Goal: Task Accomplishment & Management: Manage account settings

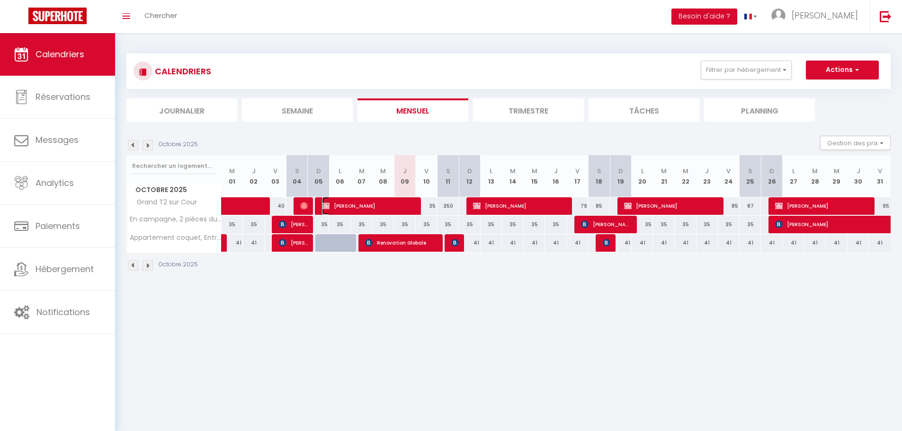
click at [387, 210] on span "[PERSON_NAME]" at bounding box center [369, 206] width 94 height 18
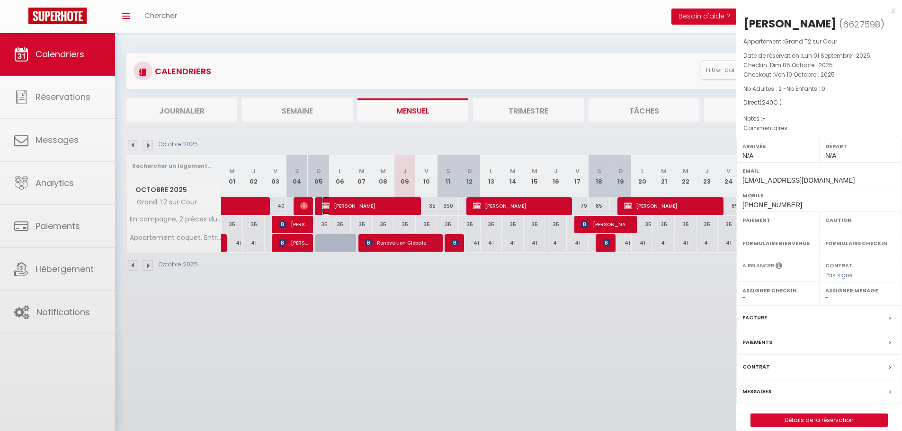
select select "OK"
select select "KO"
select select "0"
select select "1"
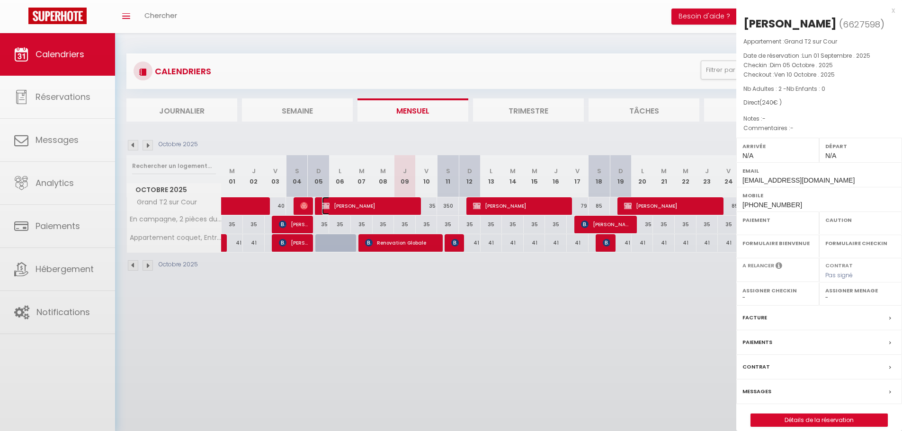
select select
select select "33148"
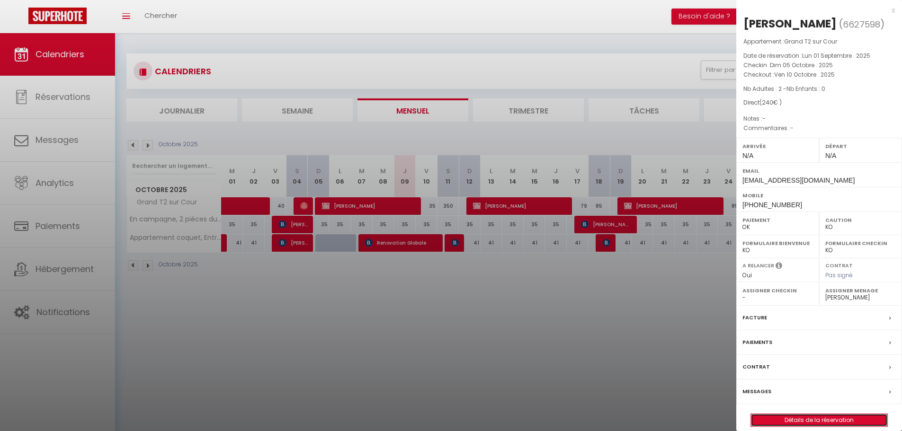
click at [794, 417] on link "Détails de la réservation" at bounding box center [819, 420] width 136 height 12
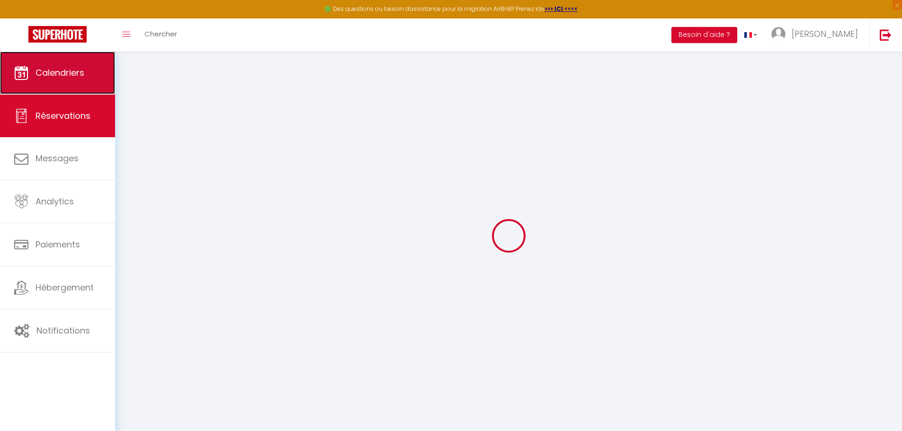
click at [64, 81] on link "Calendriers" at bounding box center [57, 73] width 115 height 43
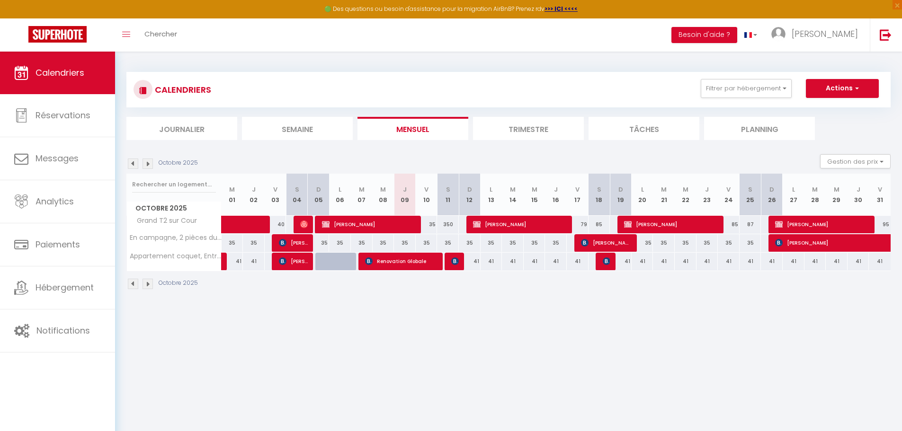
click at [130, 165] on img at bounding box center [133, 164] width 10 height 10
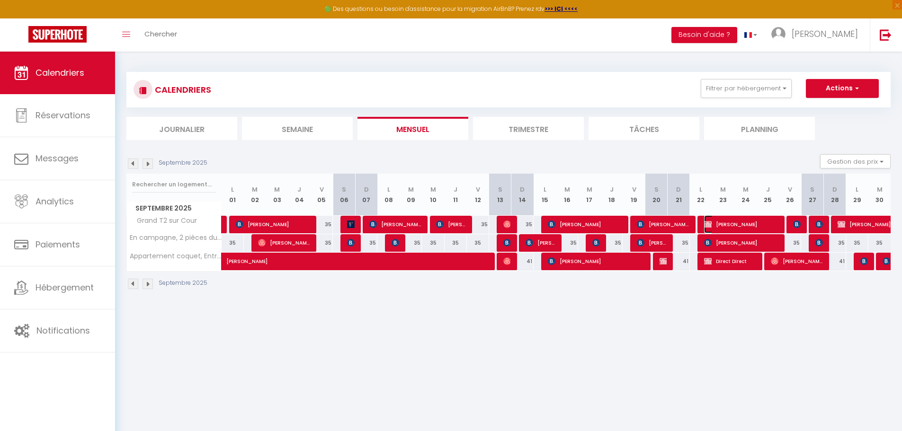
click at [744, 226] on span "[PERSON_NAME]" at bounding box center [741, 224] width 74 height 18
select select "OK"
select select "0"
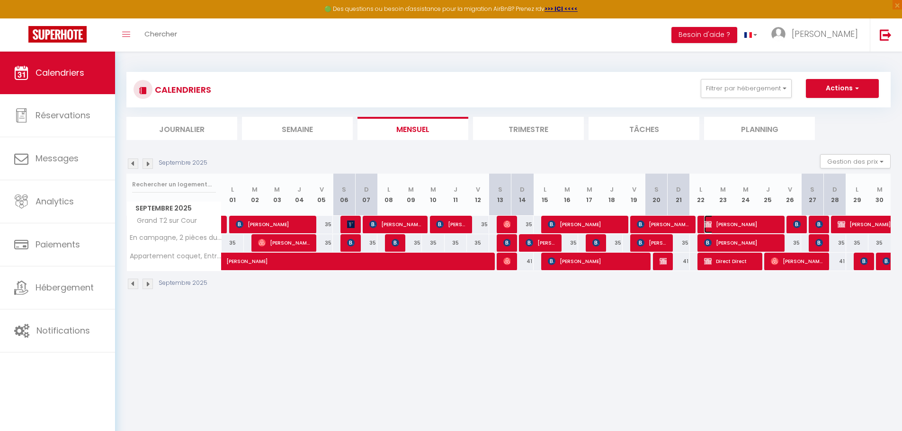
select select "1"
select select
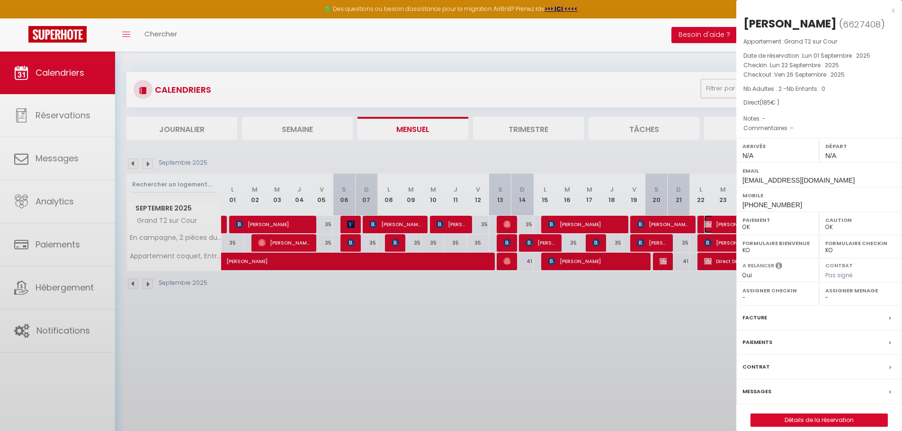
select select "33148"
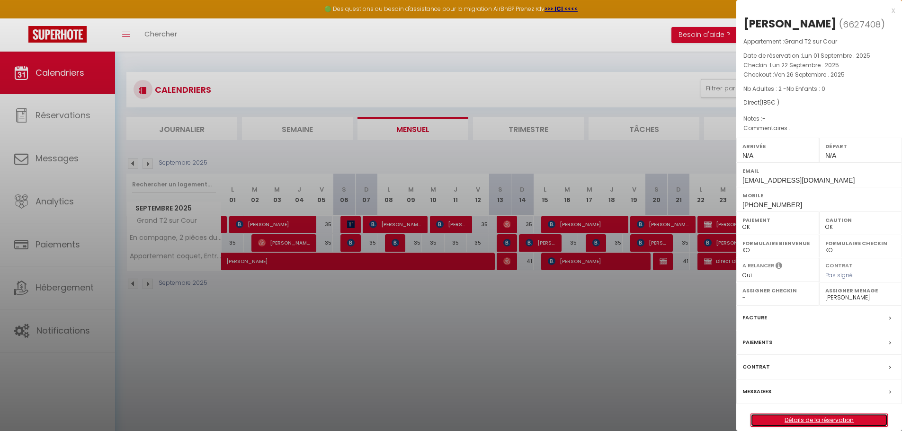
drag, startPoint x: 793, startPoint y: 419, endPoint x: 779, endPoint y: 415, distance: 14.1
click at [793, 419] on link "Détails de la réservation" at bounding box center [819, 420] width 136 height 12
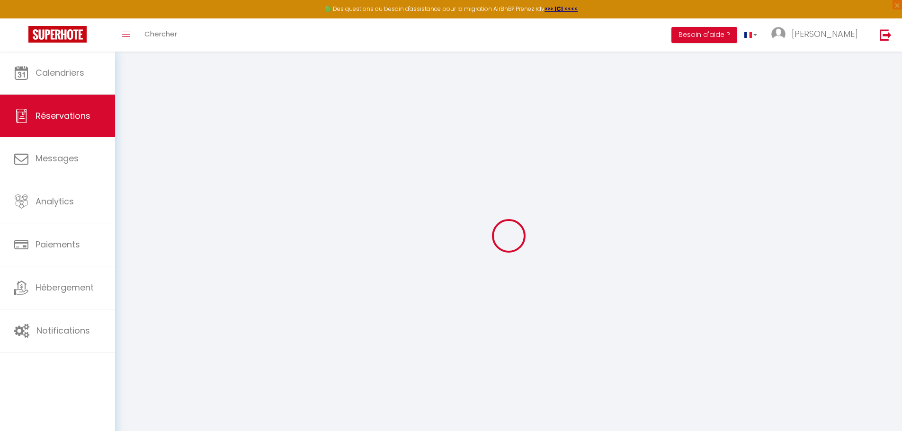
select select
checkbox input "false"
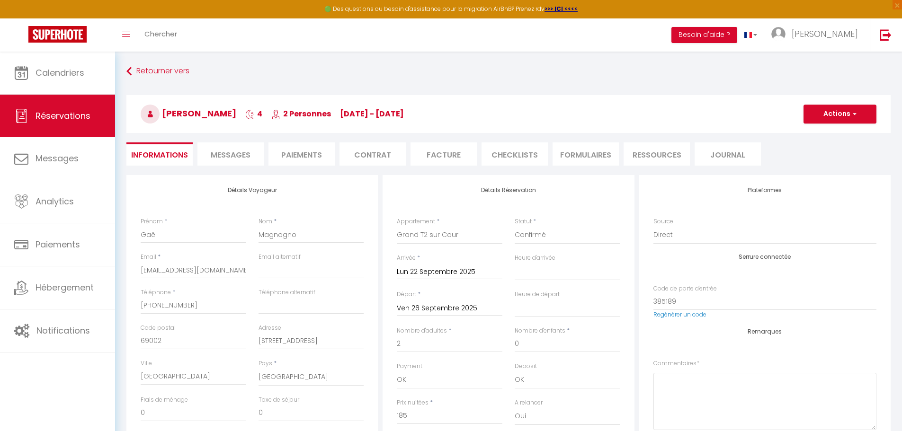
select select
checkbox input "false"
select select
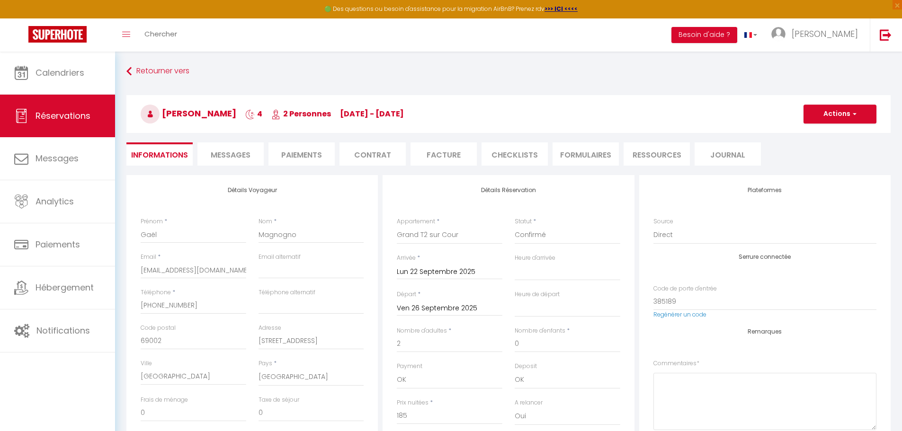
checkbox input "false"
select select
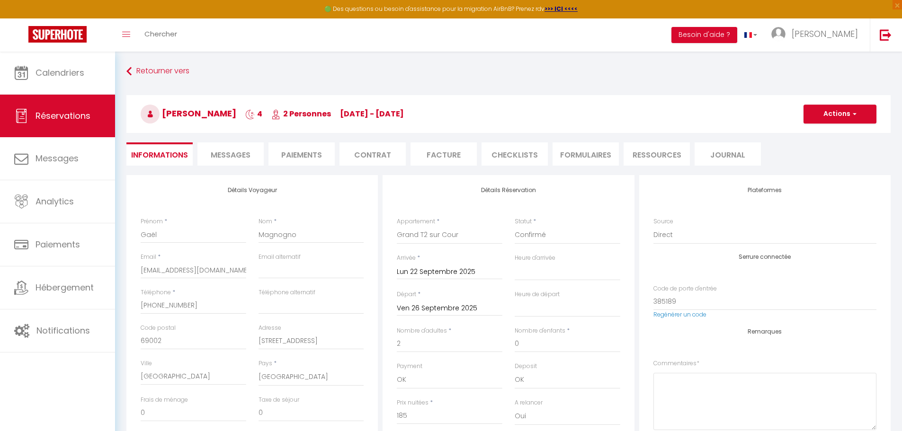
checkbox input "false"
drag, startPoint x: 163, startPoint y: 112, endPoint x: 239, endPoint y: 120, distance: 76.2
click at [239, 120] on h3 "[PERSON_NAME] 4 2 Personnes [DATE] - [DATE]" at bounding box center [508, 114] width 764 height 38
copy span "[PERSON_NAME]"
click at [451, 157] on li "Facture" at bounding box center [443, 154] width 66 height 23
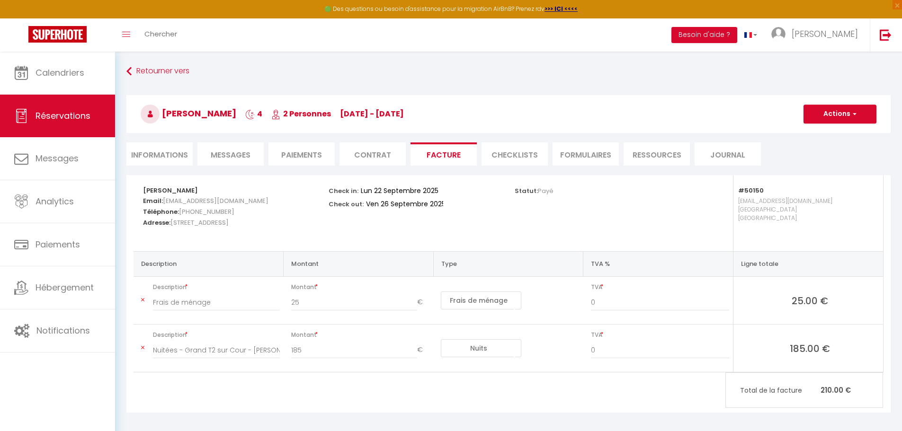
click at [329, 155] on li "Paiements" at bounding box center [301, 154] width 66 height 23
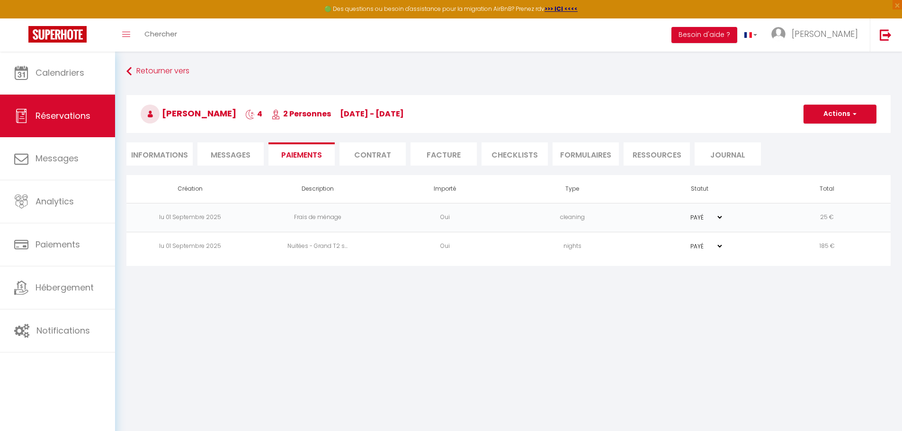
click at [342, 217] on td "Frais de ménage" at bounding box center [317, 217] width 127 height 29
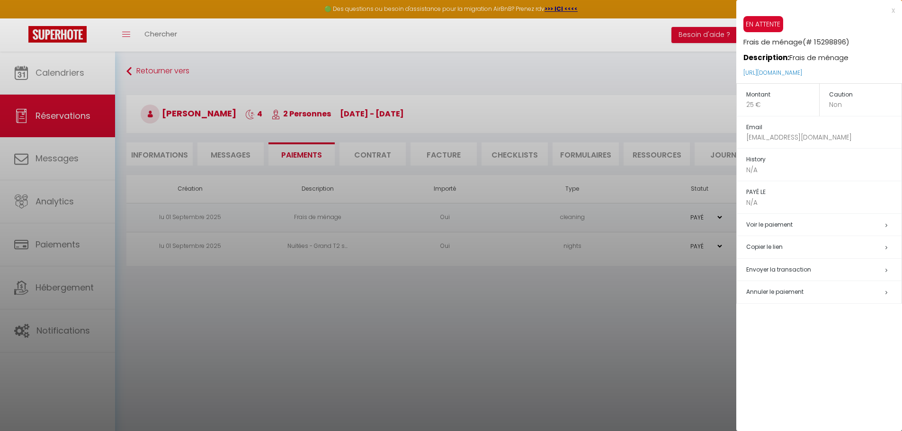
click at [429, 298] on div at bounding box center [451, 215] width 902 height 431
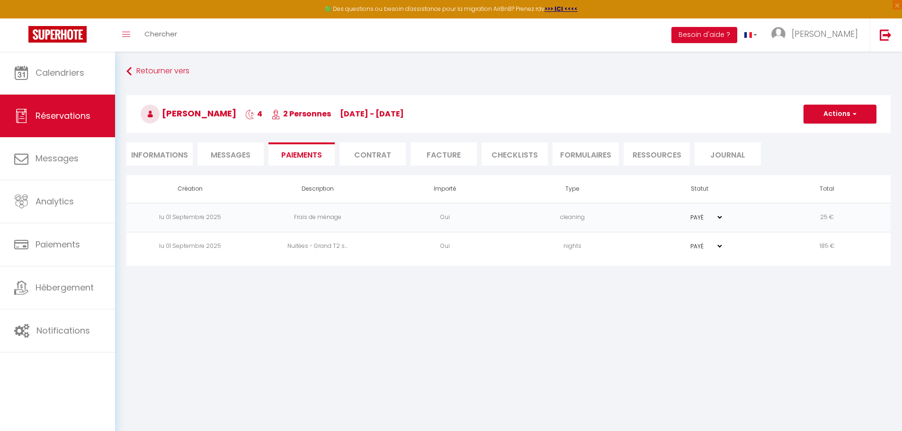
click at [452, 152] on li "Facture" at bounding box center [443, 154] width 66 height 23
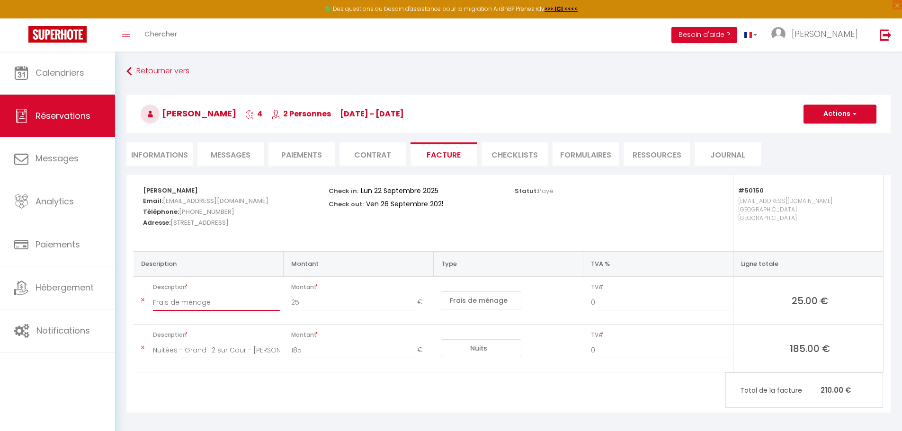
drag, startPoint x: 250, startPoint y: 301, endPoint x: 337, endPoint y: 305, distance: 87.2
click at [337, 305] on tr "Description Frais de ménage Montant 25 € Nuits Frais de ménage Taxe de séjour A…" at bounding box center [508, 301] width 749 height 48
drag, startPoint x: 261, startPoint y: 352, endPoint x: 264, endPoint y: 357, distance: 6.4
click at [335, 354] on tr "Description Nuitées - Grand T2 sur Cour - [PERSON_NAME] Montant 185 € Nuits Fra…" at bounding box center [508, 349] width 749 height 48
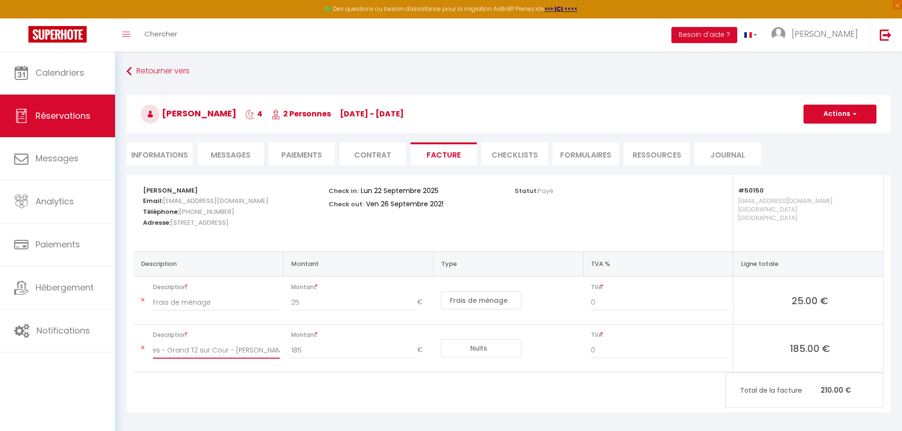
click at [237, 349] on input "Nuitées - Grand T2 sur Cour - [PERSON_NAME]" at bounding box center [216, 350] width 127 height 17
drag, startPoint x: 233, startPoint y: 350, endPoint x: 311, endPoint y: 355, distance: 77.3
click at [311, 355] on tr "Description Nuitées - Grand T2 sur Cour - [PERSON_NAME] Montant 185 € Nuits Fra…" at bounding box center [508, 349] width 749 height 48
click at [822, 111] on button "Actions" at bounding box center [839, 114] width 73 height 19
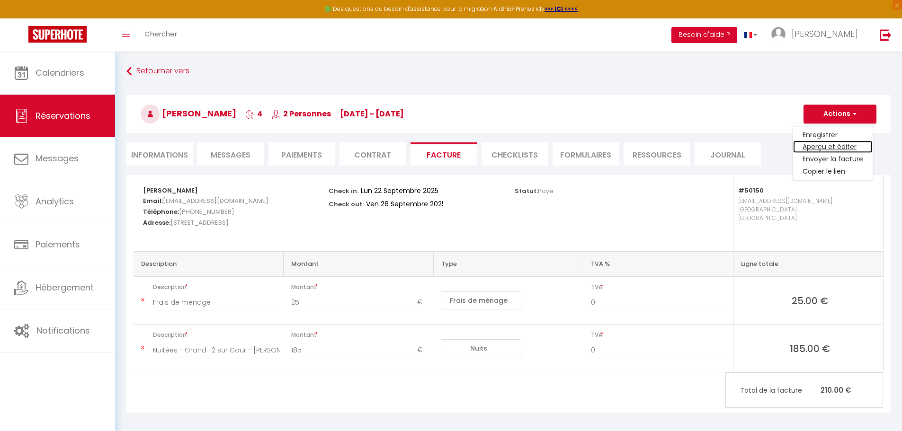
click at [828, 150] on link "Aperçu et éditer" at bounding box center [833, 147] width 80 height 12
paste input "[PERSON_NAME]"
type input "Nuitées - Grand T2 sur Cour - [PERSON_NAME]"
click at [835, 119] on button "Actions" at bounding box center [839, 114] width 73 height 19
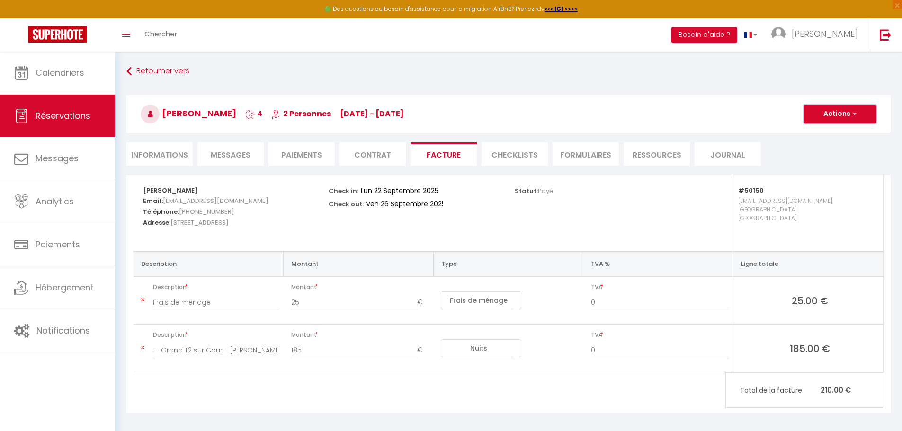
scroll to position [0, 0]
click at [821, 138] on link "Enregistrer" at bounding box center [833, 135] width 80 height 12
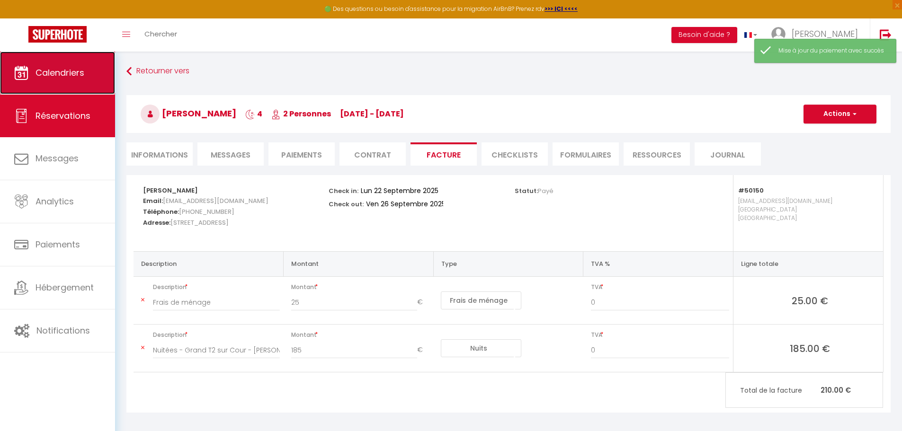
click at [79, 77] on span "Calendriers" at bounding box center [60, 73] width 49 height 12
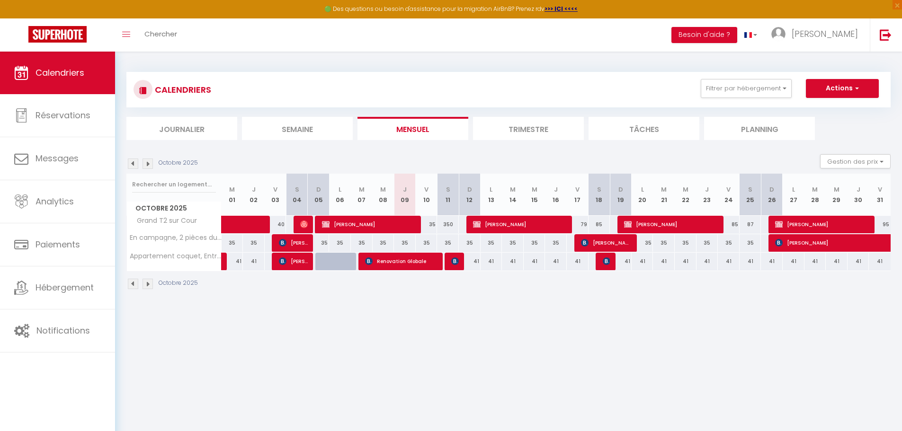
click at [134, 162] on img at bounding box center [133, 164] width 10 height 10
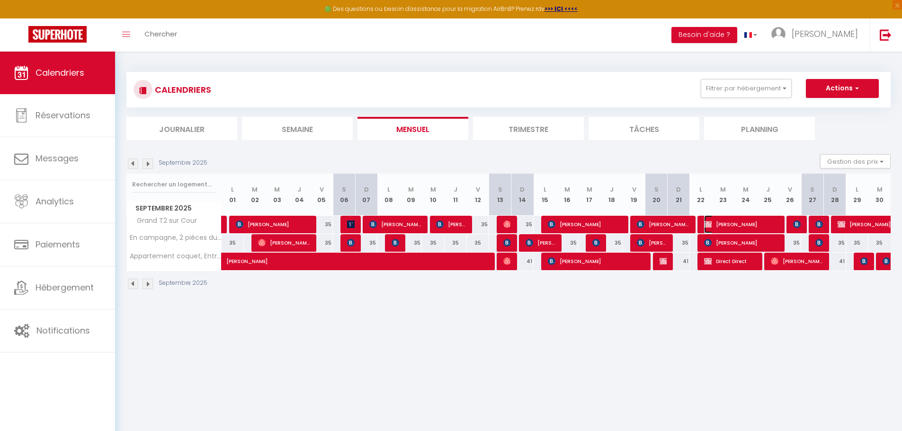
click at [759, 226] on span "[PERSON_NAME]" at bounding box center [741, 224] width 74 height 18
select select "OK"
select select "0"
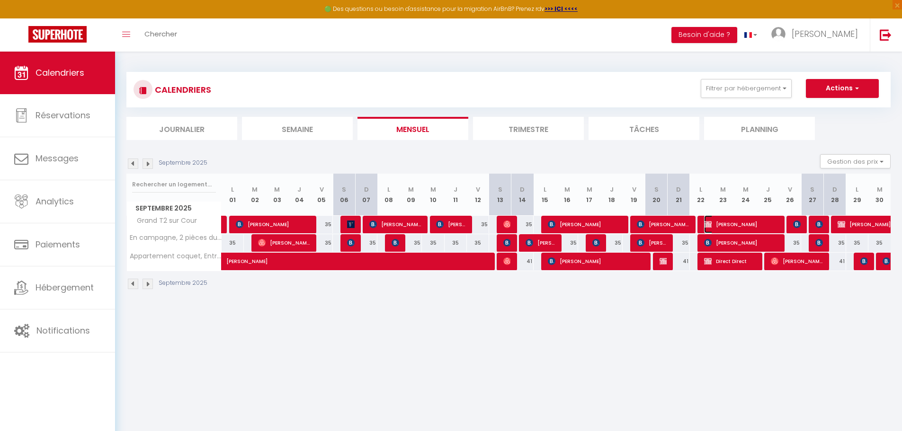
select select "1"
select select
select select "33148"
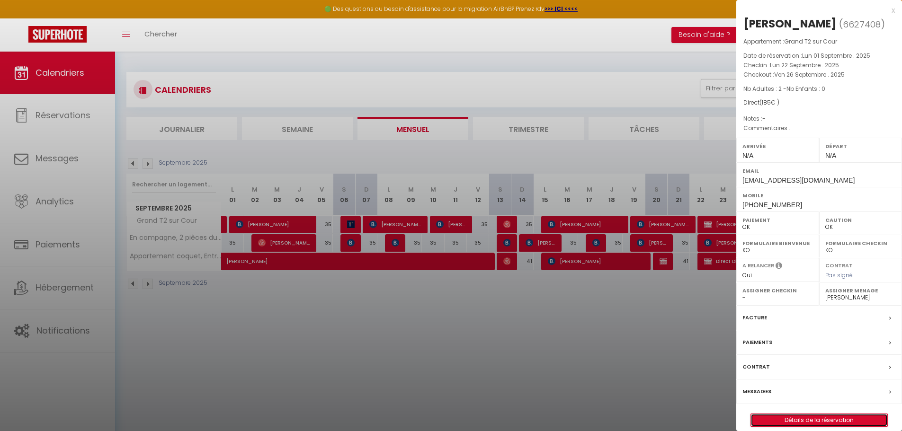
click at [793, 420] on link "Détails de la réservation" at bounding box center [819, 420] width 136 height 12
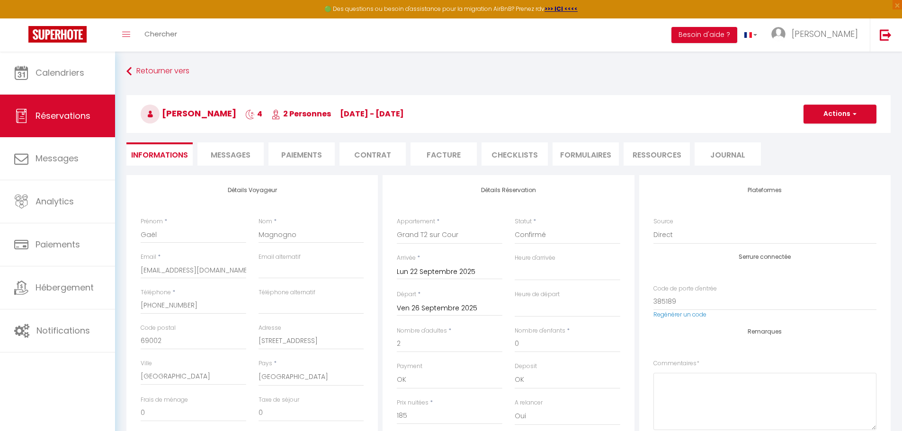
select select
checkbox input "false"
select select
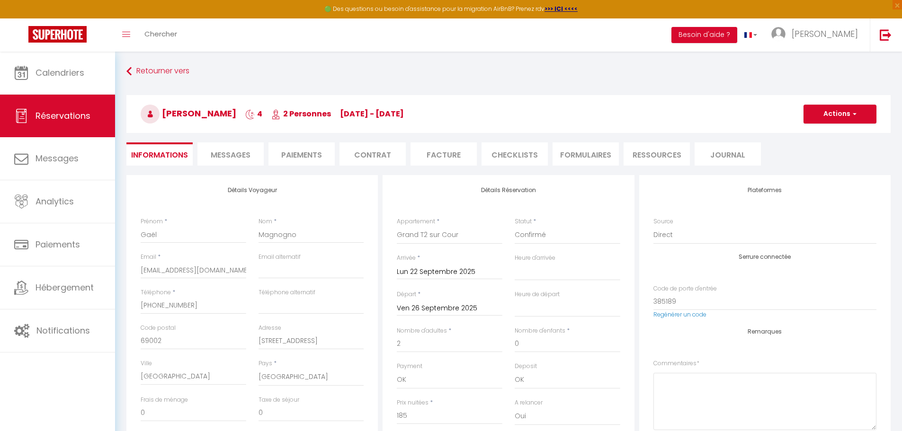
checkbox input "false"
select select
click at [312, 151] on li "Paiements" at bounding box center [301, 154] width 66 height 23
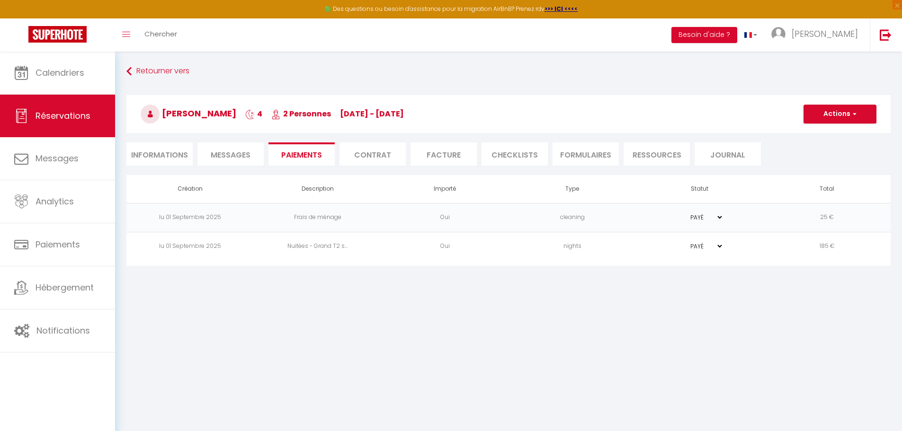
click at [384, 154] on li "Contrat" at bounding box center [372, 154] width 66 height 23
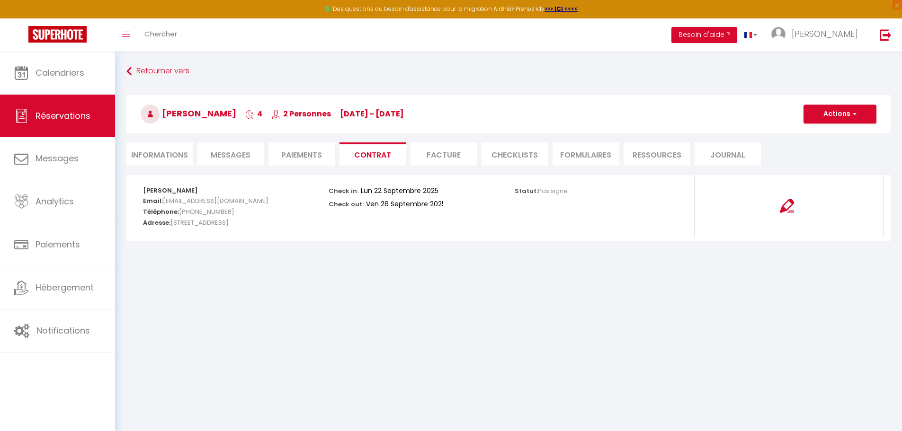
click at [436, 154] on li "Facture" at bounding box center [443, 154] width 66 height 23
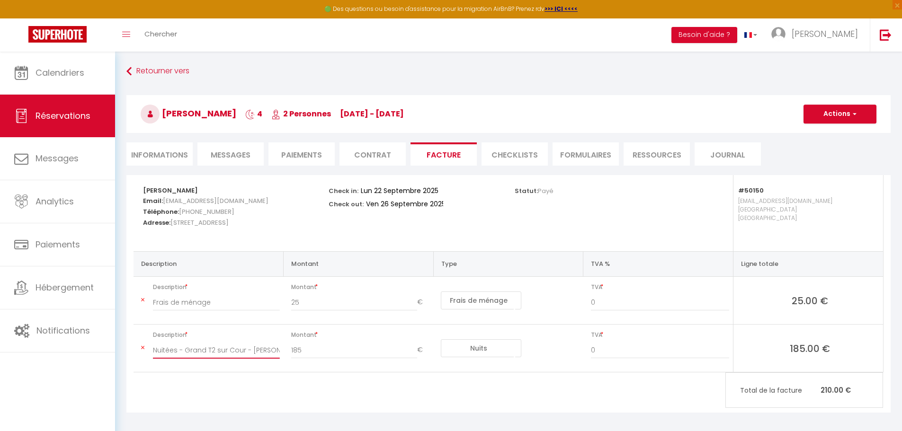
click at [257, 348] on input "Nuitées - Grand T2 sur Cour - [PERSON_NAME]" at bounding box center [216, 350] width 127 height 17
click at [845, 120] on button "Actions" at bounding box center [839, 114] width 73 height 19
click at [828, 146] on link "Aperçu et éditer" at bounding box center [833, 147] width 80 height 12
click at [846, 120] on button "Actions" at bounding box center [839, 114] width 73 height 19
click at [832, 159] on link "Envoyer la facture" at bounding box center [833, 159] width 80 height 12
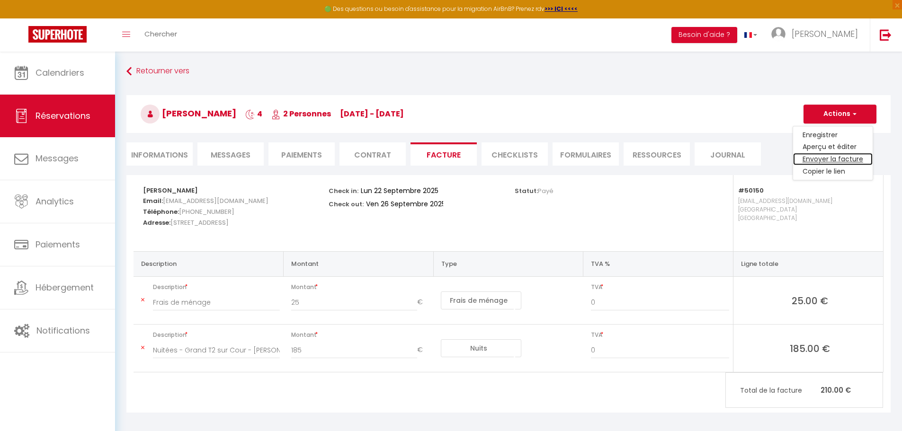
type input "[EMAIL_ADDRESS][DOMAIN_NAME]"
select select "fr"
type input "Votre facture 6627408 - Grand T2 sur Cour"
type textarea "Bonjour, Voici le lien pour télécharger votre facture : [URL][DOMAIN_NAME] Déta…"
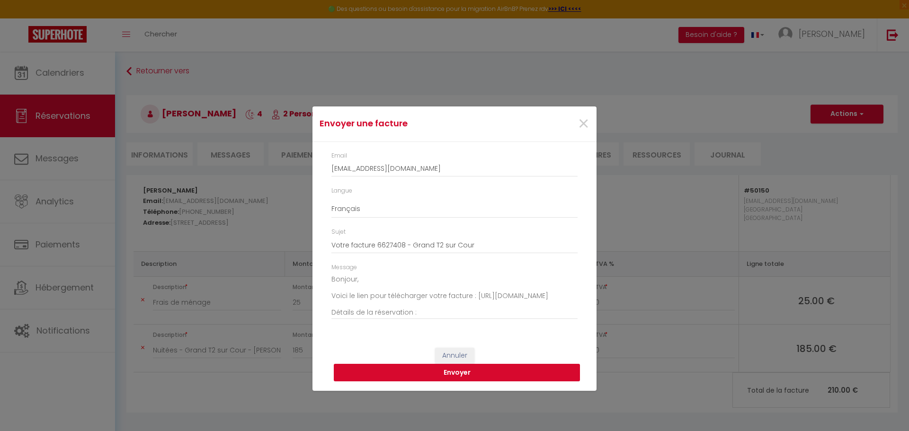
click at [490, 375] on button "Envoyer" at bounding box center [457, 373] width 246 height 18
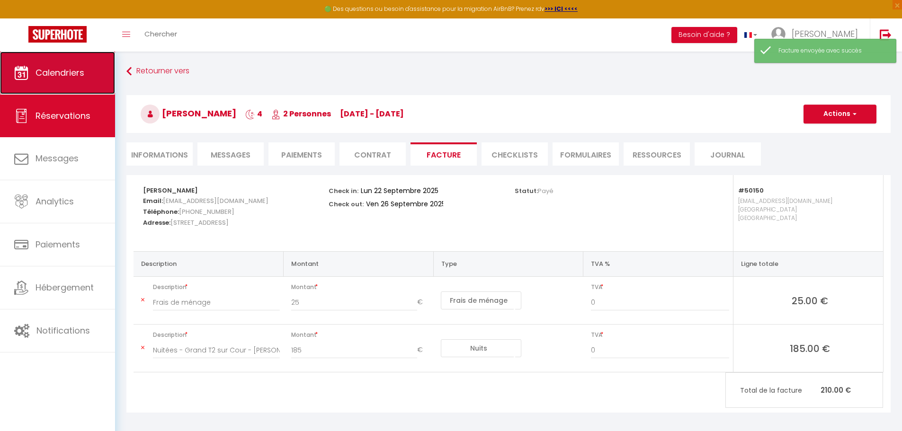
click at [66, 73] on span "Calendriers" at bounding box center [60, 73] width 49 height 12
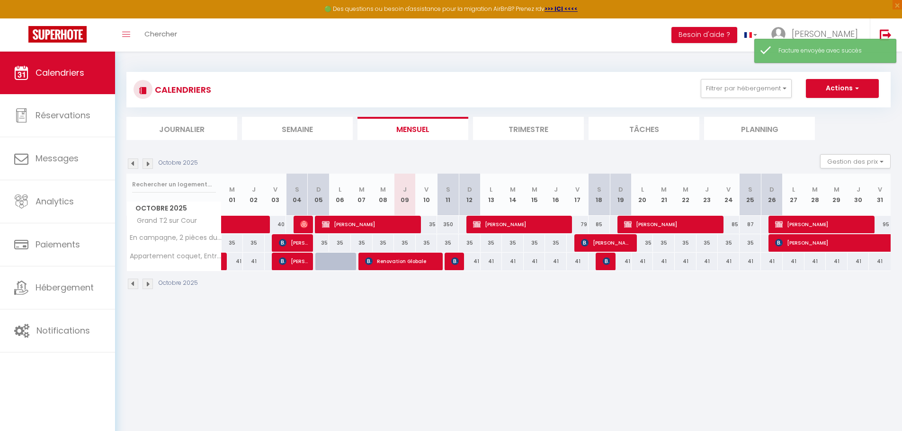
click at [135, 162] on img at bounding box center [133, 164] width 10 height 10
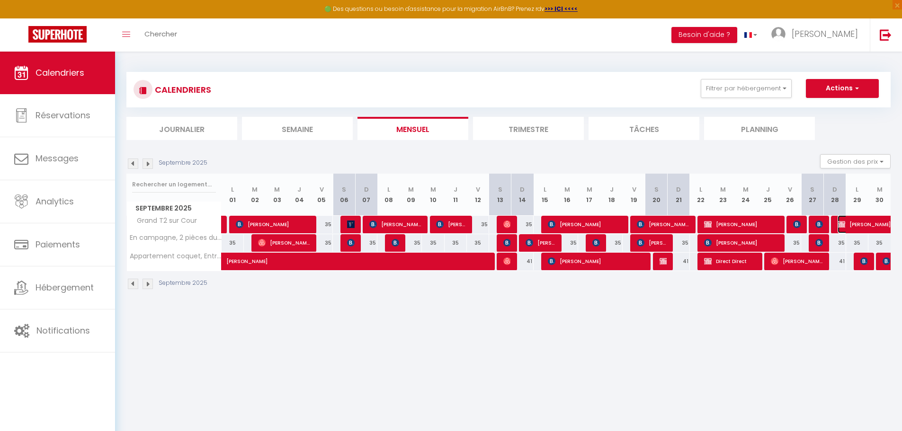
click at [862, 228] on span "[PERSON_NAME]" at bounding box center [892, 224] width 109 height 18
select select "OK"
select select "0"
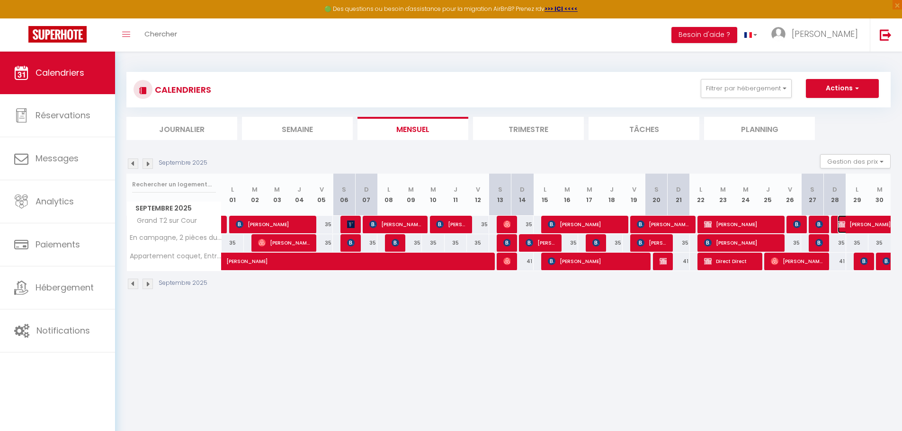
select select "1"
select select
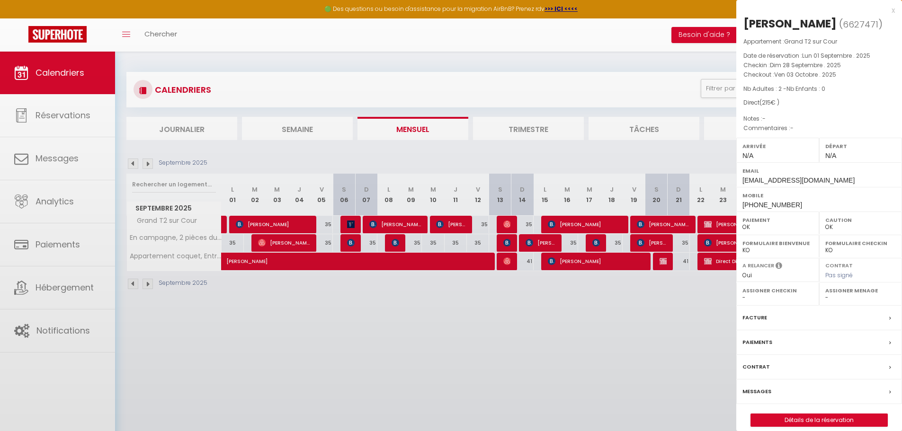
select select "33148"
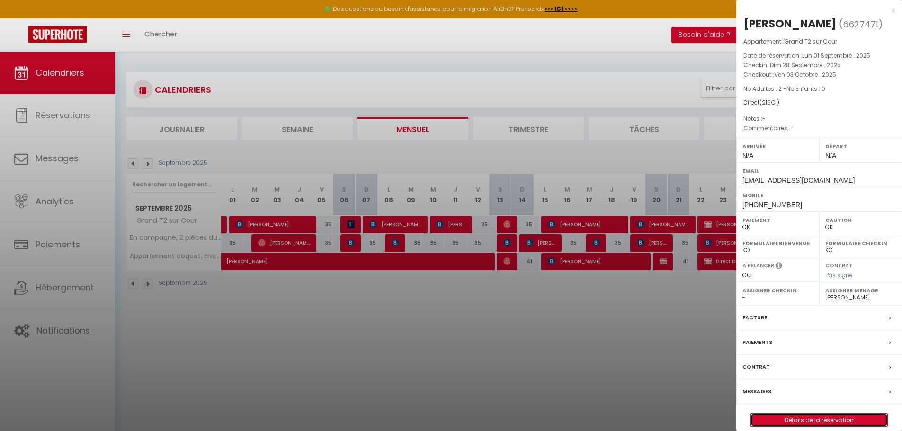
click at [791, 423] on link "Détails de la réservation" at bounding box center [819, 420] width 136 height 12
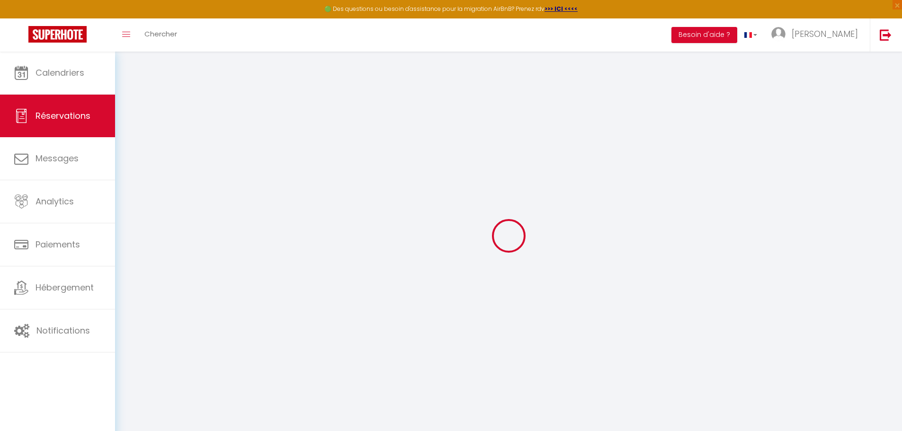
select select
checkbox input "false"
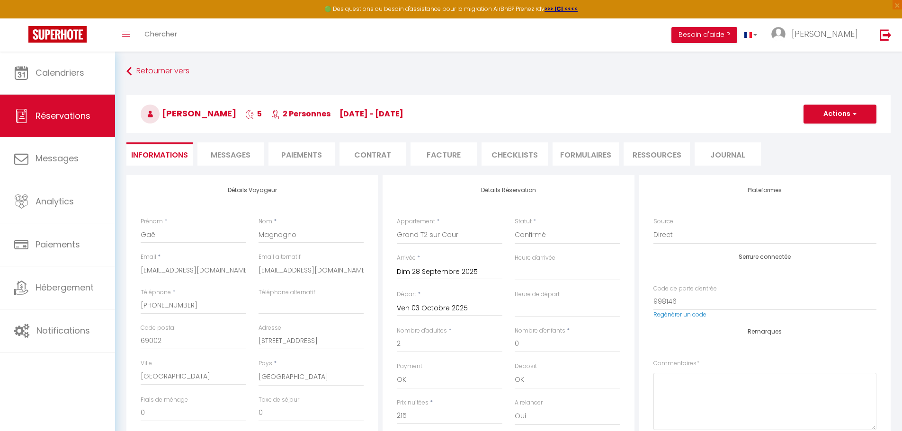
select select
checkbox input "false"
select select
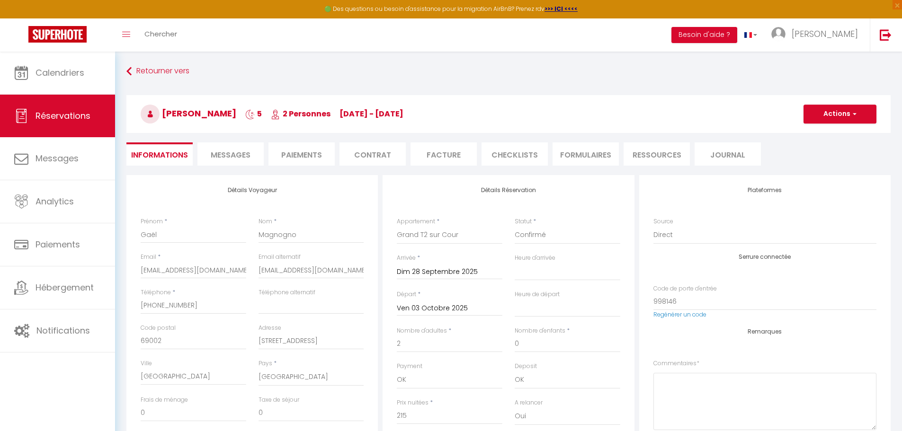
click at [439, 157] on li "Facture" at bounding box center [443, 154] width 66 height 23
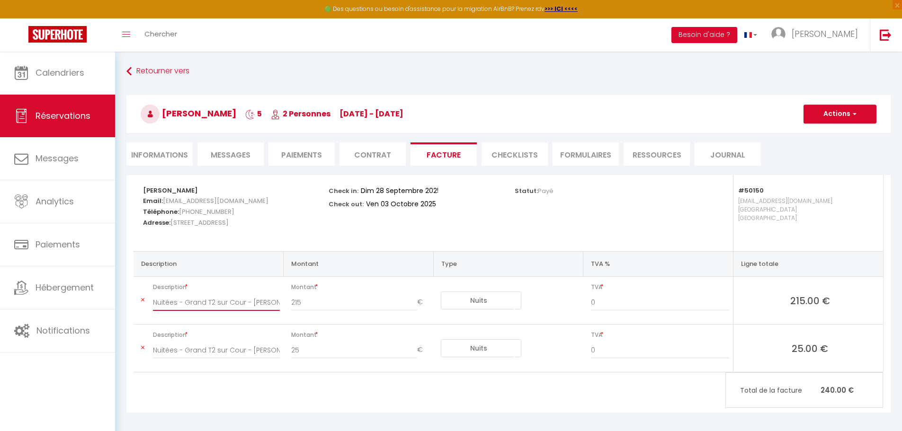
scroll to position [0, 18]
drag, startPoint x: 251, startPoint y: 304, endPoint x: 385, endPoint y: 314, distance: 134.4
click at [385, 314] on tr "Description Nuitées - Grand T2 sur Cour - [PERSON_NAME] Montant 215 € Nuits Fra…" at bounding box center [508, 301] width 749 height 48
paste input "[PERSON_NAME]"
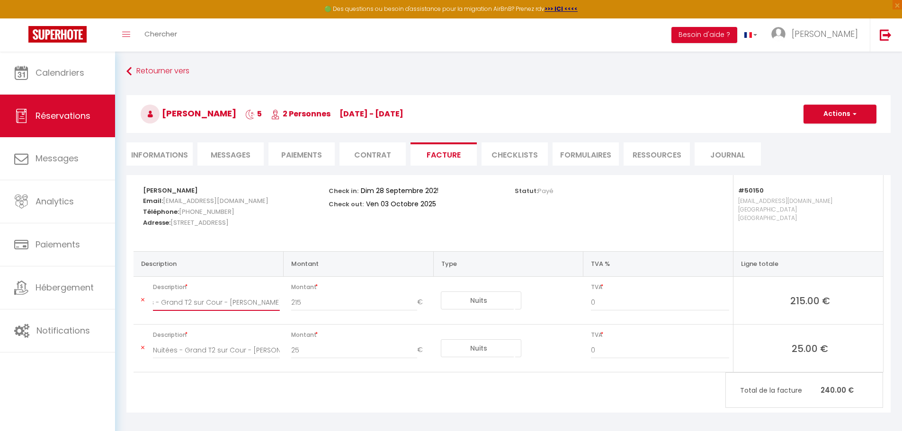
type input "Nuitées - Grand T2 sur Cour - [PERSON_NAME]"
drag, startPoint x: 251, startPoint y: 350, endPoint x: 377, endPoint y: 350, distance: 125.5
click at [377, 350] on tr "Description Nuitées - Grand T2 sur Cour - [PERSON_NAME] Montant 25 € Nuits Frai…" at bounding box center [508, 349] width 749 height 48
paste input "[PERSON_NAME]"
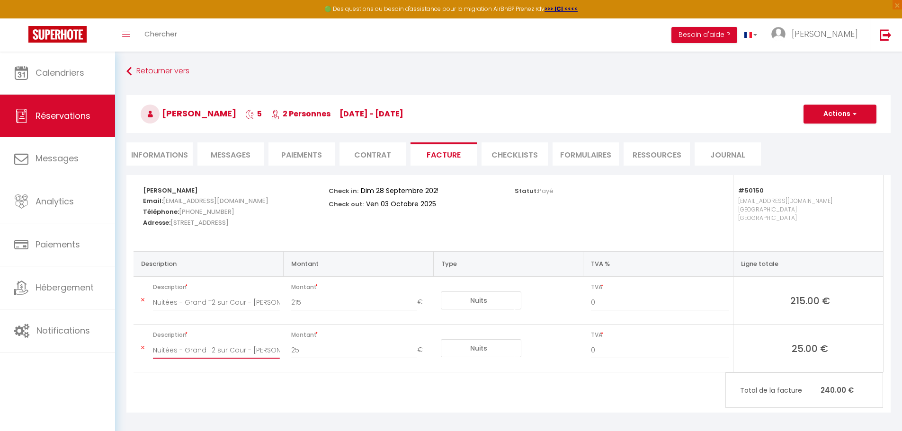
drag, startPoint x: 177, startPoint y: 350, endPoint x: 133, endPoint y: 348, distance: 43.6
click at [133, 348] on div "Description Montant Type TVA % Ligne totale Description Nuitées - Grand T2 sur …" at bounding box center [508, 311] width 762 height 121
paste input "Frais de ménage"
type input "Frais de ménage - Grand T2 sur Cour - [PERSON_NAME]"
click at [842, 119] on button "Actions" at bounding box center [839, 114] width 73 height 19
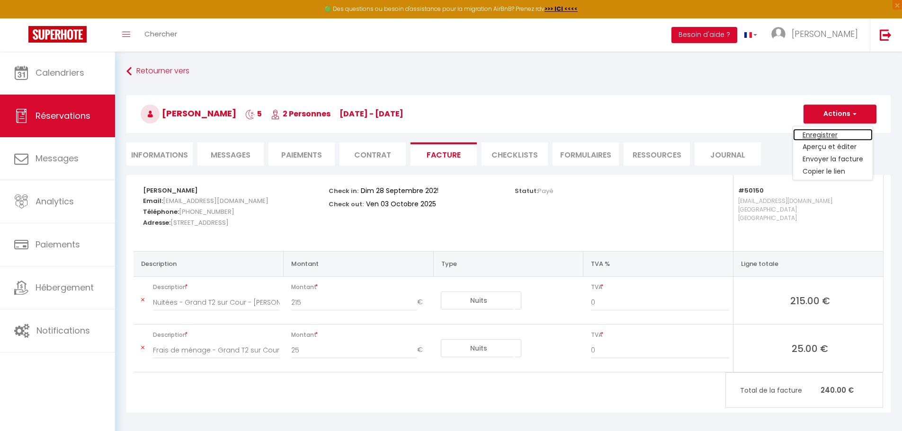
click at [828, 131] on link "Enregistrer" at bounding box center [833, 135] width 80 height 12
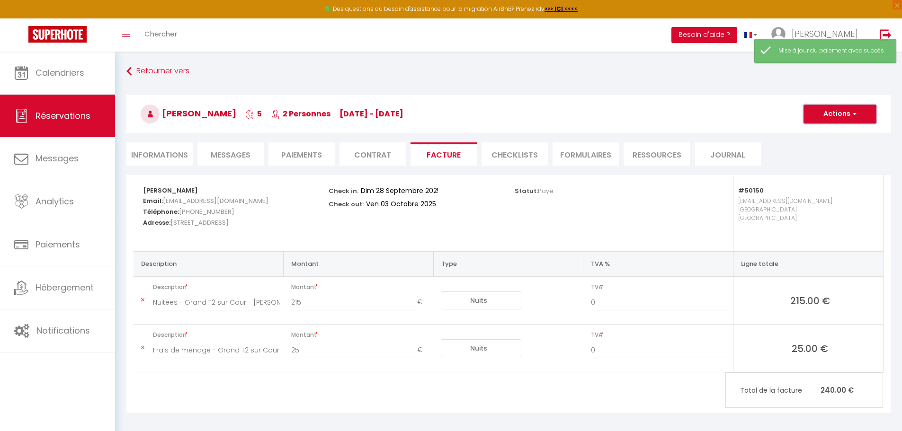
click at [839, 116] on button "Actions" at bounding box center [839, 114] width 73 height 19
click at [838, 155] on link "Envoyer la facture" at bounding box center [833, 159] width 80 height 12
type input "[EMAIL_ADDRESS][DOMAIN_NAME]"
select select "fr"
type input "Votre facture 6627471 - Grand T2 sur Cour"
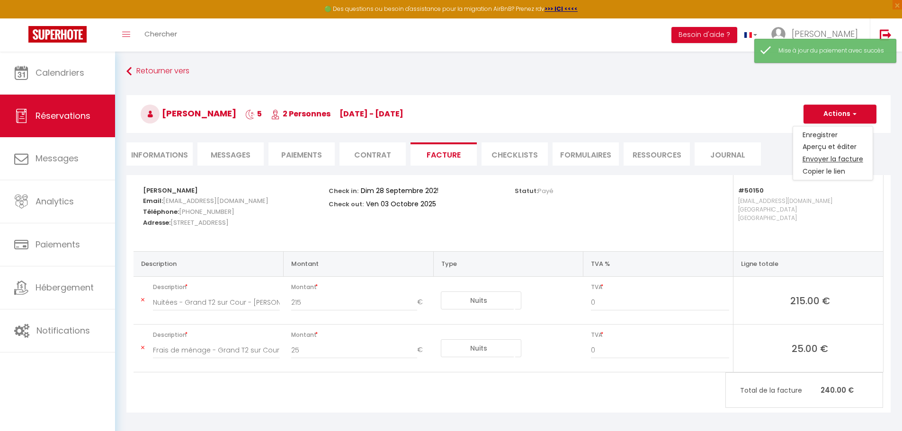
type textarea "Bonjour, Voici le lien pour télécharger votre facture : [URL][DOMAIN_NAME] Déta…"
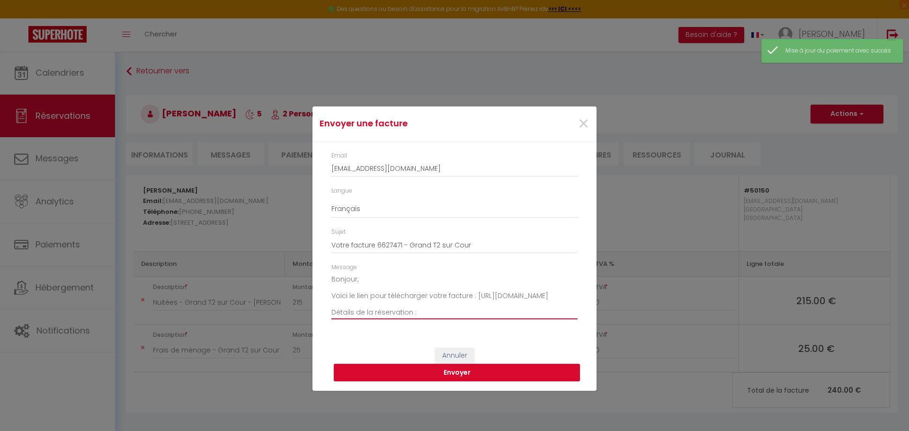
drag, startPoint x: 506, startPoint y: 307, endPoint x: 321, endPoint y: 309, distance: 184.7
click at [321, 309] on div "Email [EMAIL_ADDRESS][DOMAIN_NAME] Langue Anglais Français Espagnol Portugais S…" at bounding box center [454, 240] width 284 height 197
click at [502, 305] on textarea "Bonjour, Voici le lien pour télécharger votre facture : [URL][DOMAIN_NAME] Déta…" at bounding box center [454, 296] width 246 height 48
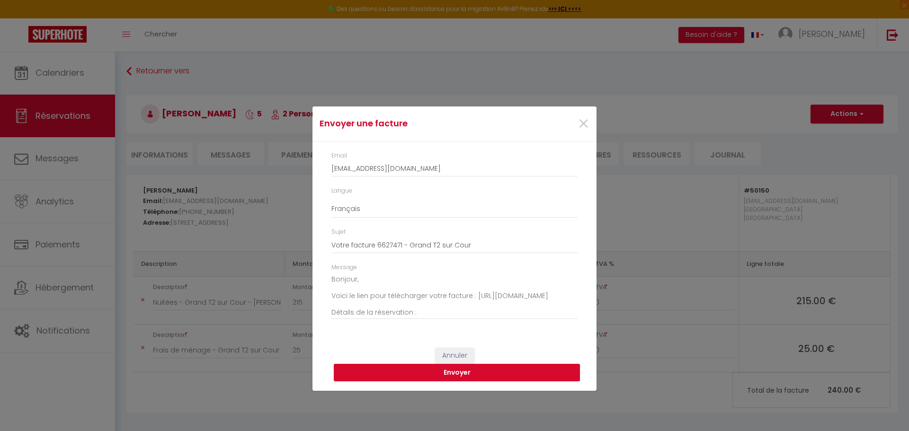
click at [463, 377] on button "Envoyer" at bounding box center [457, 373] width 246 height 18
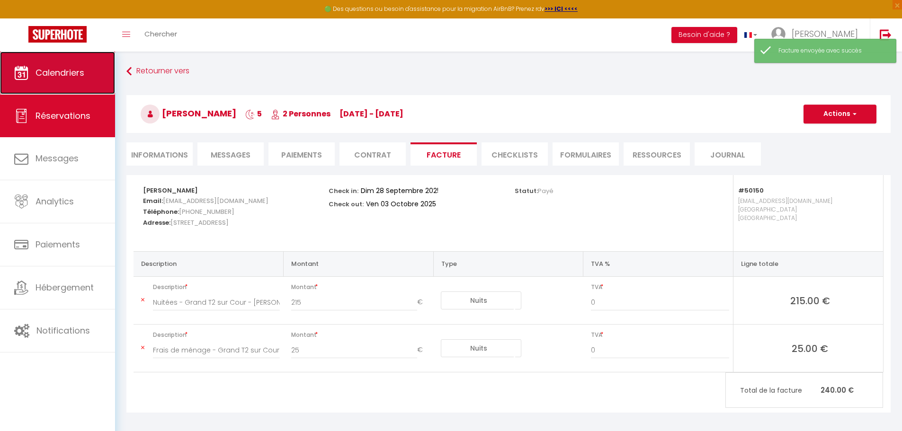
click at [67, 76] on span "Calendriers" at bounding box center [60, 73] width 49 height 12
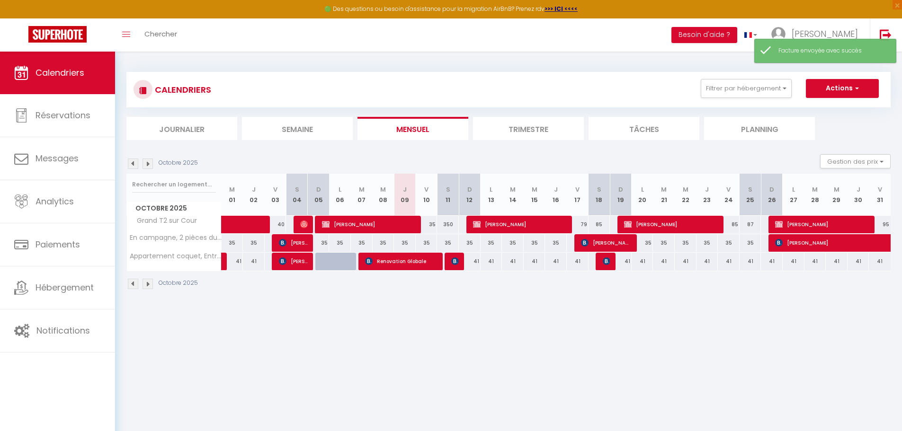
click at [138, 164] on img at bounding box center [133, 164] width 10 height 10
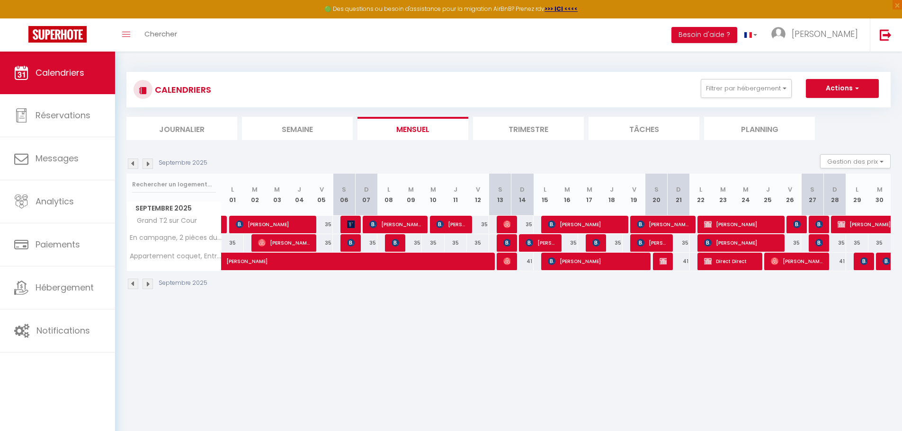
click at [150, 162] on img at bounding box center [148, 164] width 10 height 10
select select
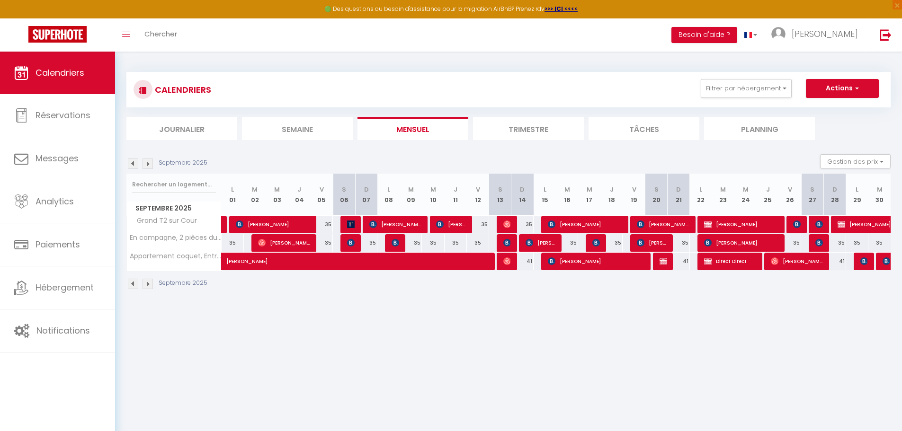
select select
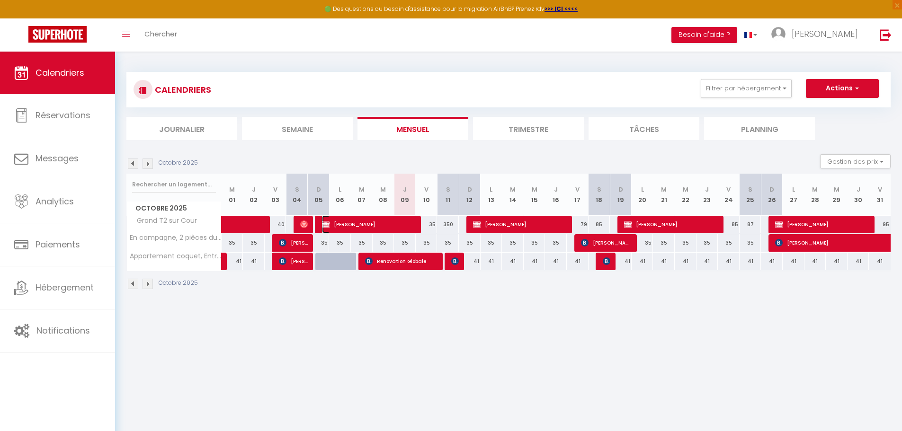
click at [336, 223] on span "[PERSON_NAME]" at bounding box center [369, 224] width 94 height 18
select select "OK"
select select "KO"
select select "0"
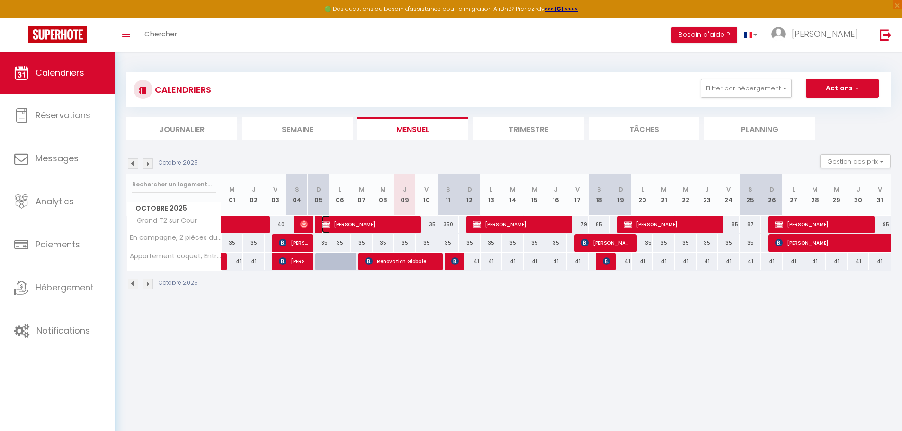
select select "1"
select select
select select "33148"
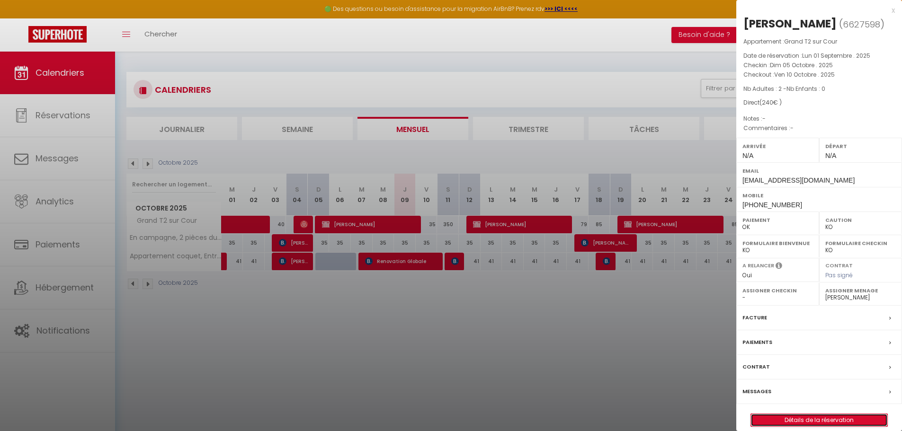
click at [811, 421] on link "Détails de la réservation" at bounding box center [819, 420] width 136 height 12
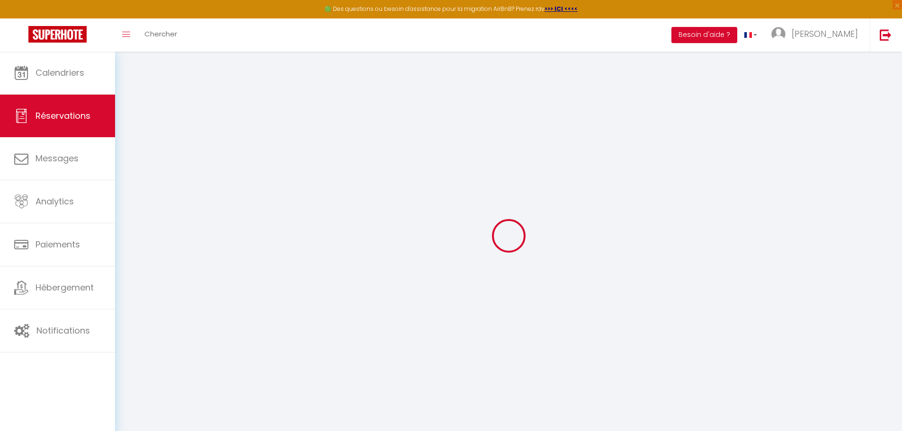
type input "Gaël"
type input "Magnogno"
type input "[EMAIL_ADDRESS][DOMAIN_NAME]"
type input "[PHONE_NUMBER]"
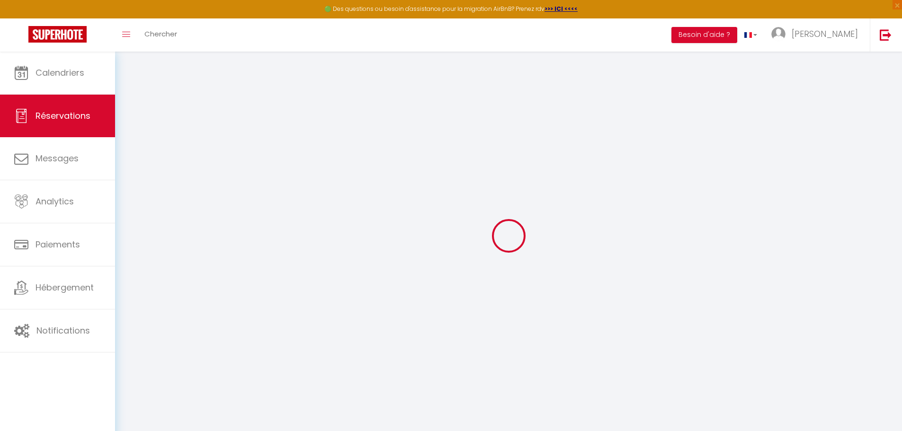
type input "69002"
type input "[STREET_ADDRESS]"
type input "[GEOGRAPHIC_DATA]"
select select "FR"
select select "50150"
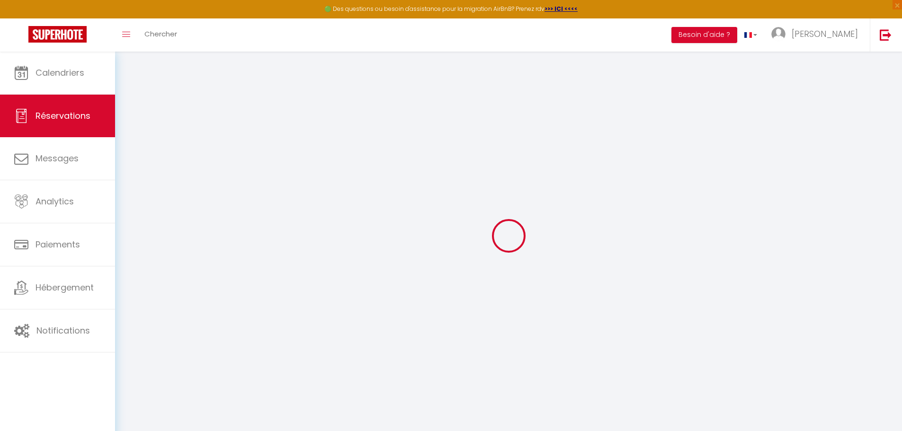
select select "1"
type input "Dim 05 Octobre 2025"
select select
type input "Ven 10 Octobre 2025"
select select
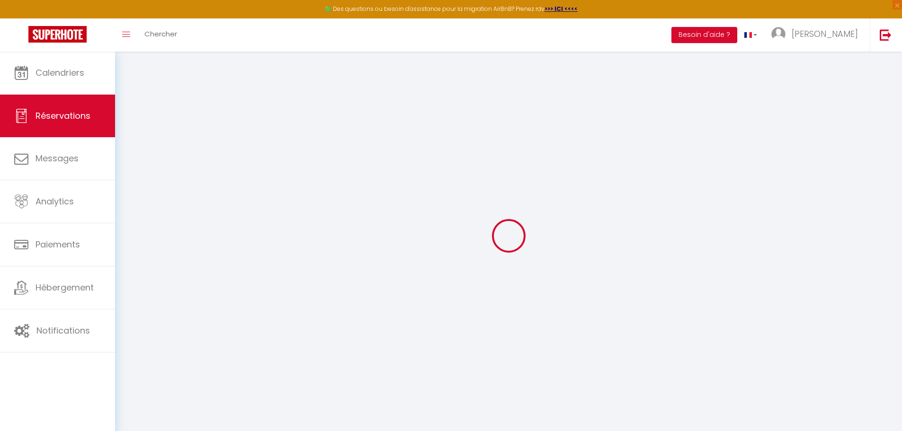
type input "2"
select select "12"
select select
type input "215"
checkbox input "false"
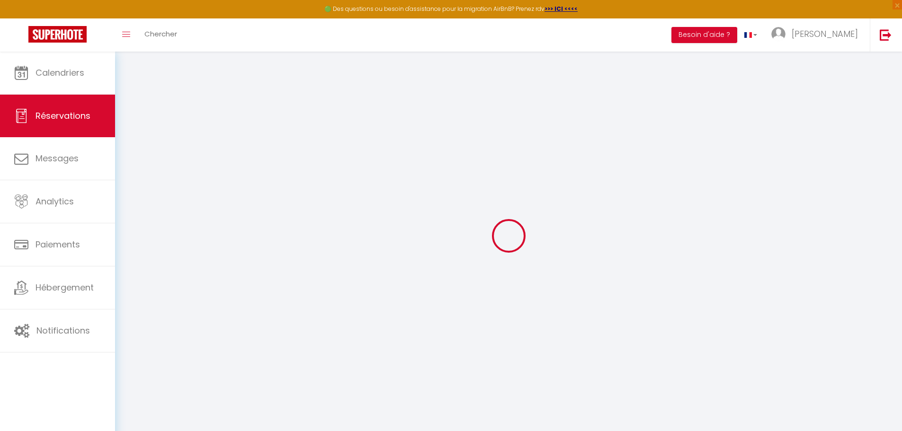
type input "0"
type input "20"
type input "0"
select select
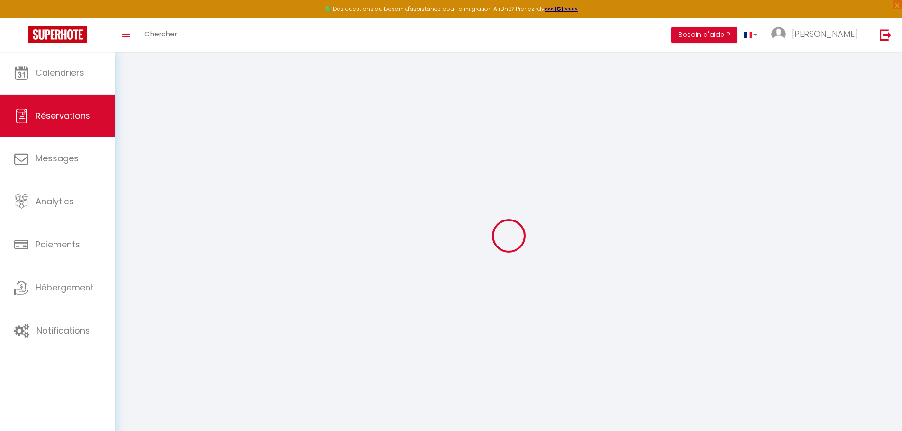
select select
select select "14"
checkbox input "false"
select select
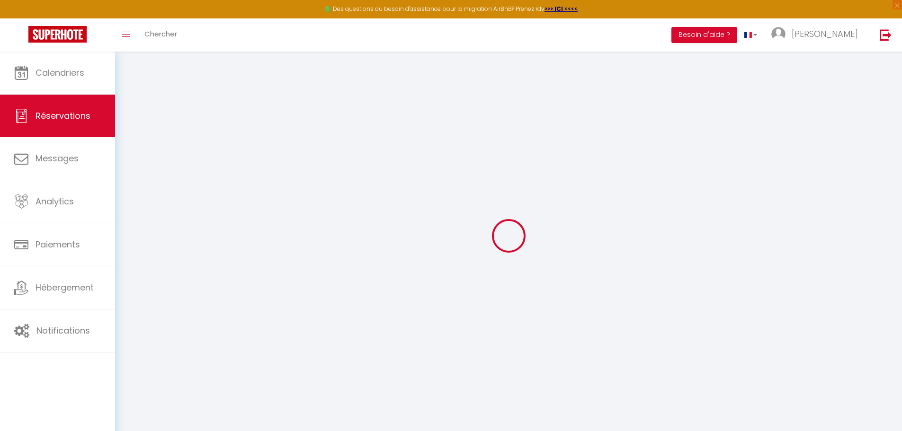
checkbox input "false"
select select
checkbox input "false"
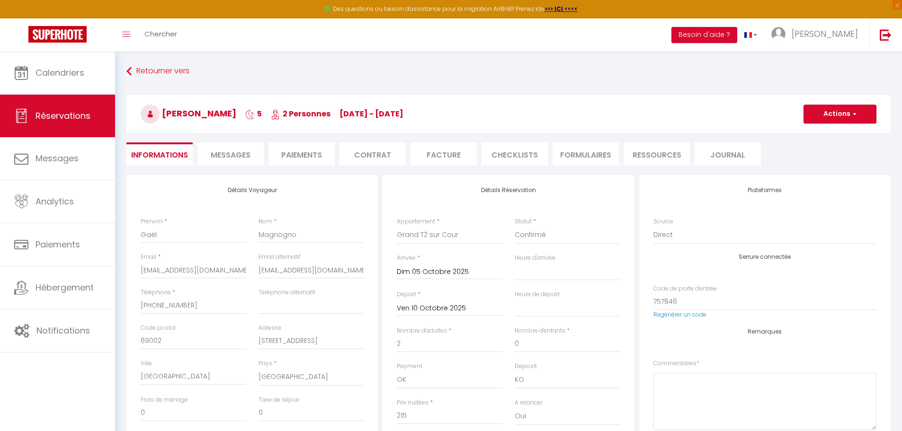
type input "25"
select select
checkbox input "false"
select select
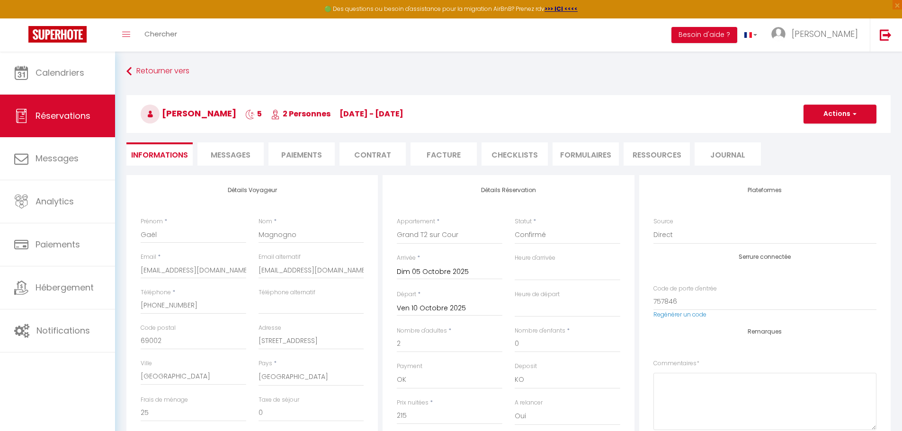
select select
click at [319, 152] on li "Paiements" at bounding box center [301, 154] width 66 height 23
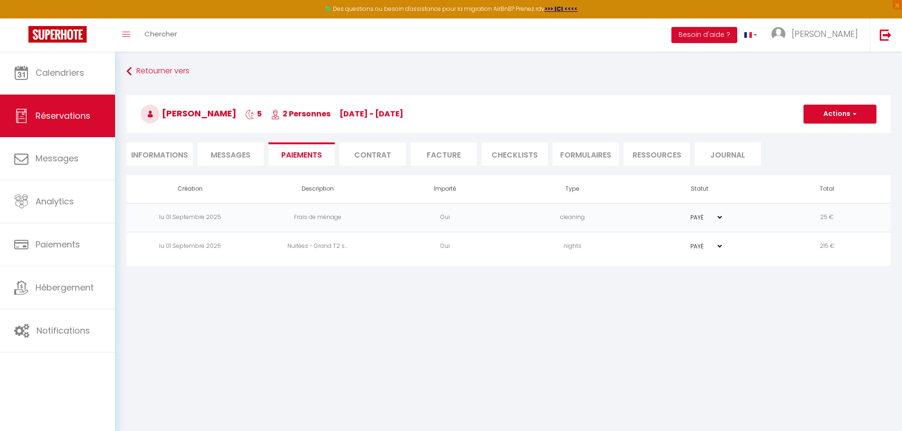
click at [373, 152] on li "Contrat" at bounding box center [372, 154] width 66 height 23
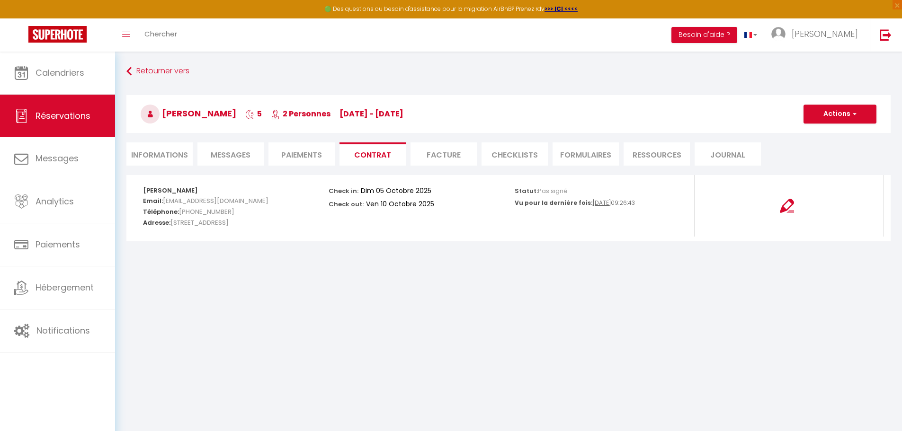
click at [440, 155] on li "Facture" at bounding box center [443, 154] width 66 height 23
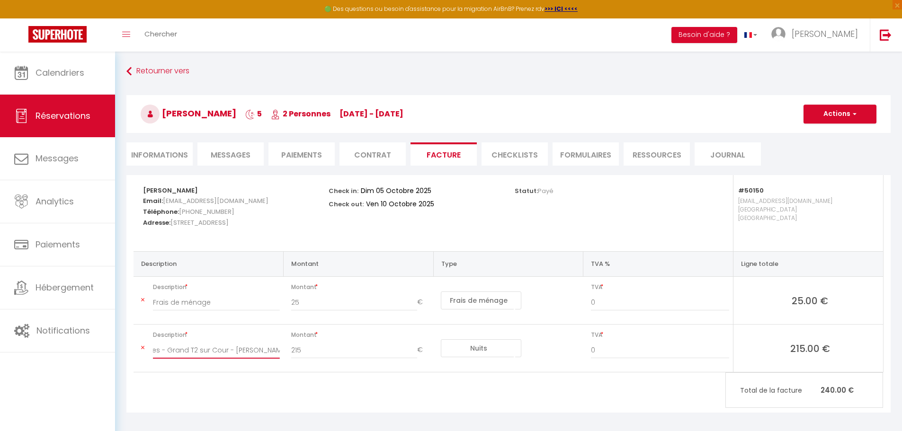
drag, startPoint x: 252, startPoint y: 351, endPoint x: 379, endPoint y: 350, distance: 127.4
click at [379, 350] on tr "Description Nuitées - Grand T2 sur Cour - [PERSON_NAME] Montant 215 € Nuits Fra…" at bounding box center [508, 349] width 749 height 48
paste input "[URL][DOMAIN_NAME]"
type input "Nuitées - Grand T2 sur Cour - [URL][DOMAIN_NAME]"
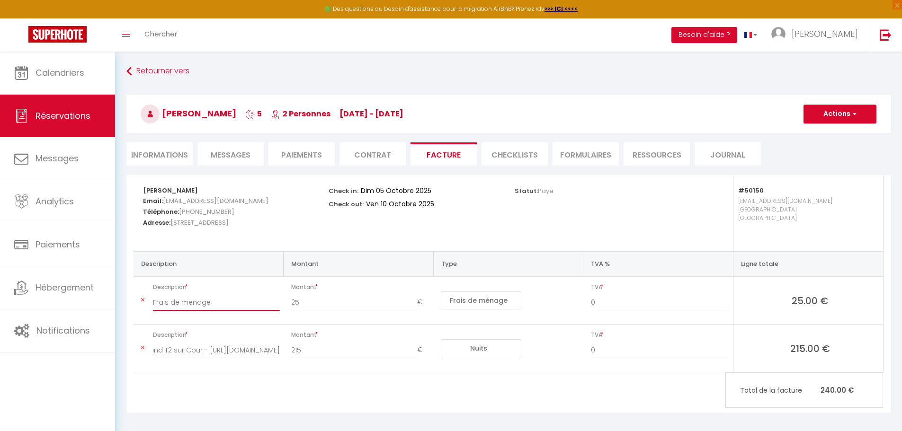
click at [243, 307] on input "Frais de ménage" at bounding box center [216, 302] width 127 height 17
type input "Frais de ménage"
click at [178, 149] on li "Informations" at bounding box center [159, 154] width 66 height 23
select select
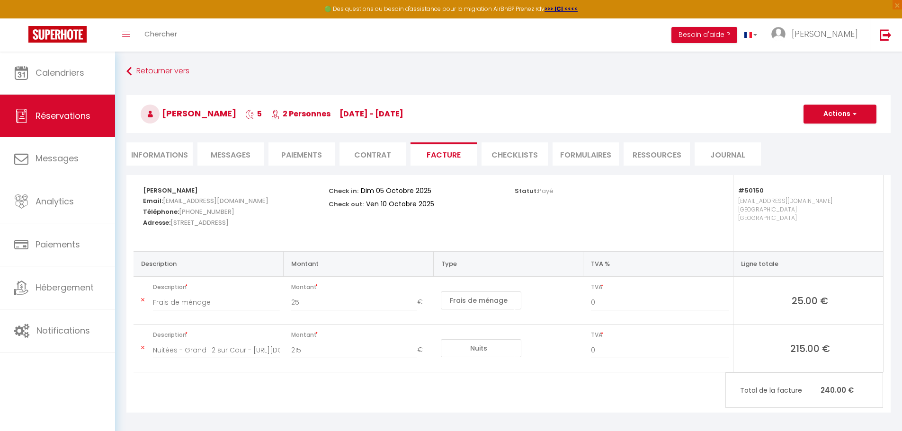
select select
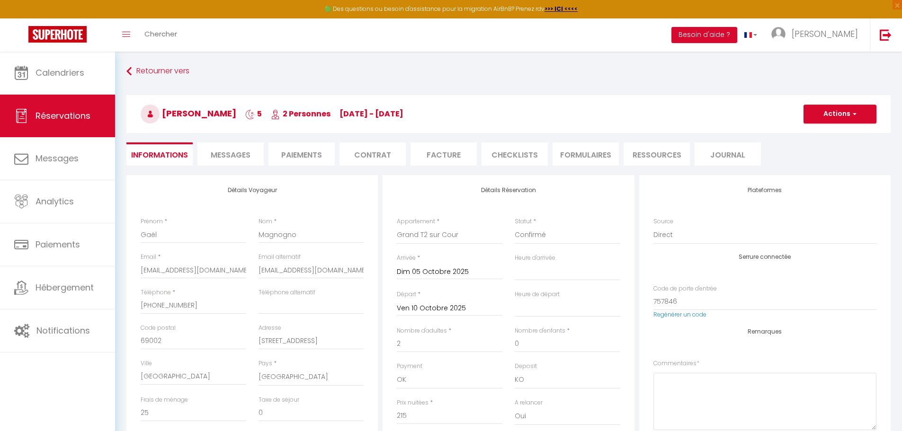
drag, startPoint x: 169, startPoint y: 112, endPoint x: 241, endPoint y: 118, distance: 72.7
click at [236, 112] on span "[PERSON_NAME]" at bounding box center [189, 113] width 96 height 12
copy span "[PERSON_NAME]"
click at [440, 156] on li "Facture" at bounding box center [443, 154] width 66 height 23
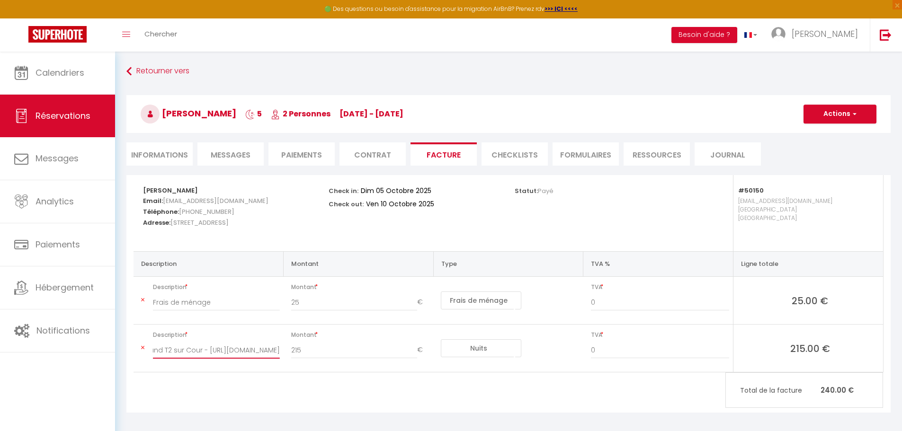
drag, startPoint x: 250, startPoint y: 351, endPoint x: 415, endPoint y: 339, distance: 165.7
click at [415, 339] on tr "Description Nuitées - Grand T2 sur Cour - [URL][DOMAIN_NAME] Montant 215 € Nuit…" at bounding box center [508, 349] width 749 height 48
paste input "[PERSON_NAME]"
type input "Nuitées - Grand T2 sur Cour -[PERSON_NAME]"
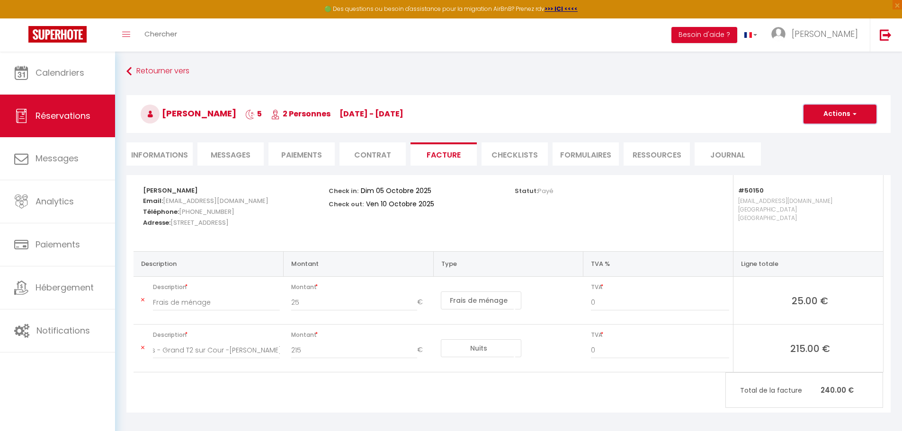
click at [835, 115] on button "Actions" at bounding box center [839, 114] width 73 height 19
click at [837, 137] on link "Enregistrer" at bounding box center [833, 135] width 80 height 12
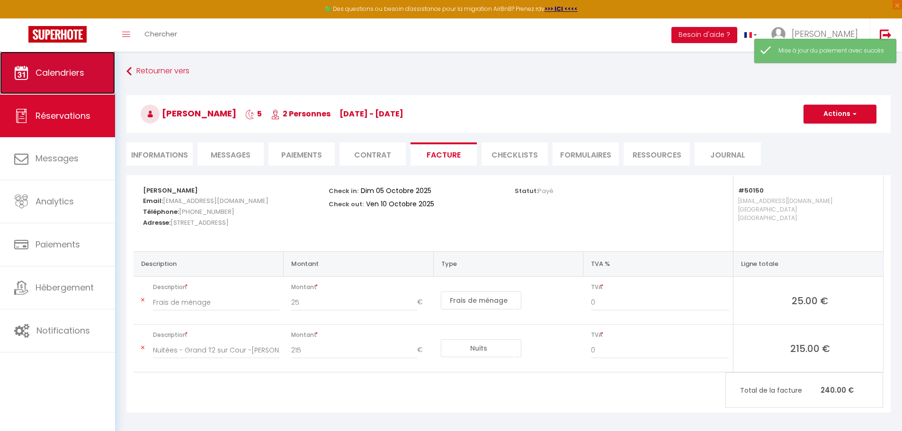
click at [60, 79] on link "Calendriers" at bounding box center [57, 73] width 115 height 43
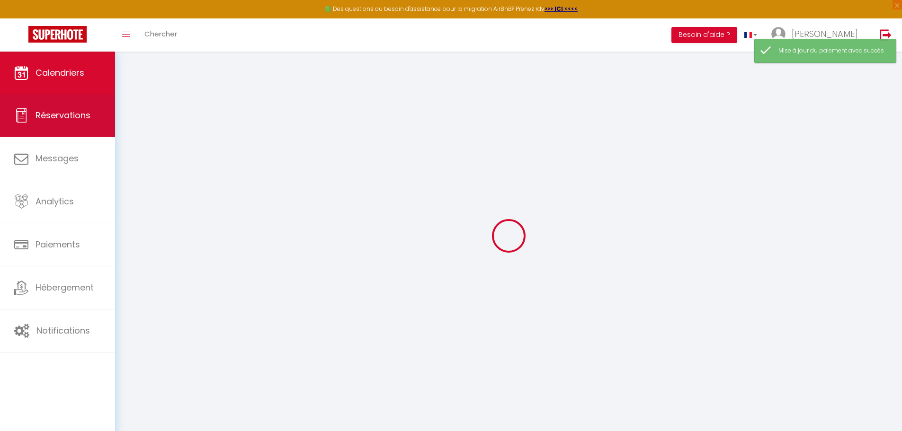
select select
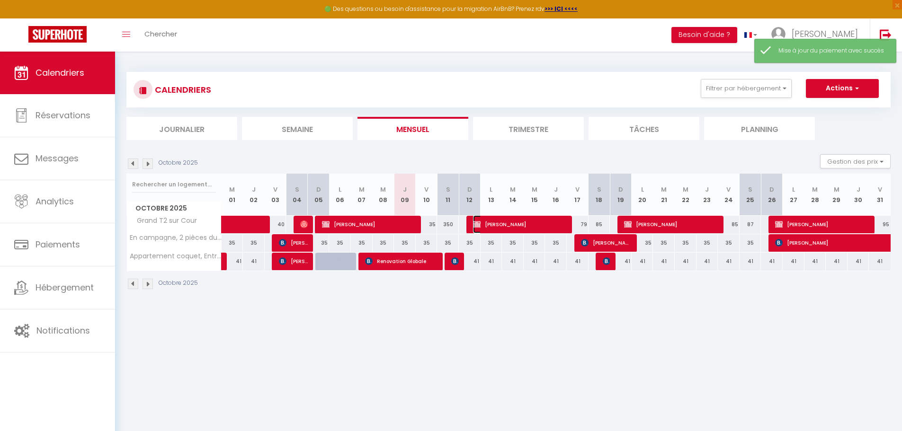
click at [543, 222] on span "[PERSON_NAME]" at bounding box center [520, 224] width 94 height 18
select select "OK"
select select "KO"
select select "0"
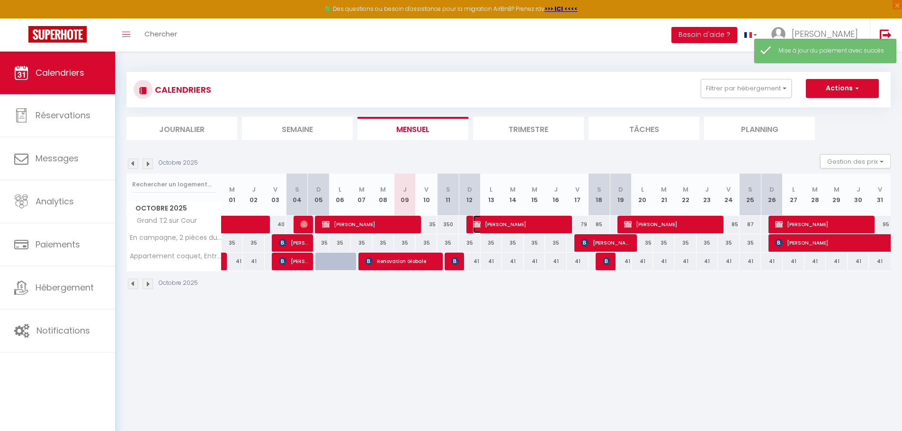
select select "1"
select select
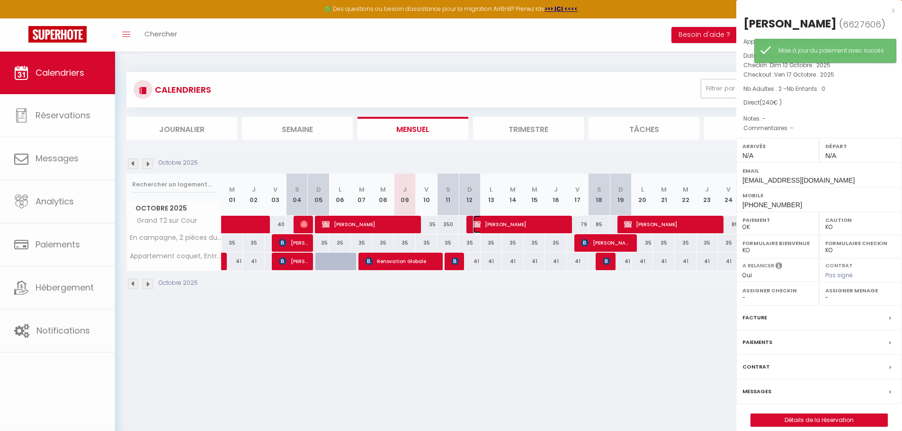
select select "33148"
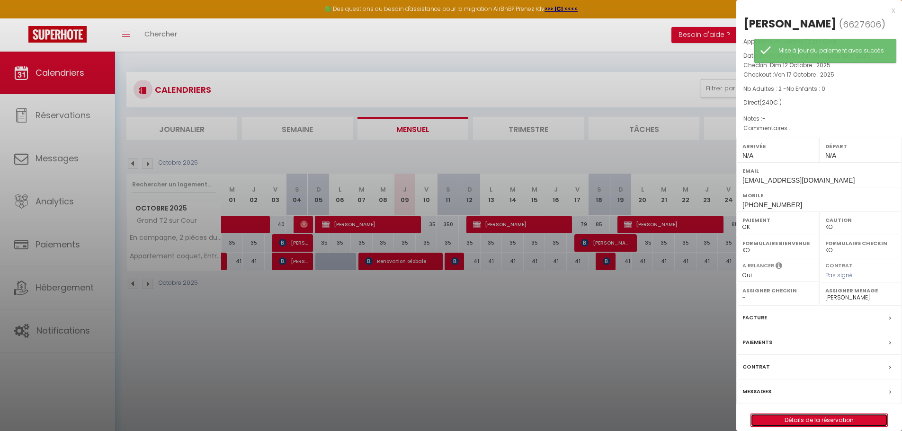
click at [804, 421] on link "Détails de la réservation" at bounding box center [819, 420] width 136 height 12
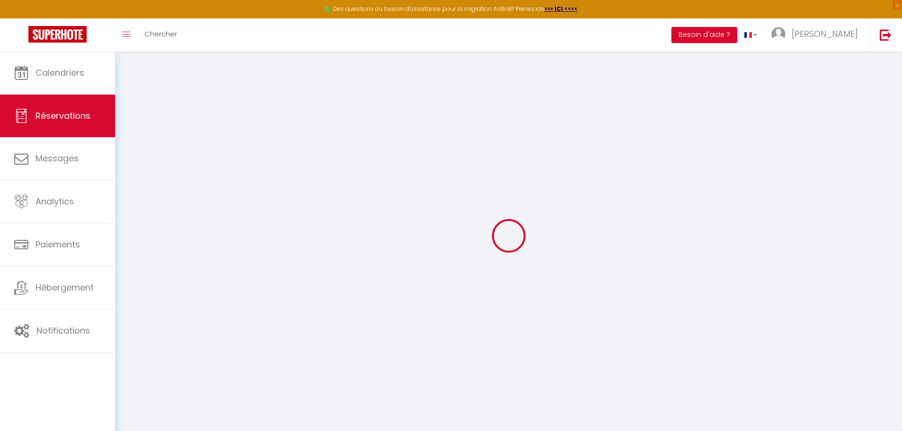
select select "cleaning"
select select
checkbox input "false"
select select
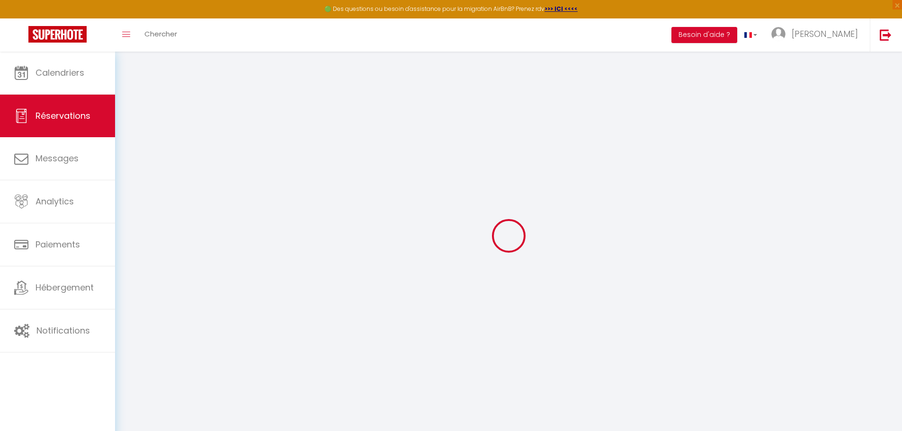
select select
checkbox input "false"
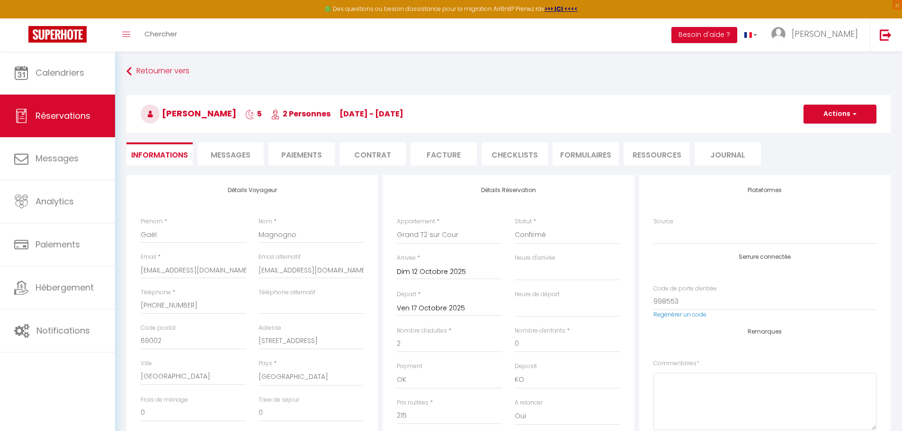
type input "25"
select select
checkbox input "false"
select select
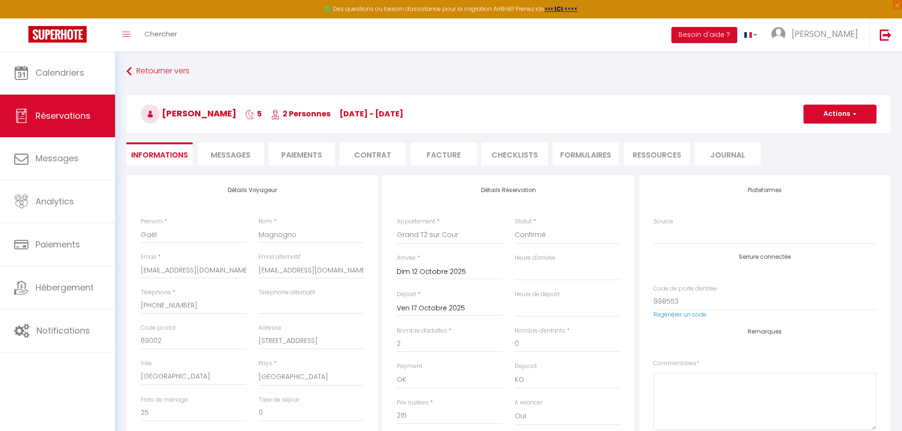
select select
click at [428, 154] on li "Facture" at bounding box center [443, 154] width 66 height 23
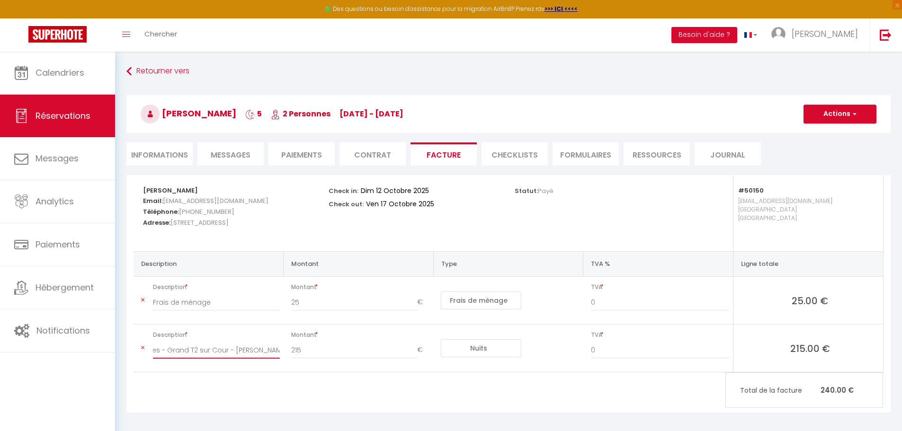
drag, startPoint x: 254, startPoint y: 348, endPoint x: 434, endPoint y: 356, distance: 180.5
click at [434, 356] on tr "Description Nuitées - Grand T2 sur Cour - [PERSON_NAME] Montant 215 € Nuits Fra…" at bounding box center [508, 349] width 749 height 48
paste input "[PERSON_NAME]"
type input "Nuitées - Grand T2 sur Cour - [PERSON_NAME]"
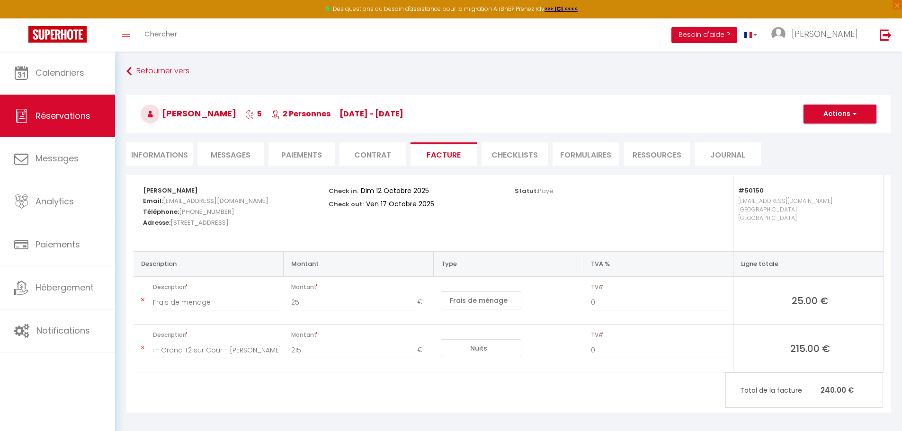
click at [845, 116] on button "Actions" at bounding box center [839, 114] width 73 height 19
click at [827, 132] on link "Enregistrer" at bounding box center [833, 135] width 80 height 12
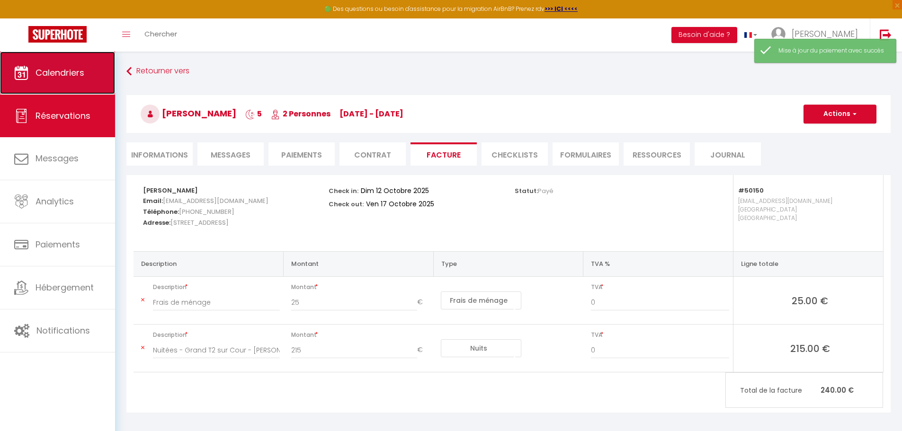
click at [64, 67] on span "Calendriers" at bounding box center [60, 73] width 49 height 12
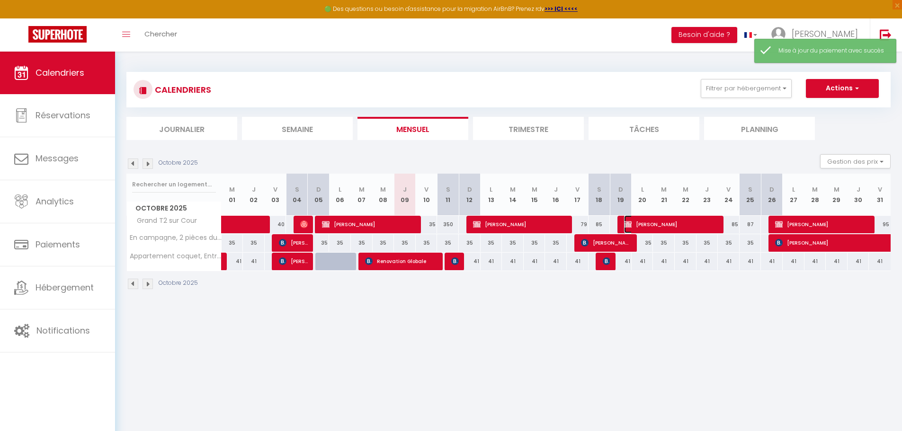
click at [646, 227] on span "[PERSON_NAME]" at bounding box center [671, 224] width 94 height 18
select select "OK"
select select "KO"
select select "0"
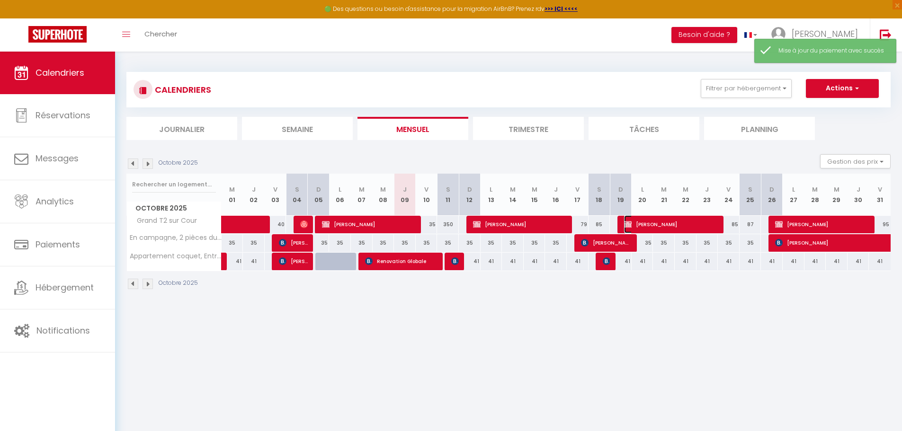
select select "1"
select select
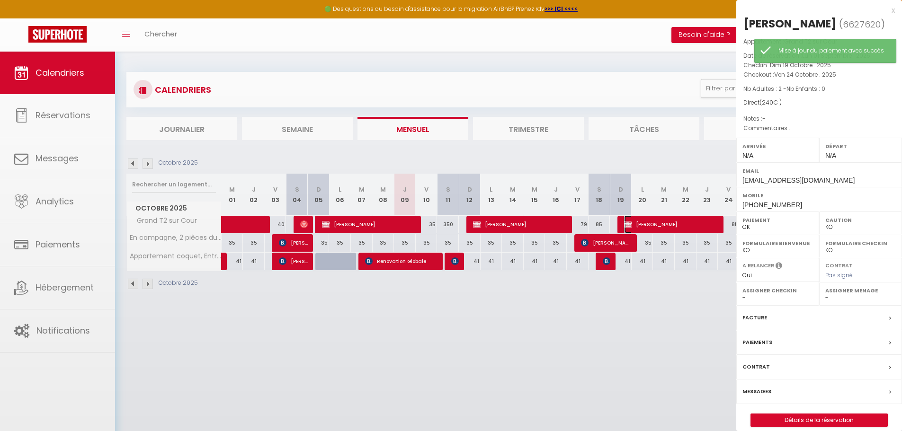
select select "33148"
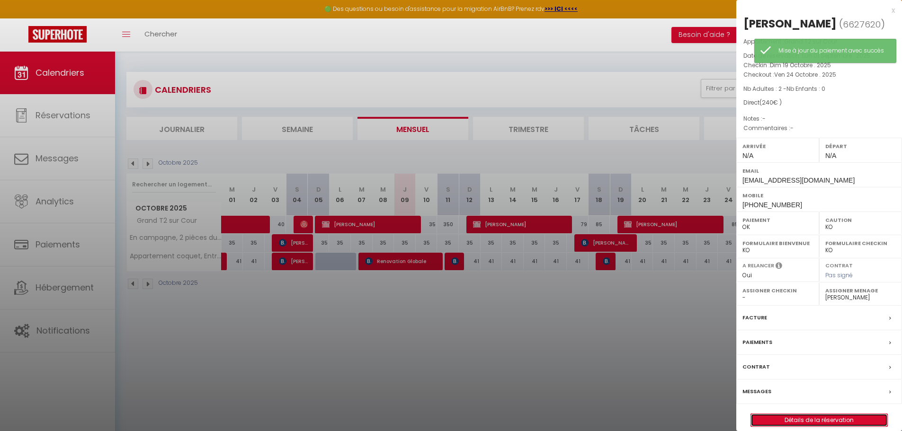
click at [785, 417] on link "Détails de la réservation" at bounding box center [819, 420] width 136 height 12
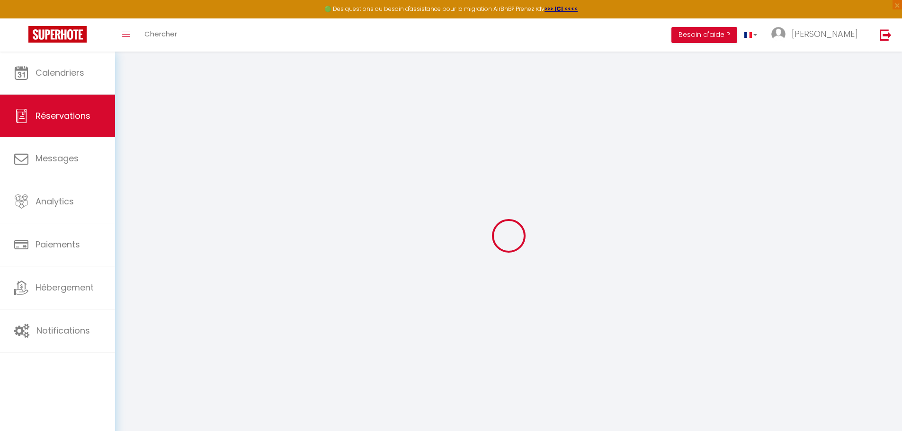
type input "Gaël"
type input "Magnogno"
type input "[EMAIL_ADDRESS][DOMAIN_NAME]"
type input "[PHONE_NUMBER]"
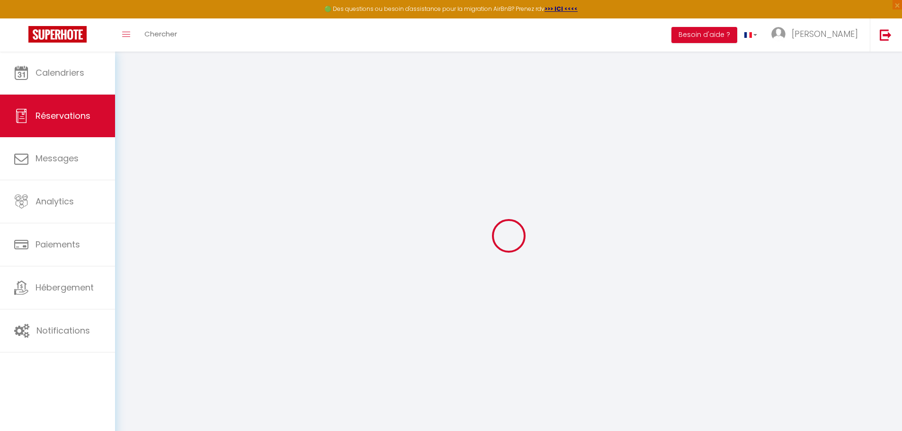
type input "69002"
type input "[STREET_ADDRESS]"
type input "[GEOGRAPHIC_DATA]"
select select "FR"
select select "50150"
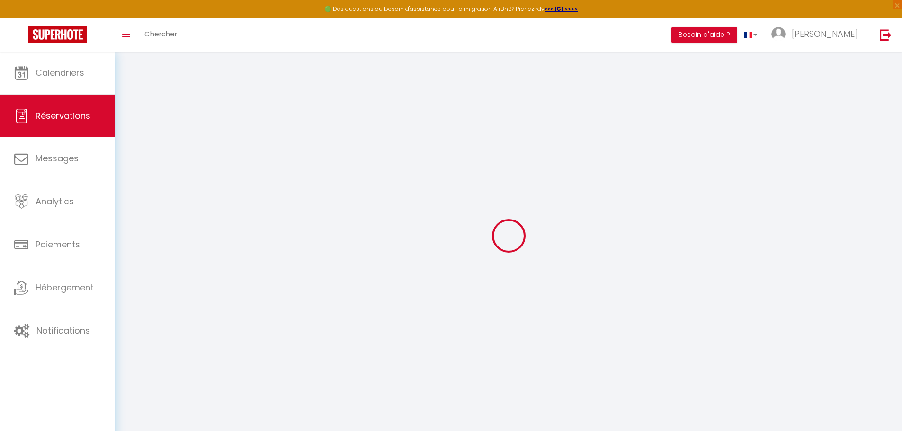
select select "1"
type input "Dim 19 Octobre 2025"
select select
type input "Ven 24 Octobre 2025"
select select
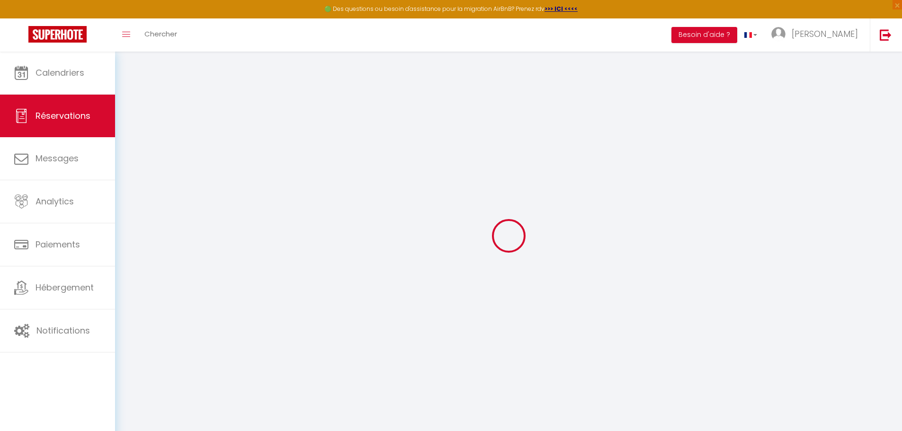
type input "2"
select select "12"
select select
type input "215"
checkbox input "false"
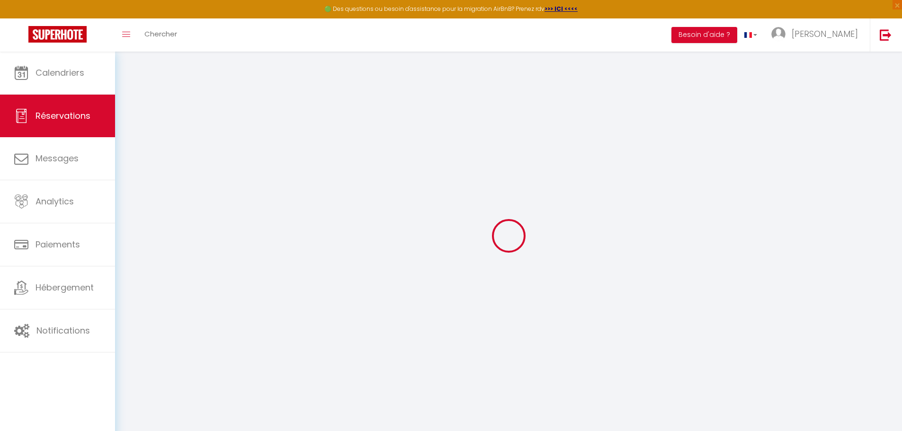
type input "0"
type input "20"
type input "0"
select select
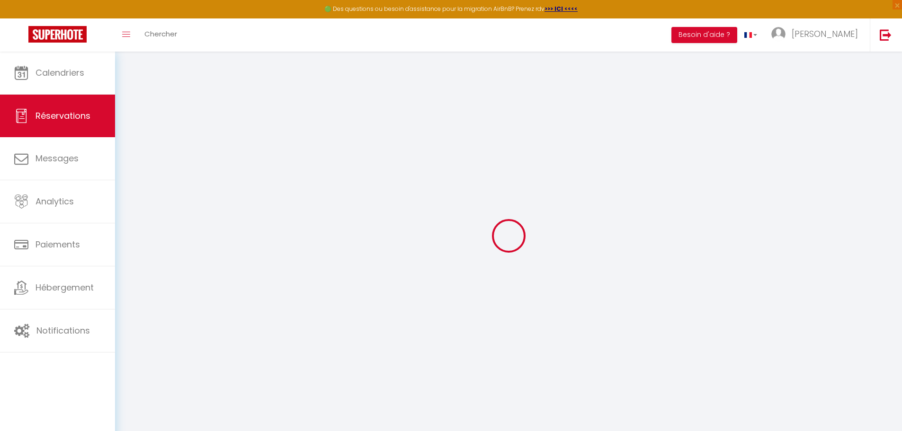
select select
select select "14"
checkbox input "false"
select select
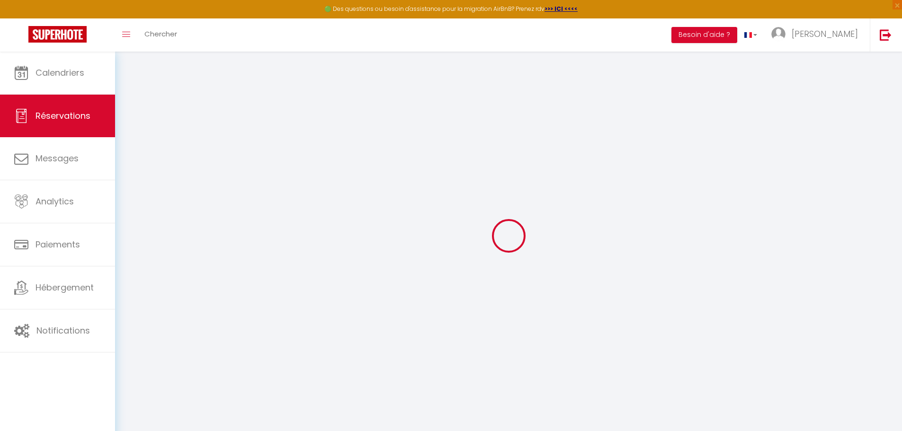
checkbox input "false"
select select
checkbox input "false"
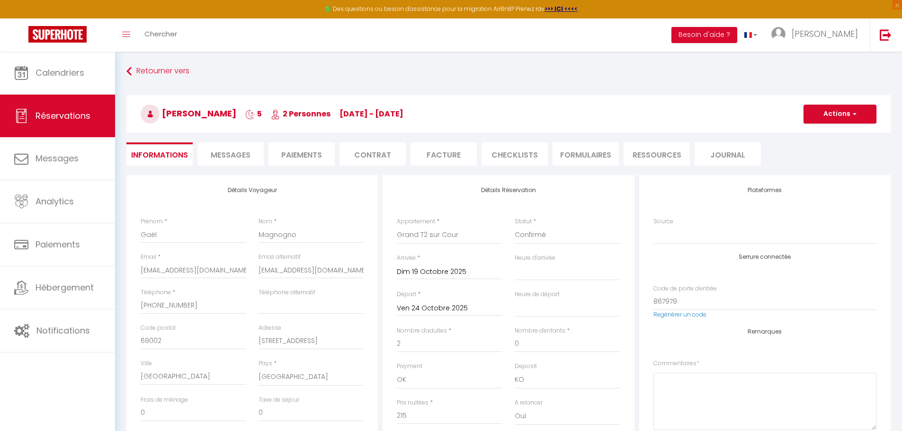
type input "25"
select select
checkbox input "false"
select select
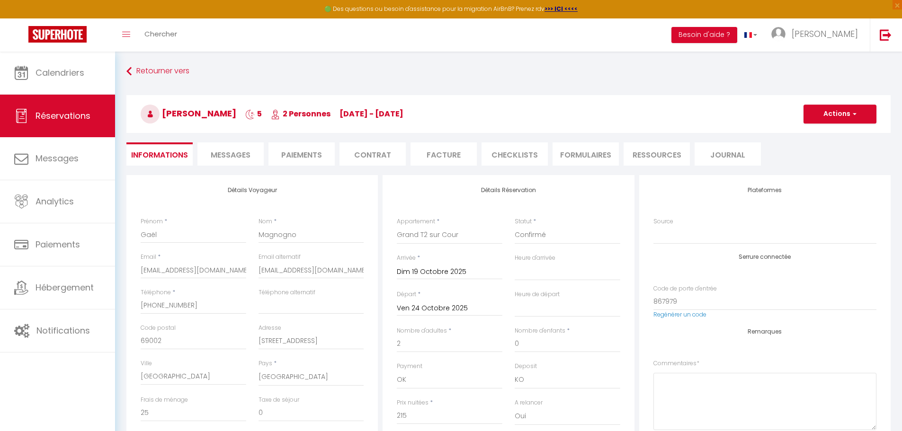
select select
click at [424, 152] on li "Facture" at bounding box center [443, 154] width 66 height 23
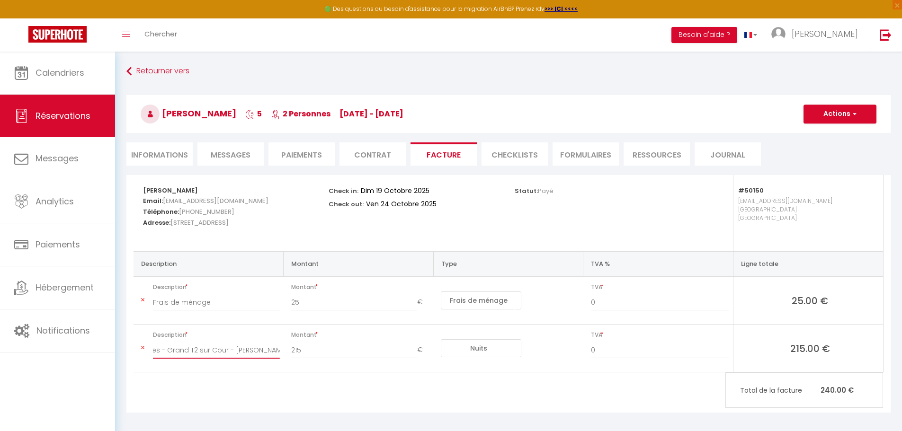
drag, startPoint x: 252, startPoint y: 351, endPoint x: 378, endPoint y: 350, distance: 125.9
click at [378, 350] on tr "Description Nuitées - Grand T2 sur Cour - [PERSON_NAME] Montant 215 € Nuits Fra…" at bounding box center [508, 349] width 749 height 48
paste input "[PERSON_NAME]"
type input "Nuitées - Grand T2 sur Cour - [PERSON_NAME]"
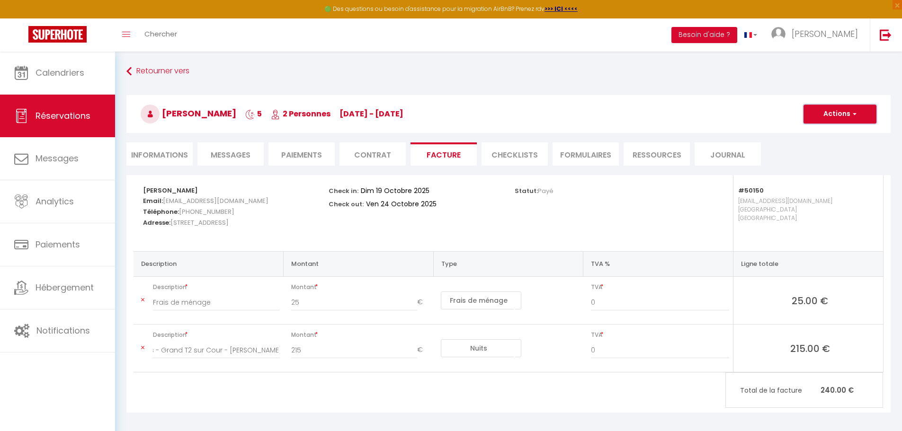
click at [849, 117] on button "Actions" at bounding box center [839, 114] width 73 height 19
click at [834, 135] on link "Enregistrer" at bounding box center [833, 135] width 80 height 12
click at [840, 120] on button "Actions" at bounding box center [839, 114] width 73 height 19
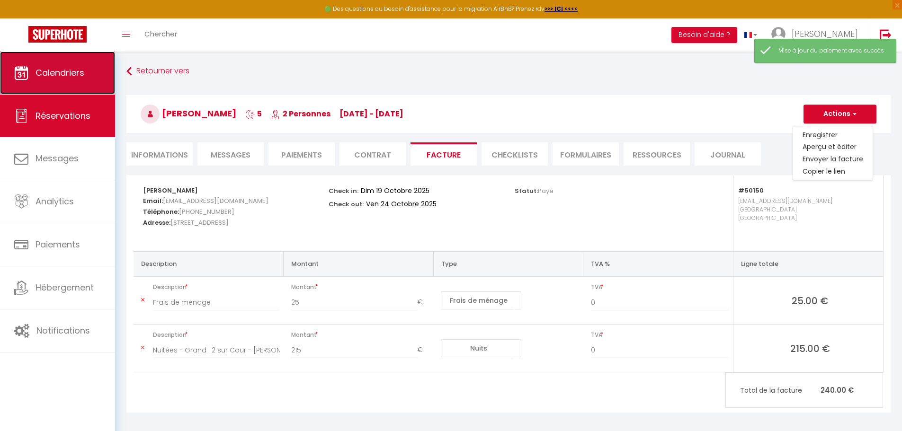
click at [85, 61] on link "Calendriers" at bounding box center [57, 73] width 115 height 43
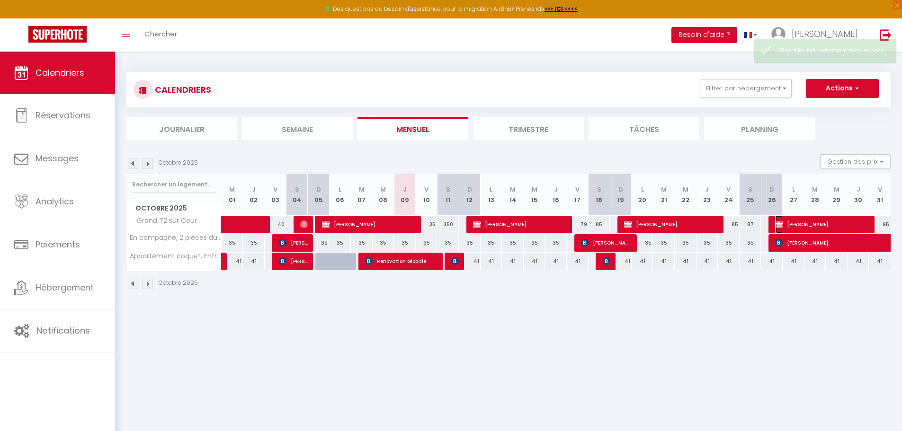
click at [797, 223] on span "[PERSON_NAME]" at bounding box center [822, 224] width 94 height 18
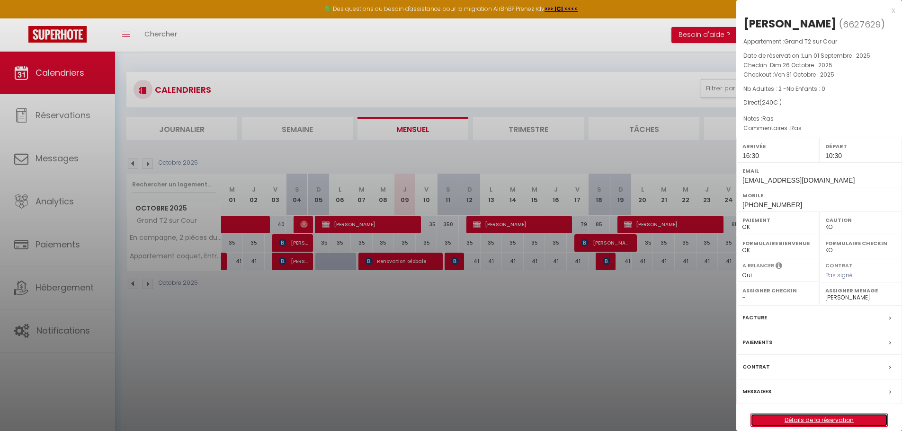
click at [788, 418] on link "Détails de la réservation" at bounding box center [819, 420] width 136 height 12
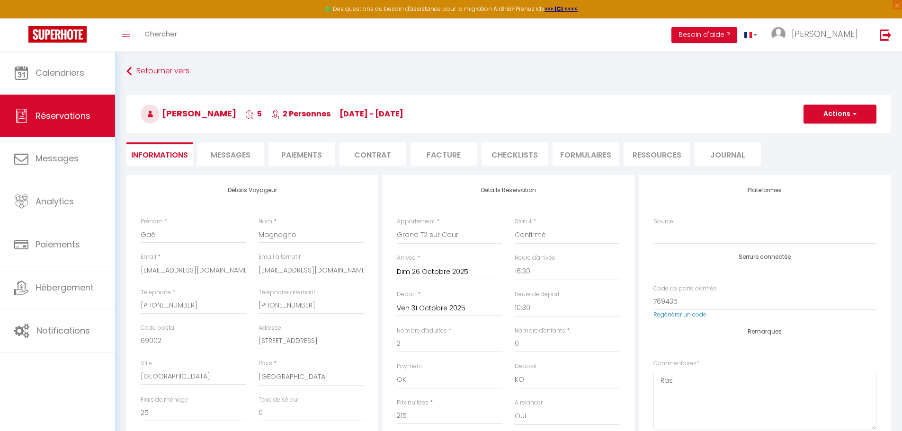
click at [428, 153] on li "Facture" at bounding box center [443, 154] width 66 height 23
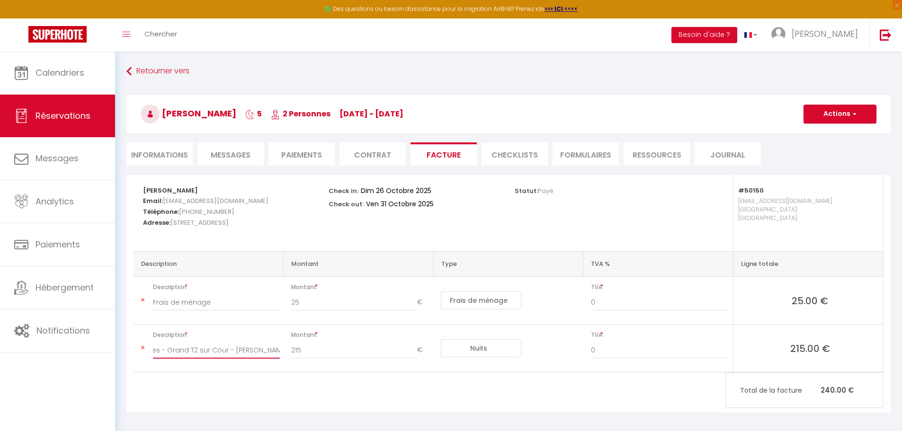
drag, startPoint x: 253, startPoint y: 350, endPoint x: 403, endPoint y: 345, distance: 150.2
click at [403, 345] on tr "Description Nuitées - Grand T2 sur Cour - [PERSON_NAME] Montant 215 € Nuits Fra…" at bounding box center [508, 349] width 749 height 48
paste input "[PERSON_NAME]"
drag, startPoint x: 850, startPoint y: 114, endPoint x: 848, endPoint y: 122, distance: 8.4
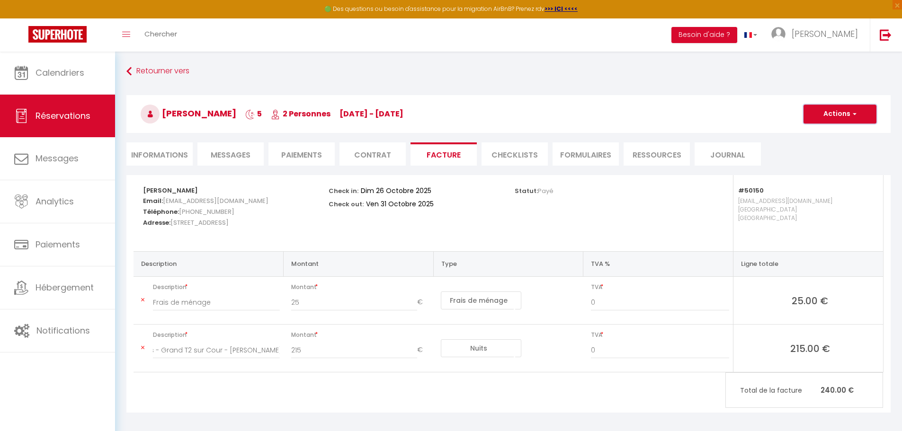
click at [851, 114] on span "button" at bounding box center [853, 114] width 6 height 9
click at [832, 136] on link "Enregistrer" at bounding box center [833, 135] width 80 height 12
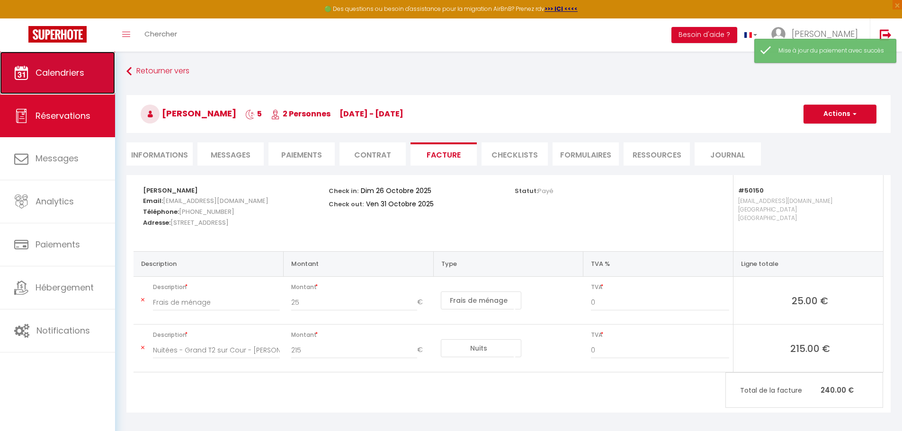
click at [22, 78] on icon at bounding box center [21, 73] width 14 height 14
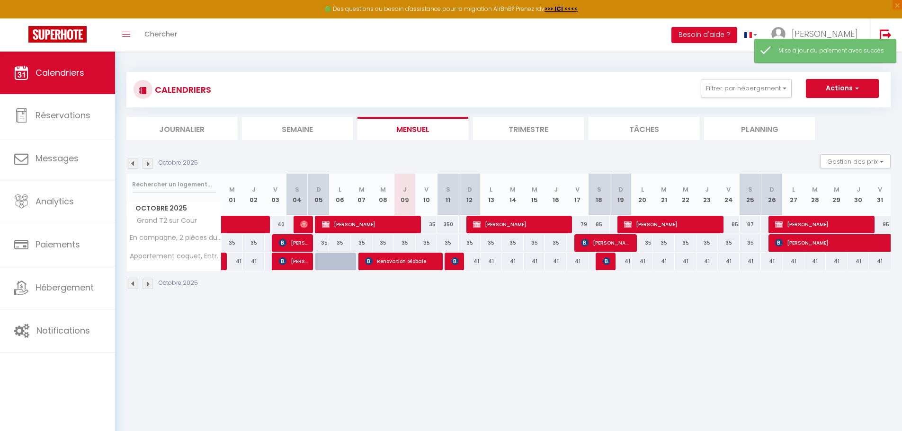
click at [151, 164] on img at bounding box center [148, 164] width 10 height 10
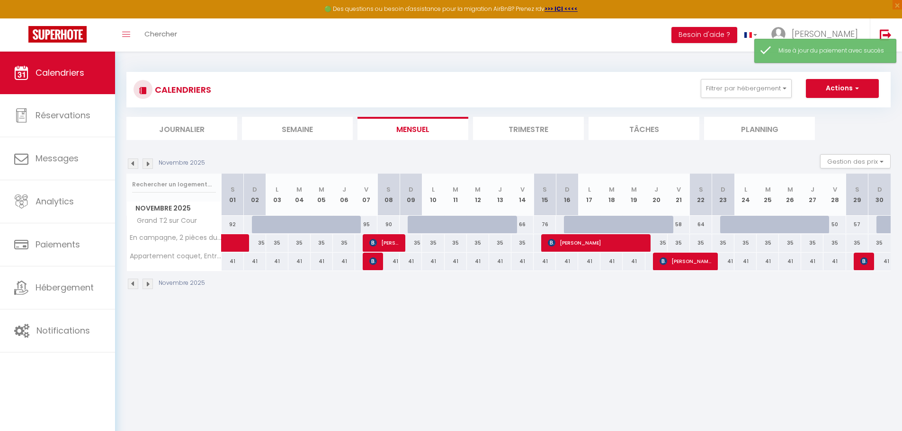
click at [134, 161] on img at bounding box center [133, 164] width 10 height 10
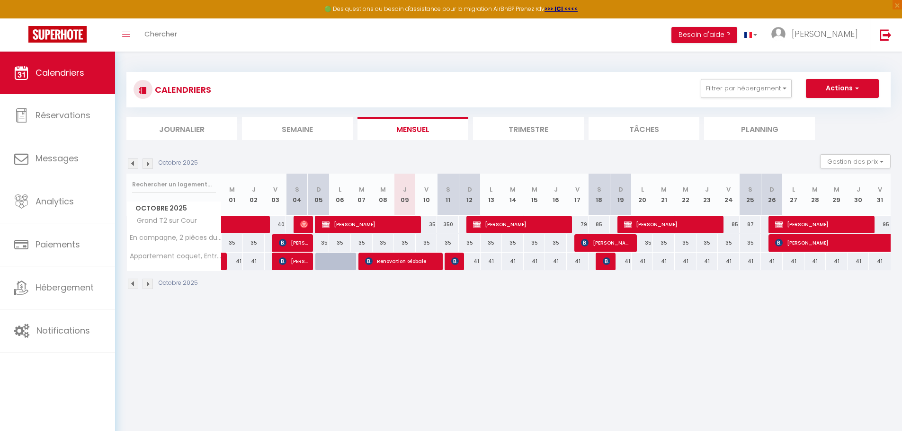
click at [135, 162] on img at bounding box center [133, 164] width 10 height 10
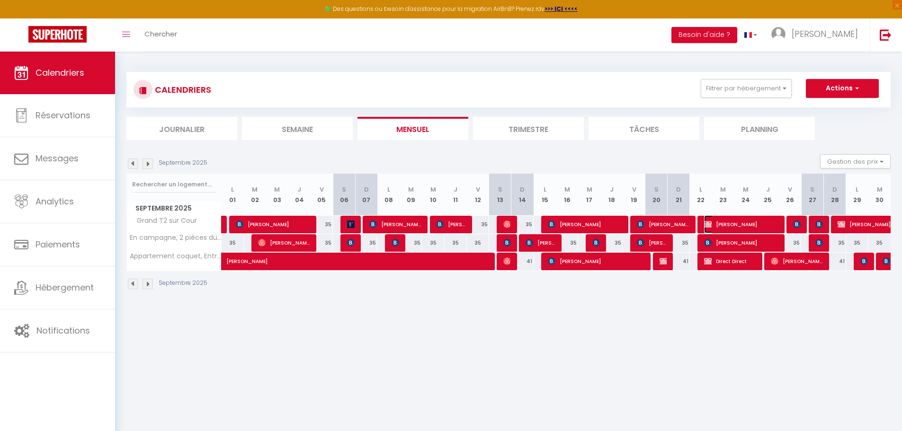
click at [758, 223] on span "[PERSON_NAME]" at bounding box center [741, 224] width 74 height 18
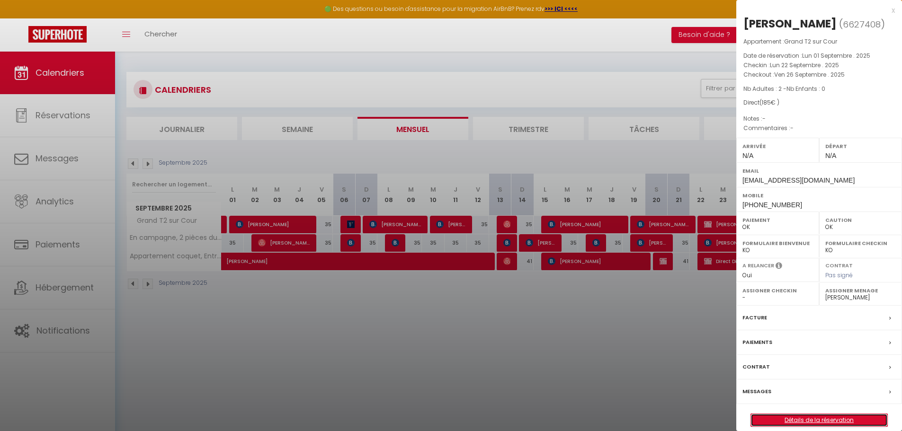
click at [803, 422] on link "Détails de la réservation" at bounding box center [819, 420] width 136 height 12
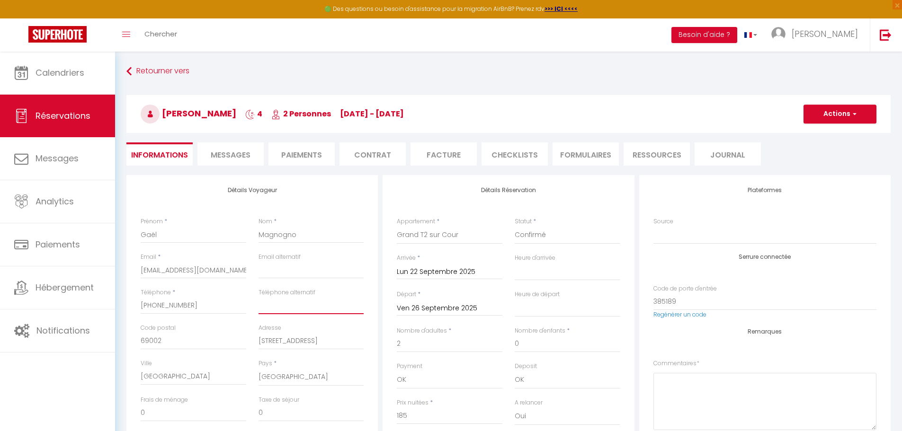
click at [296, 303] on input "Téléphone alternatif" at bounding box center [312, 305] width 106 height 17
click at [822, 111] on button "Actions" at bounding box center [839, 114] width 73 height 19
click at [816, 131] on link "Enregistrer" at bounding box center [830, 135] width 75 height 12
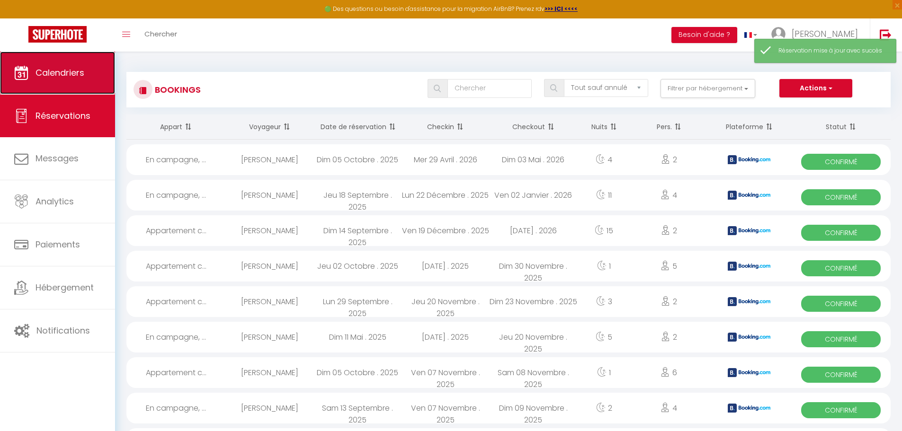
click at [89, 78] on link "Calendriers" at bounding box center [57, 73] width 115 height 43
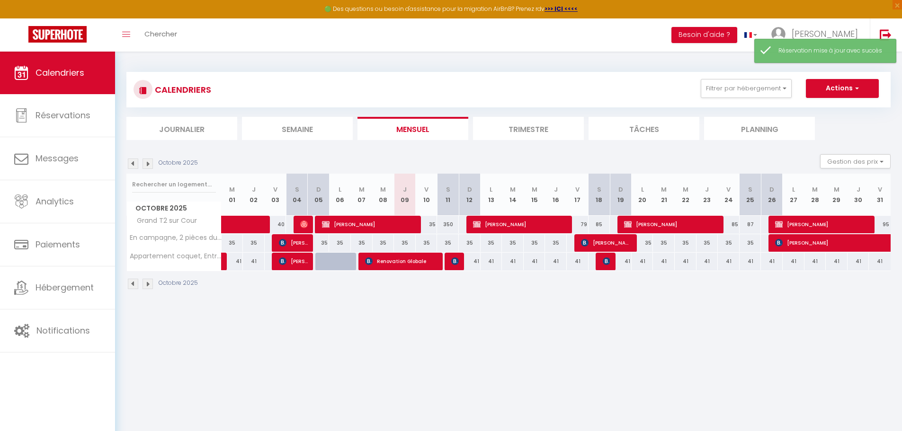
click at [137, 161] on img at bounding box center [133, 164] width 10 height 10
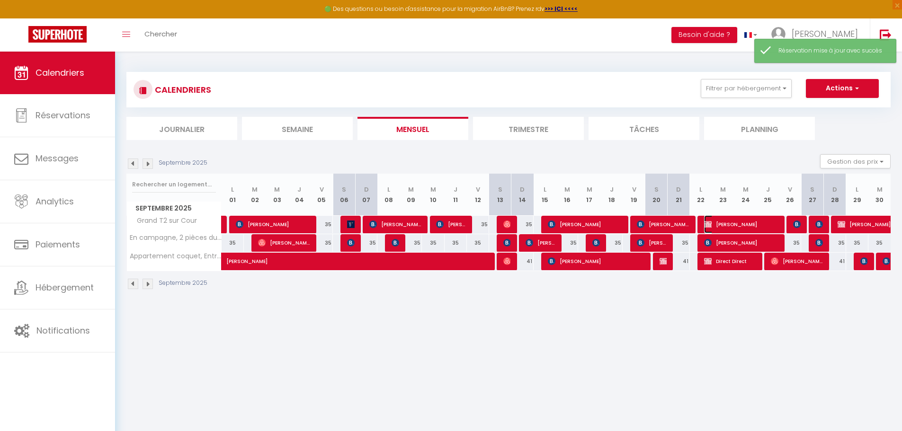
click at [724, 223] on span "[PERSON_NAME]" at bounding box center [741, 224] width 74 height 18
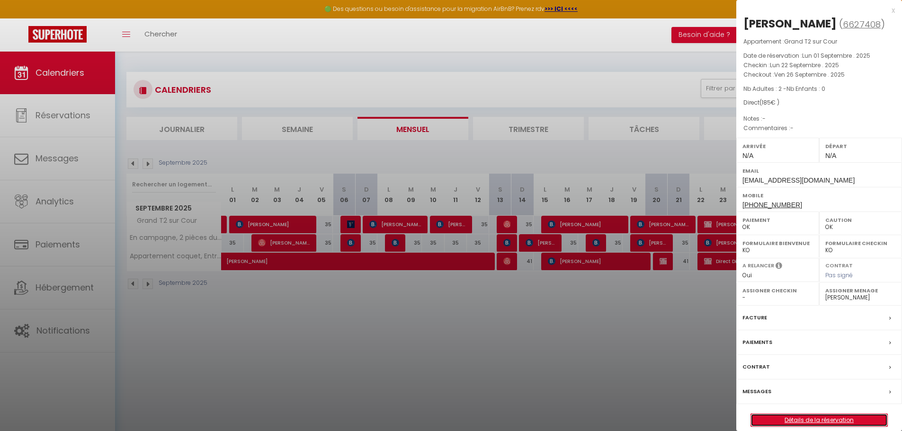
click at [798, 418] on link "Détails de la réservation" at bounding box center [819, 420] width 136 height 12
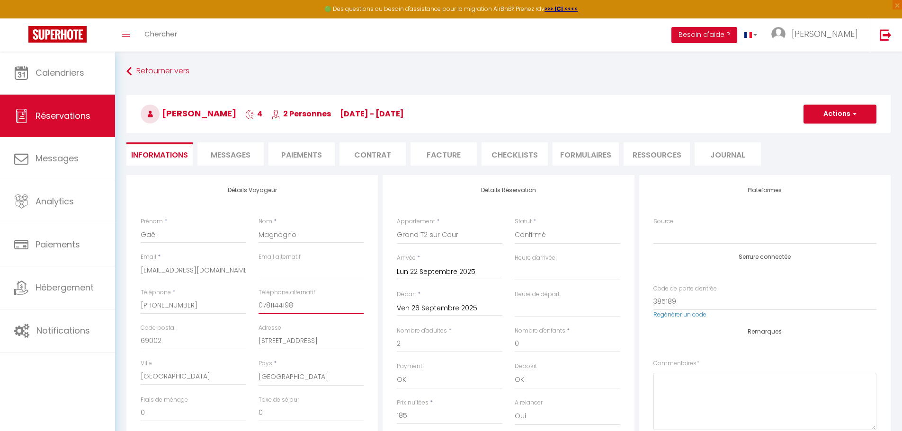
drag, startPoint x: 305, startPoint y: 301, endPoint x: 240, endPoint y: 301, distance: 64.9
click at [240, 301] on div "Téléphone * [PHONE_NUMBER] Téléphone alternatif [PHONE_NUMBER]" at bounding box center [252, 306] width 236 height 36
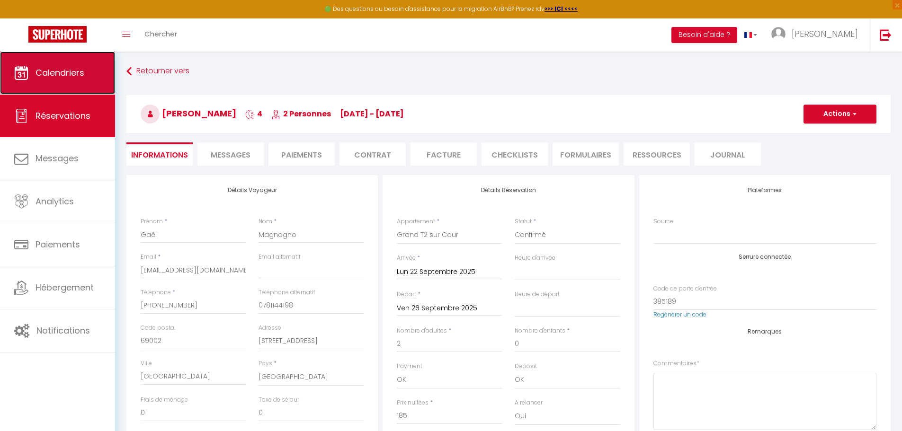
click at [80, 79] on link "Calendriers" at bounding box center [57, 73] width 115 height 43
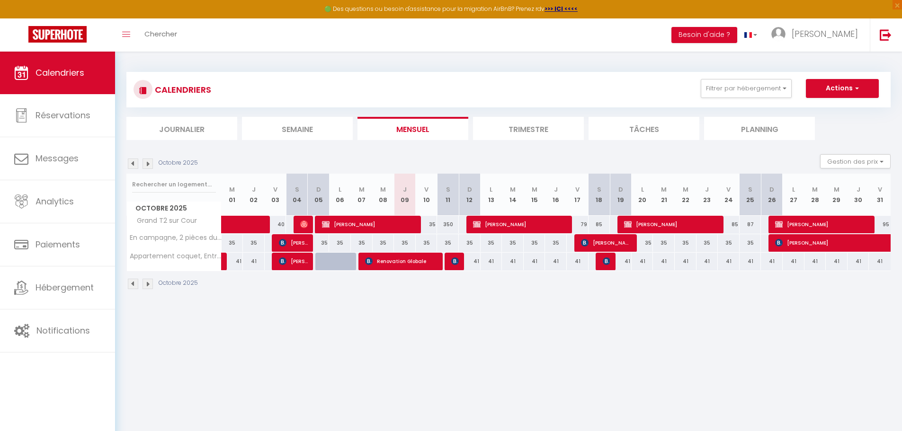
click at [135, 163] on img at bounding box center [133, 164] width 10 height 10
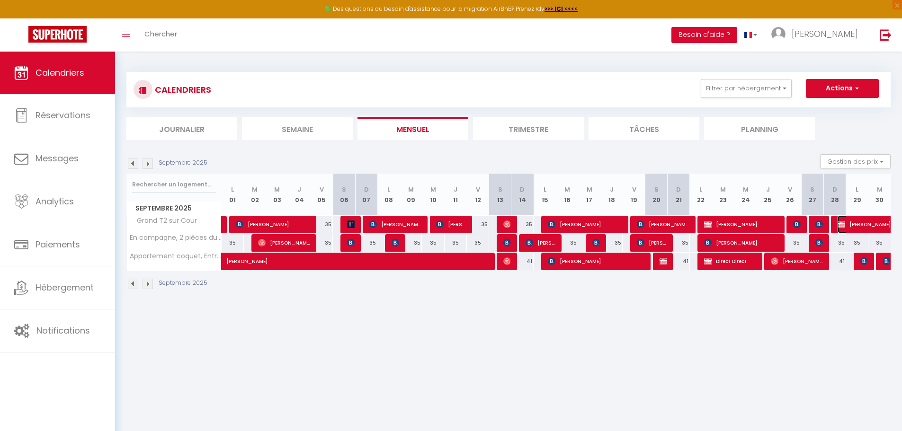
click at [874, 223] on span "[PERSON_NAME]" at bounding box center [892, 224] width 109 height 18
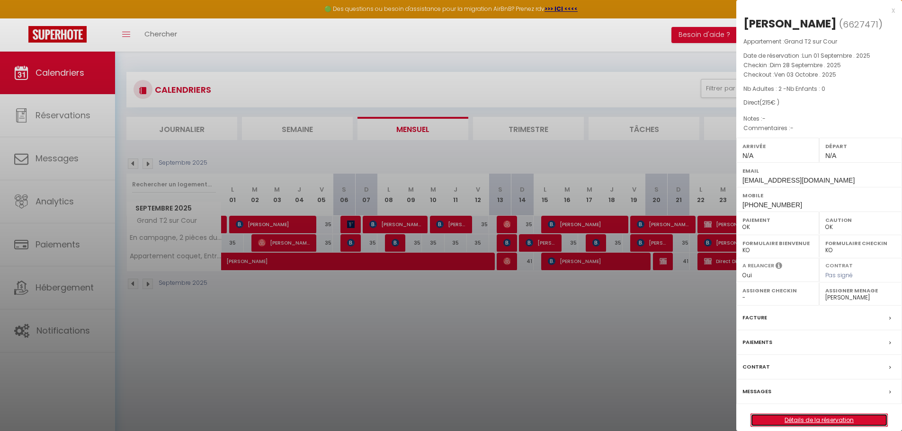
click at [808, 420] on link "Détails de la réservation" at bounding box center [819, 420] width 136 height 12
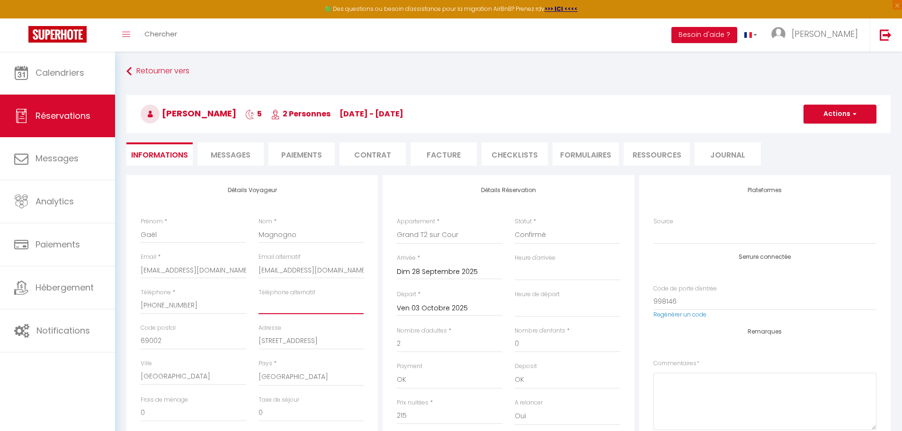
click at [285, 303] on input "Téléphone alternatif" at bounding box center [312, 305] width 106 height 17
paste input "0781144198"
click at [848, 111] on button "Actions" at bounding box center [839, 114] width 73 height 19
click at [829, 137] on link "Enregistrer" at bounding box center [830, 135] width 75 height 12
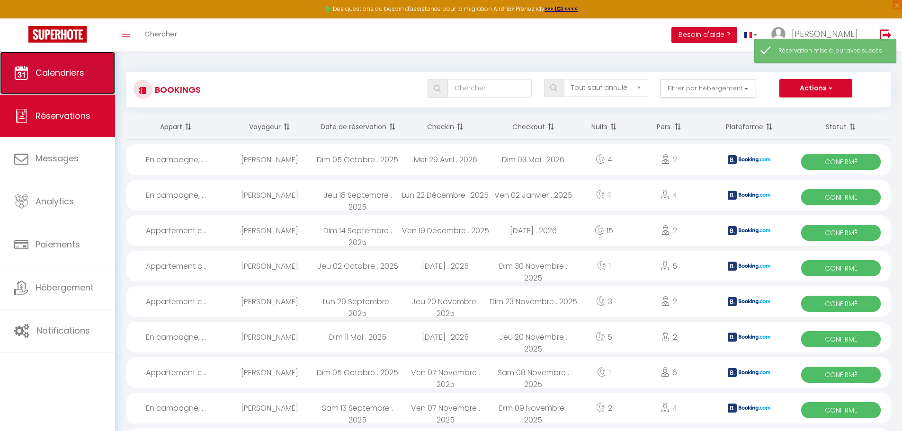
click at [78, 94] on link "Calendriers" at bounding box center [57, 73] width 115 height 43
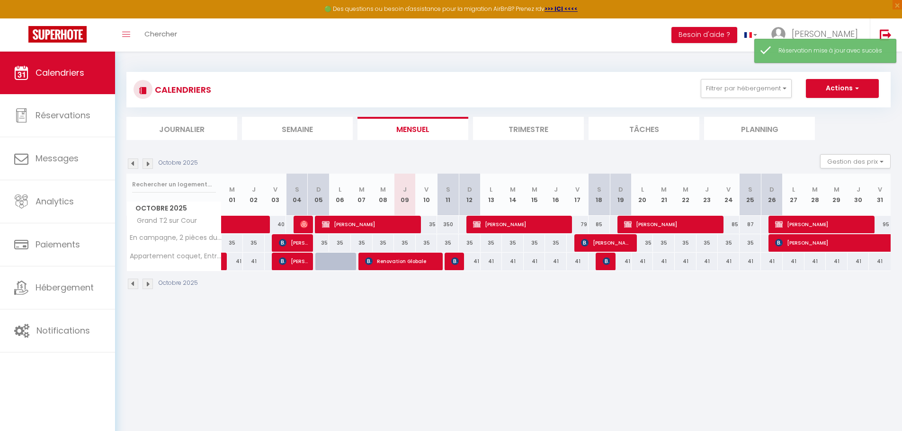
click at [130, 163] on img at bounding box center [133, 164] width 10 height 10
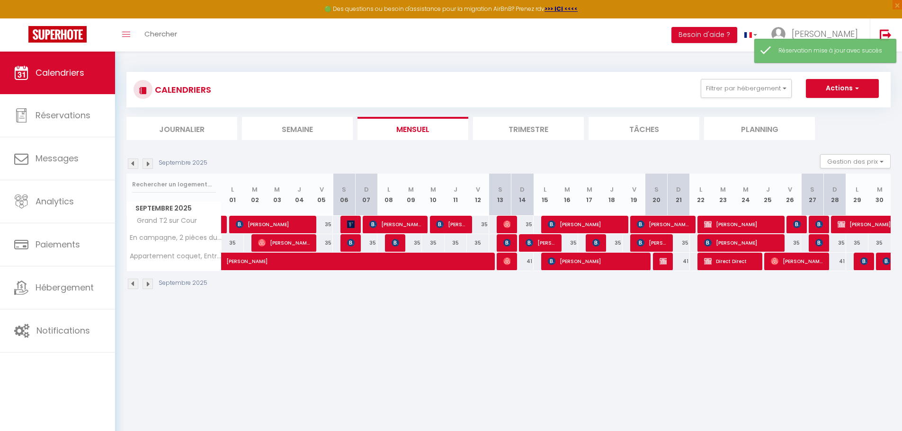
click at [151, 162] on img at bounding box center [148, 164] width 10 height 10
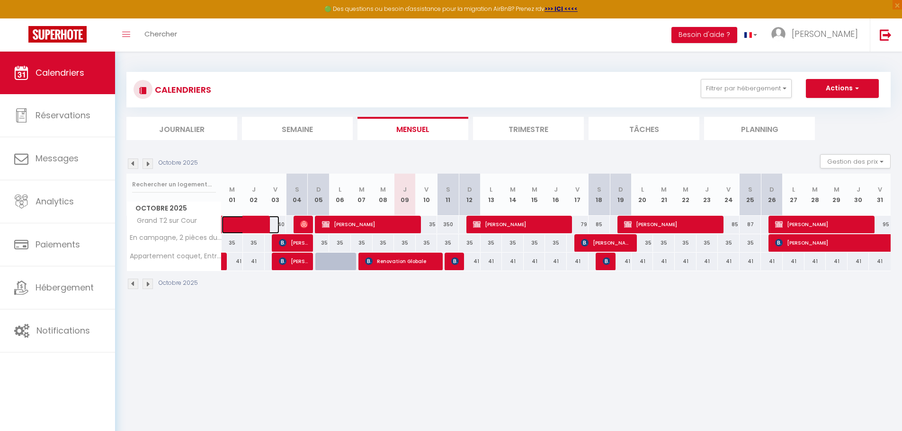
click at [252, 228] on span at bounding box center [258, 225] width 44 height 18
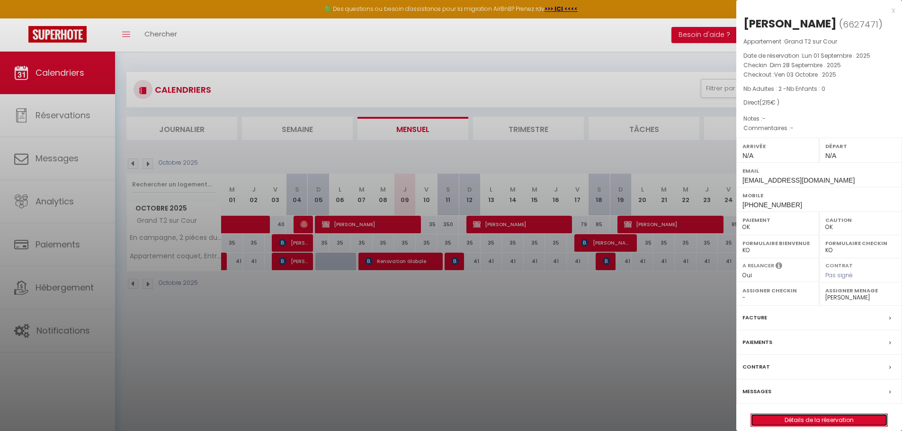
click at [820, 422] on link "Détails de la réservation" at bounding box center [819, 420] width 136 height 12
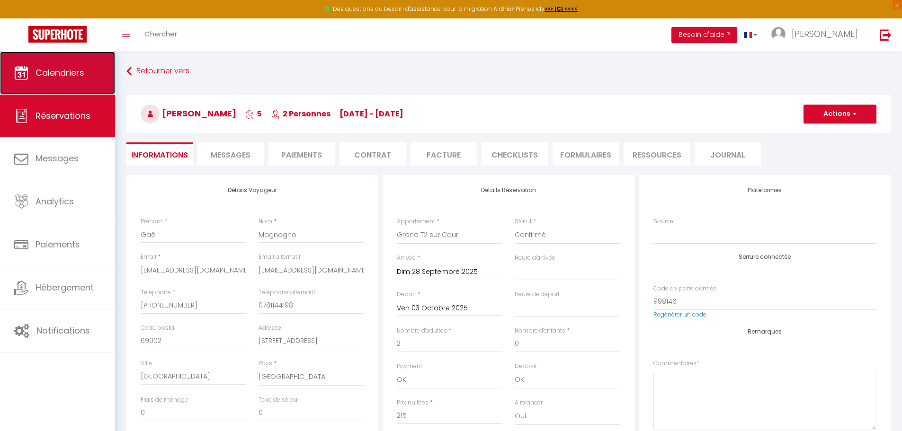
click at [76, 82] on link "Calendriers" at bounding box center [57, 73] width 115 height 43
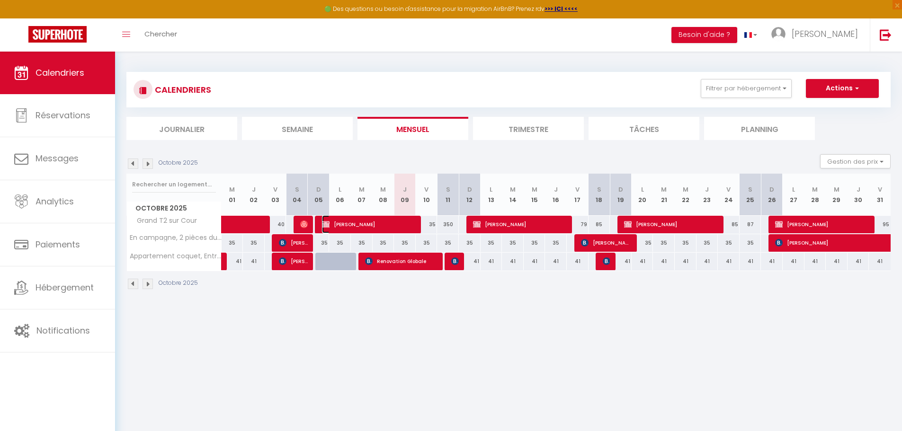
click at [355, 226] on span "[PERSON_NAME]" at bounding box center [369, 224] width 94 height 18
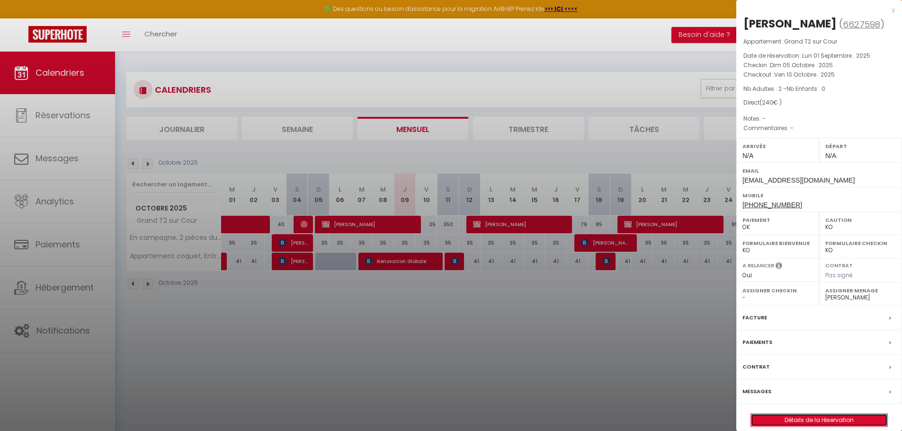
click at [813, 424] on link "Détails de la réservation" at bounding box center [819, 420] width 136 height 12
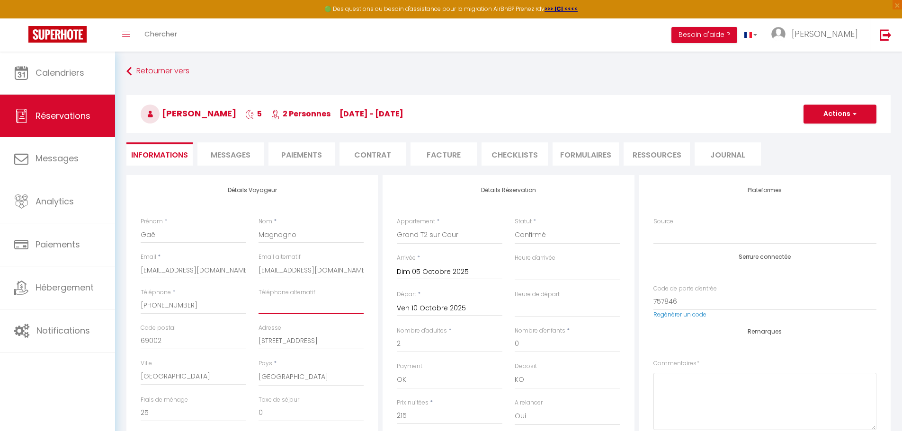
click at [319, 310] on input "Téléphone alternatif" at bounding box center [312, 305] width 106 height 17
paste input "0781144198"
click at [823, 116] on button "Actions" at bounding box center [839, 114] width 73 height 19
click at [827, 140] on link "Enregistrer" at bounding box center [830, 135] width 75 height 12
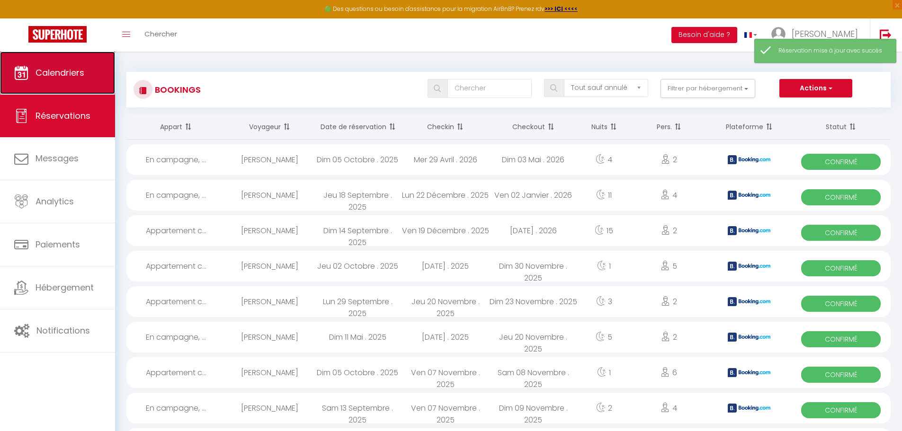
click at [79, 72] on span "Calendriers" at bounding box center [60, 73] width 49 height 12
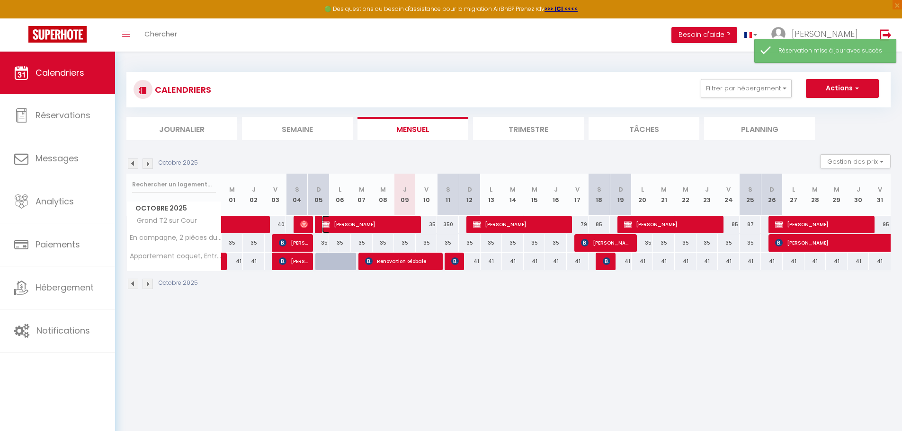
click at [416, 226] on span "[PERSON_NAME]" at bounding box center [369, 224] width 94 height 18
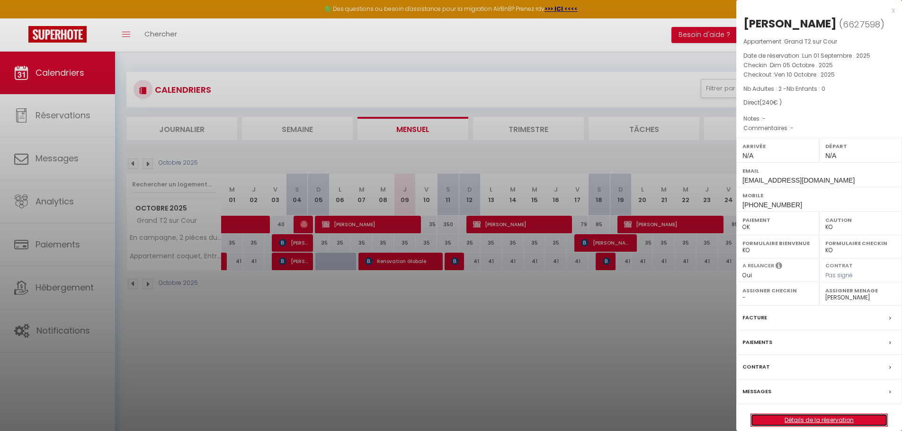
click at [878, 420] on link "Détails de la réservation" at bounding box center [819, 420] width 136 height 12
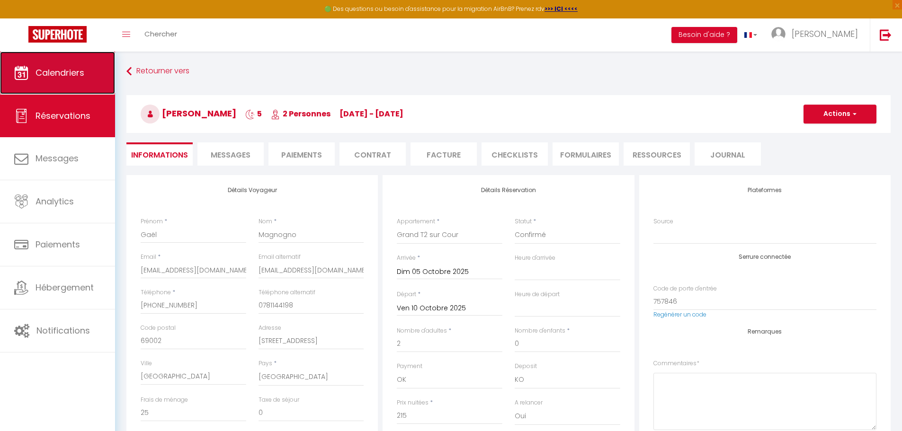
click at [64, 63] on link "Calendriers" at bounding box center [57, 73] width 115 height 43
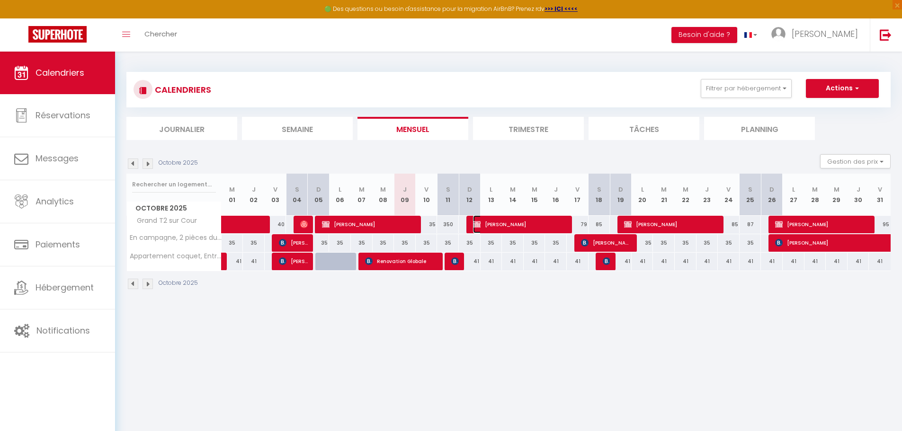
click at [519, 222] on span "[PERSON_NAME]" at bounding box center [520, 224] width 94 height 18
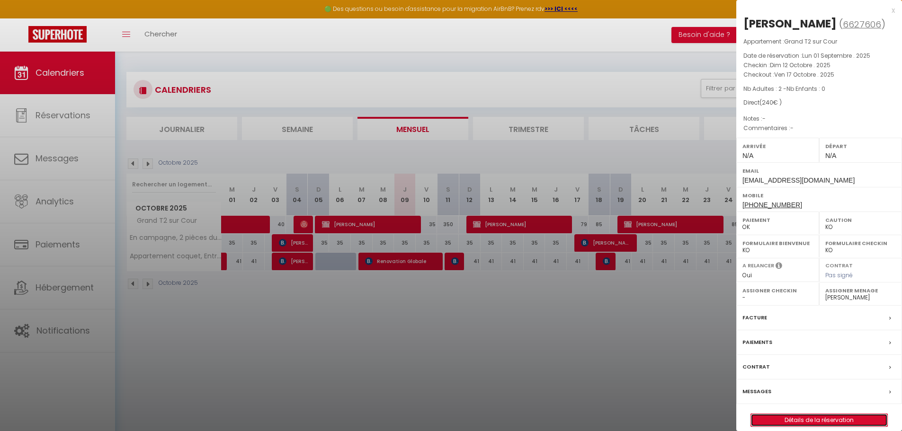
click at [820, 423] on link "Détails de la réservation" at bounding box center [819, 420] width 136 height 12
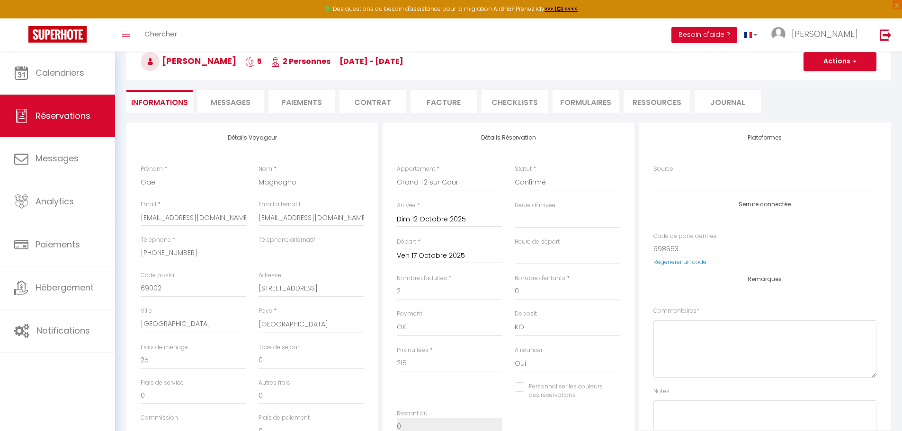
scroll to position [79, 0]
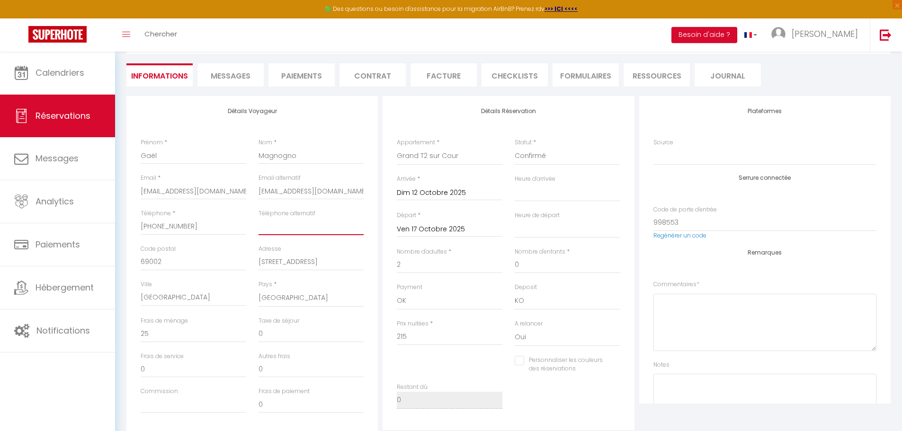
click at [300, 228] on input "Téléphone alternatif" at bounding box center [312, 226] width 106 height 17
paste input "0781144198"
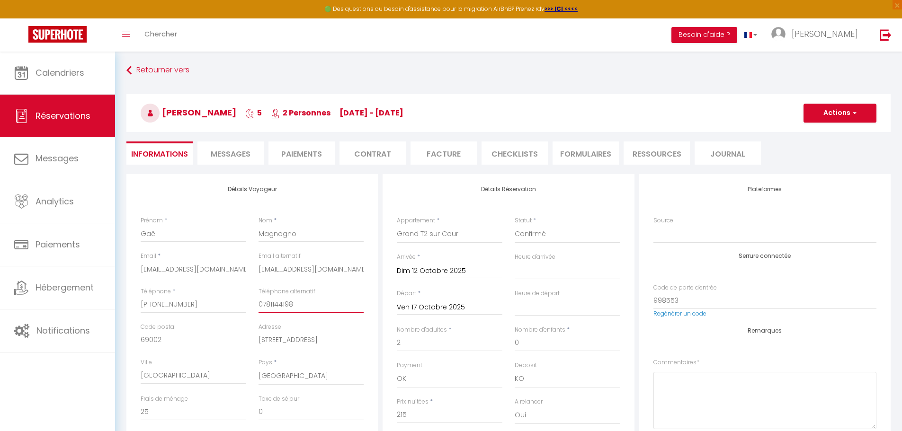
scroll to position [0, 0]
click at [844, 112] on button "Actions" at bounding box center [839, 114] width 73 height 19
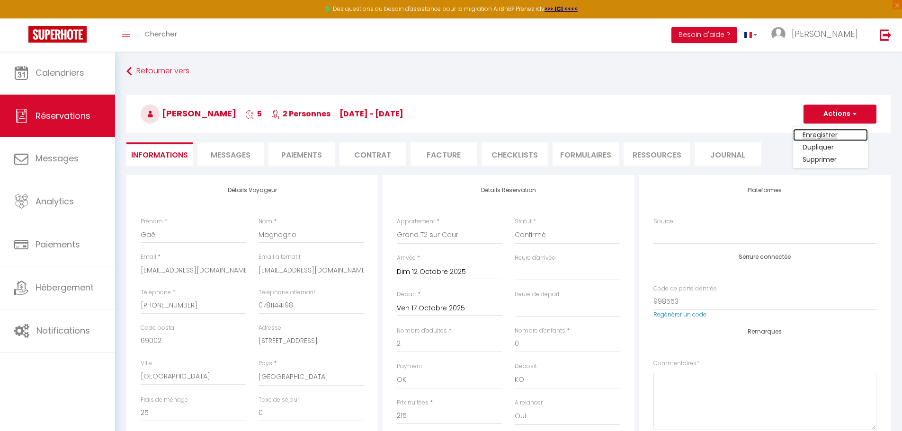
click at [836, 133] on link "Enregistrer" at bounding box center [830, 135] width 75 height 12
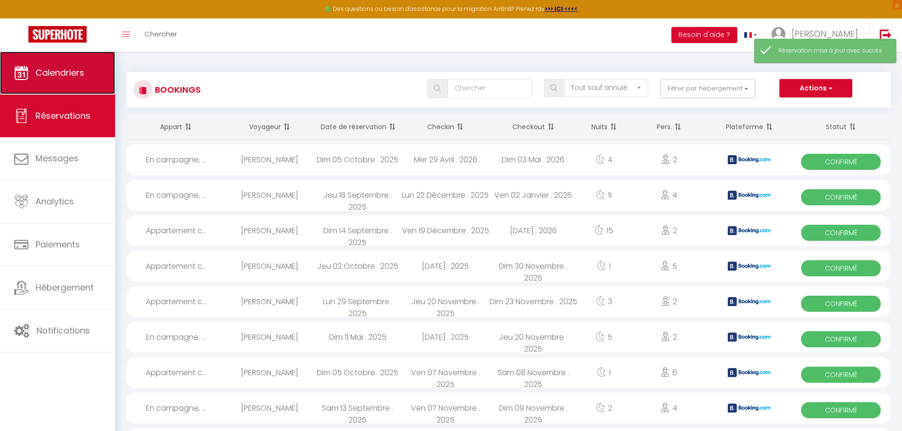
click at [49, 77] on span "Calendriers" at bounding box center [60, 73] width 49 height 12
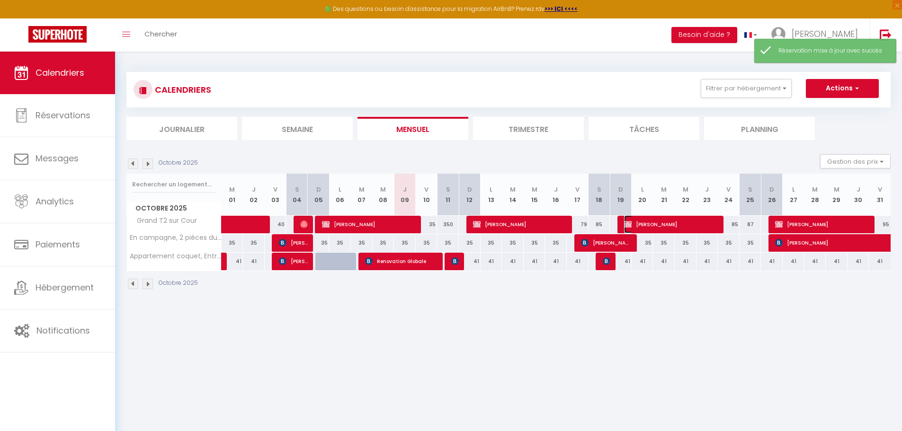
click at [658, 224] on span "[PERSON_NAME]" at bounding box center [671, 224] width 94 height 18
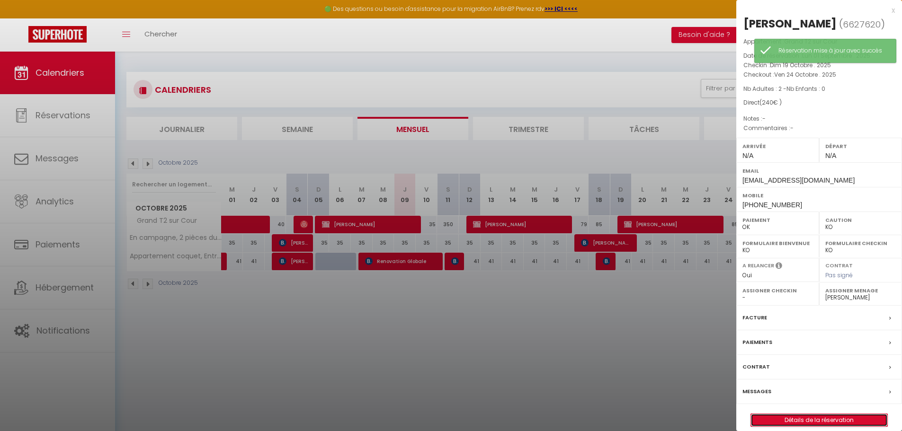
click at [807, 418] on link "Détails de la réservation" at bounding box center [819, 420] width 136 height 12
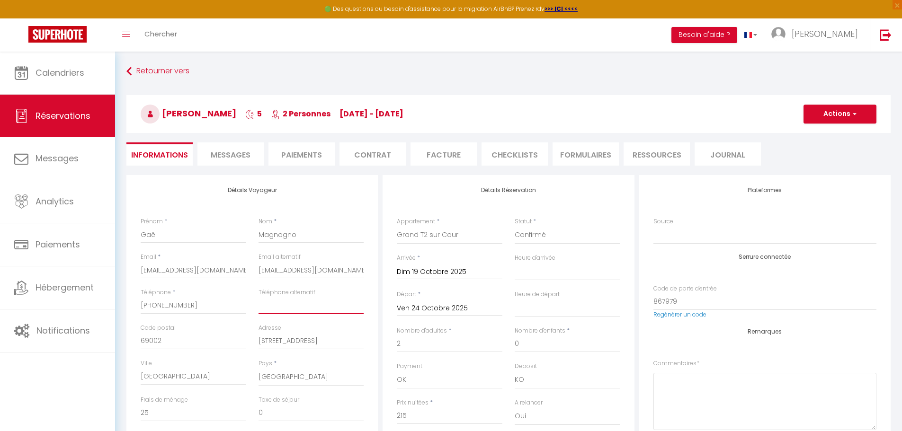
click at [298, 303] on input "Téléphone alternatif" at bounding box center [312, 305] width 106 height 17
paste input "0781144198"
click at [827, 111] on button "Actions" at bounding box center [839, 114] width 73 height 19
click at [834, 134] on link "Enregistrer" at bounding box center [830, 135] width 75 height 12
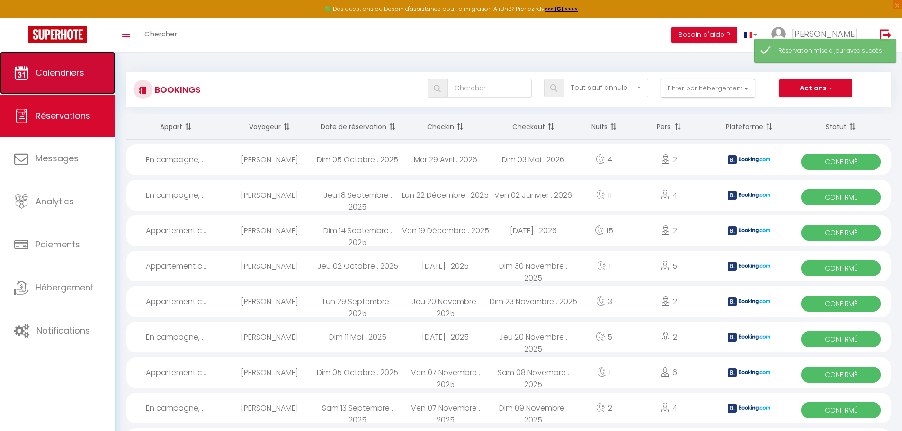
click at [78, 80] on link "Calendriers" at bounding box center [57, 73] width 115 height 43
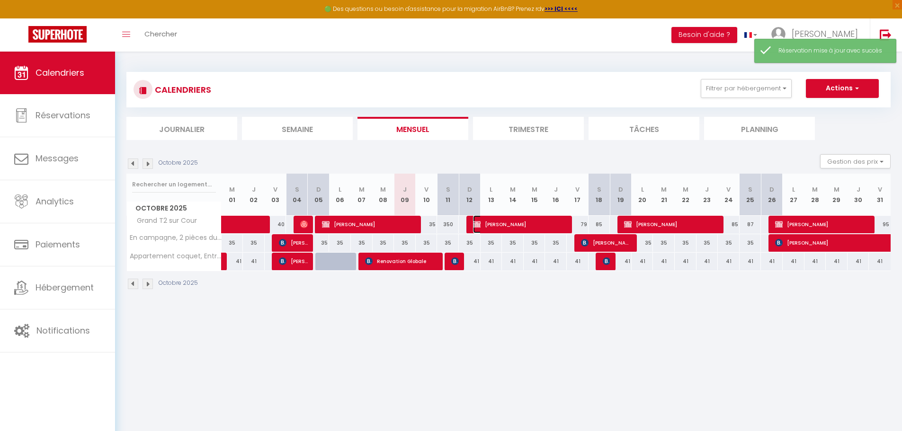
click at [532, 222] on span "[PERSON_NAME]" at bounding box center [520, 224] width 94 height 18
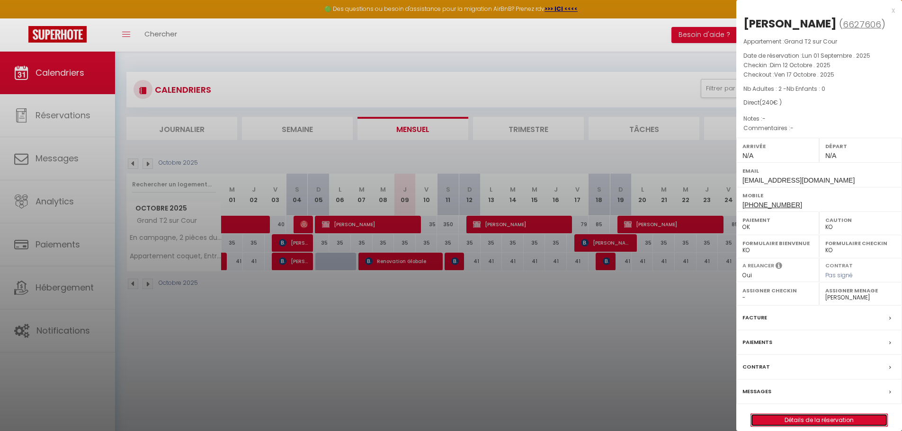
click at [803, 421] on link "Détails de la réservation" at bounding box center [819, 420] width 136 height 12
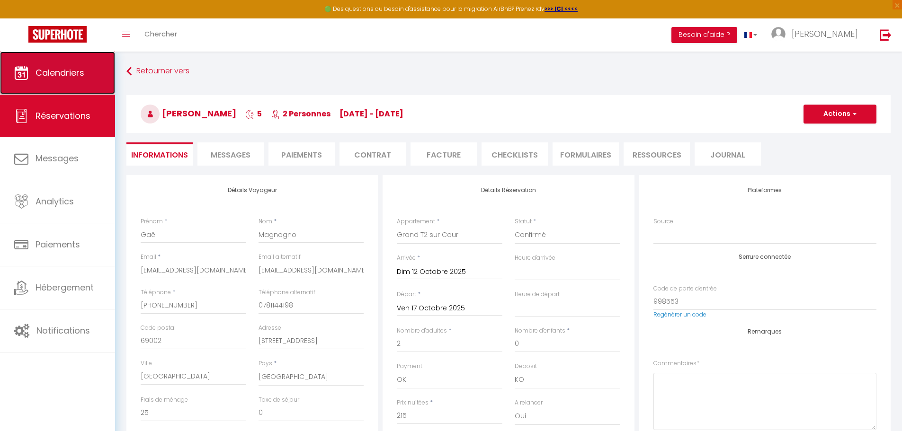
click at [77, 78] on span "Calendriers" at bounding box center [60, 73] width 49 height 12
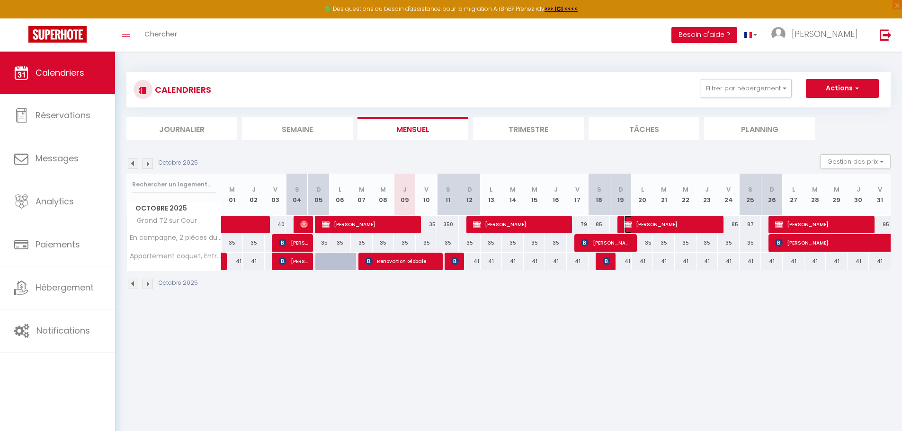
click at [678, 224] on span "[PERSON_NAME]" at bounding box center [671, 224] width 94 height 18
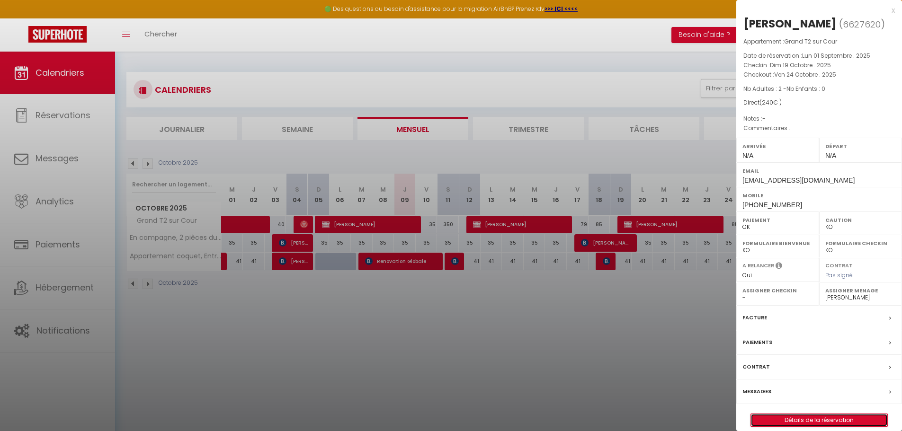
click at [802, 419] on link "Détails de la réservation" at bounding box center [819, 420] width 136 height 12
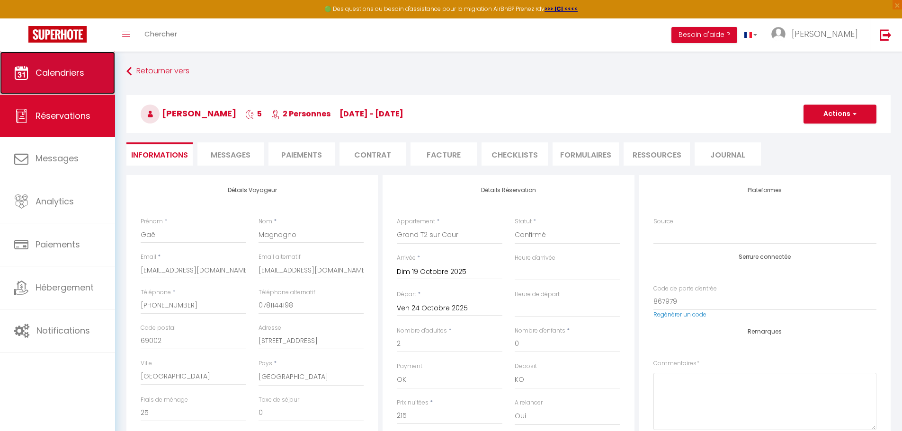
click at [80, 74] on span "Calendriers" at bounding box center [60, 73] width 49 height 12
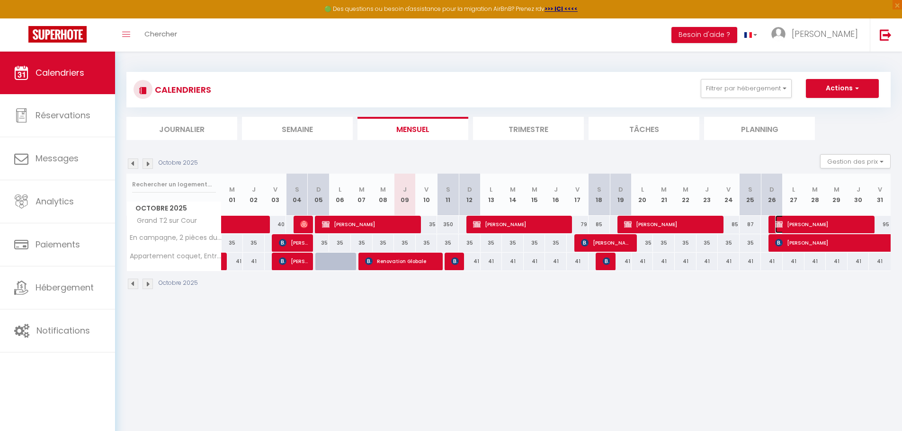
click at [802, 226] on span "[PERSON_NAME]" at bounding box center [822, 224] width 94 height 18
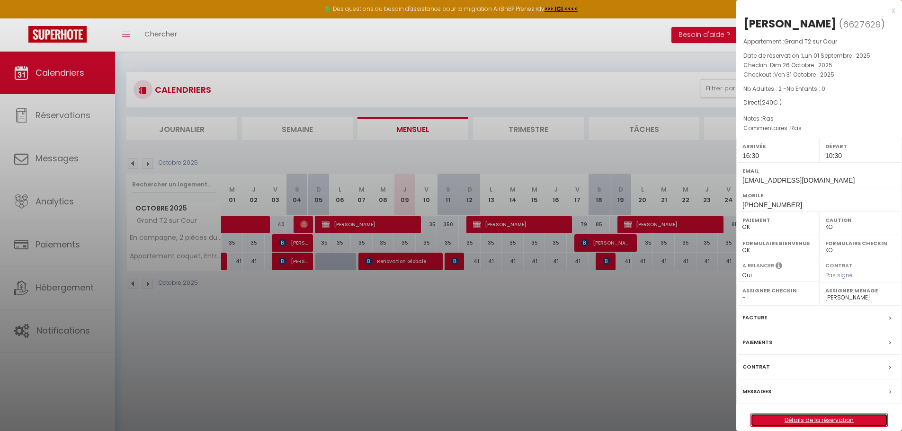
drag, startPoint x: 809, startPoint y: 421, endPoint x: 588, endPoint y: 337, distance: 236.9
click at [810, 421] on link "Détails de la réservation" at bounding box center [819, 420] width 136 height 12
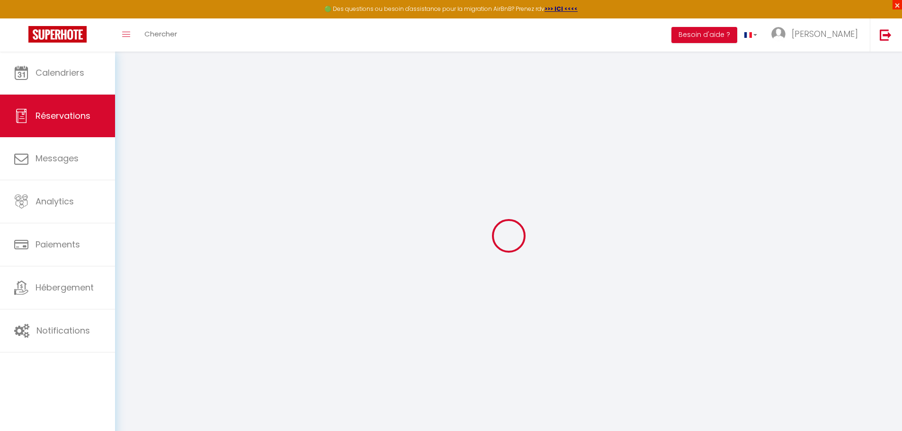
click at [898, 4] on span "×" at bounding box center [896, 4] width 9 height 9
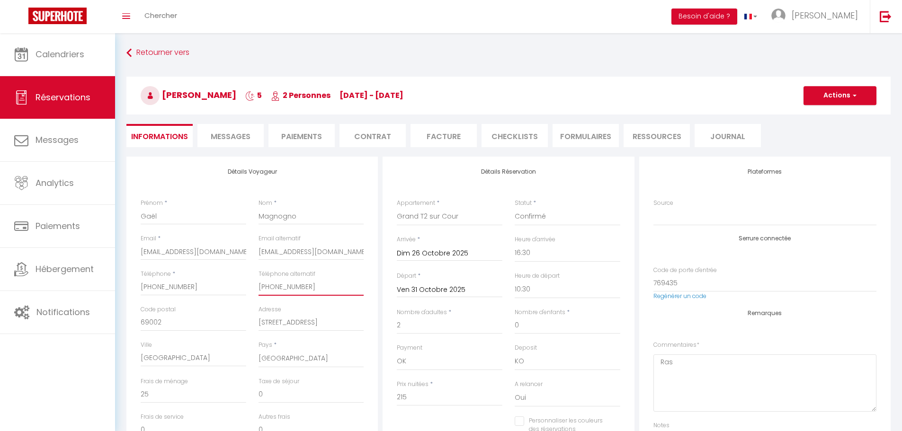
drag, startPoint x: 321, startPoint y: 285, endPoint x: 220, endPoint y: 298, distance: 101.2
click at [220, 298] on div "Téléphone * [PHONE_NUMBER] Téléphone alternatif [PHONE_NUMBER]" at bounding box center [252, 288] width 236 height 36
paste input "0781144198"
click at [846, 99] on button "Actions" at bounding box center [839, 95] width 73 height 19
click at [841, 113] on link "Enregistrer" at bounding box center [830, 116] width 75 height 12
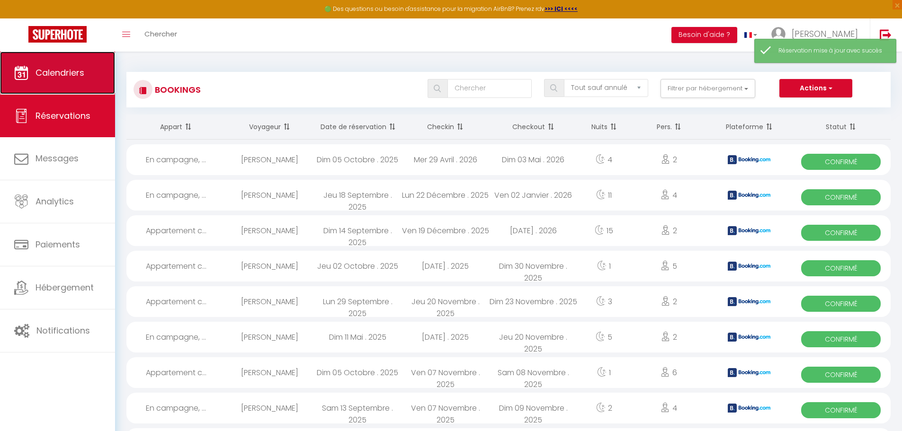
click at [82, 70] on span "Calendriers" at bounding box center [60, 73] width 49 height 12
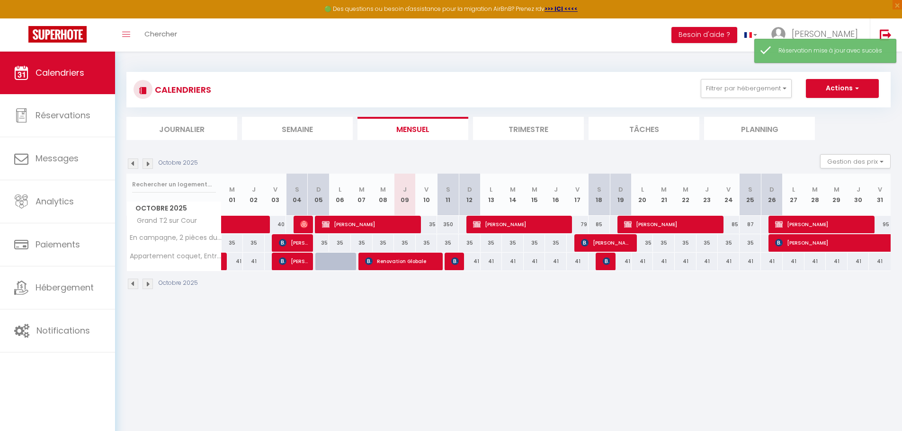
click at [148, 160] on img at bounding box center [148, 164] width 10 height 10
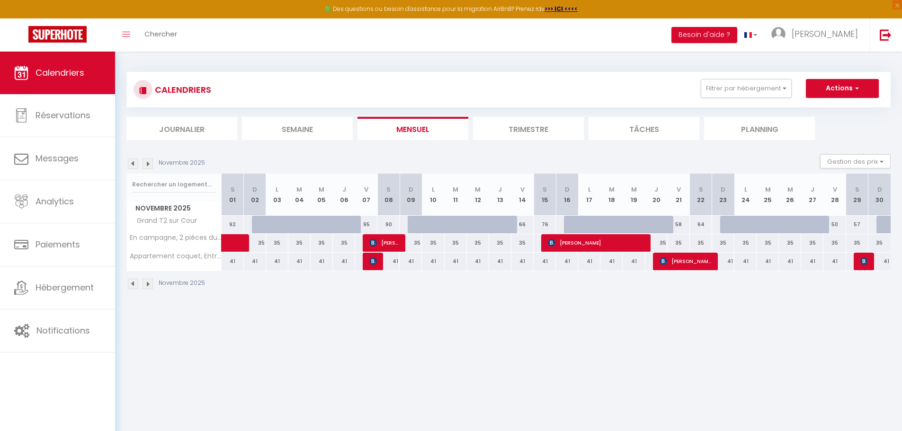
click at [135, 164] on img at bounding box center [133, 164] width 10 height 10
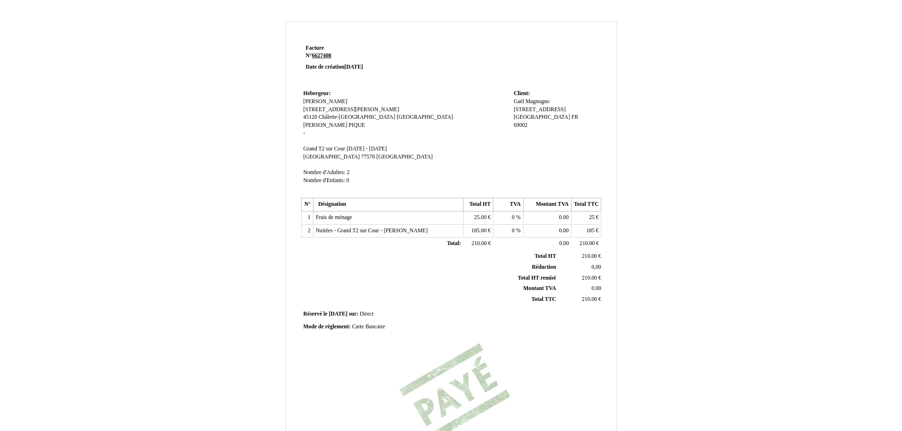
drag, startPoint x: 357, startPoint y: 221, endPoint x: 317, endPoint y: 221, distance: 40.2
click at [317, 221] on td "Frais de ménage Frais de ménage" at bounding box center [388, 218] width 150 height 13
copy span "Frais de ménage"
